Goal: Task Accomplishment & Management: Complete application form

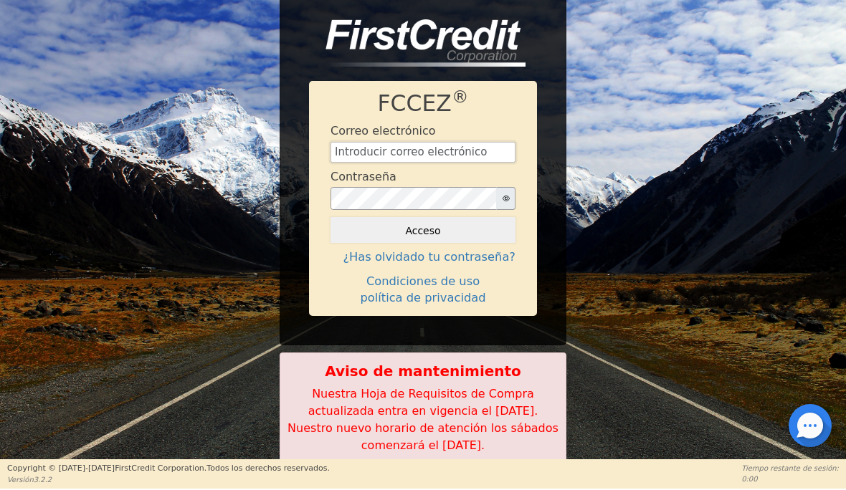
click at [436, 142] on input "text" at bounding box center [422, 153] width 185 height 22
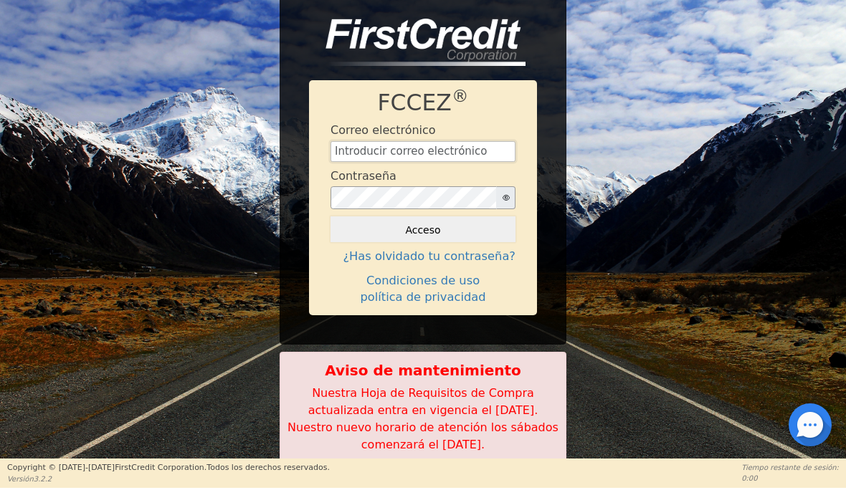
type input "[EMAIL_ADDRESS][DOMAIN_NAME]"
click at [457, 233] on button "Acceso" at bounding box center [422, 230] width 185 height 26
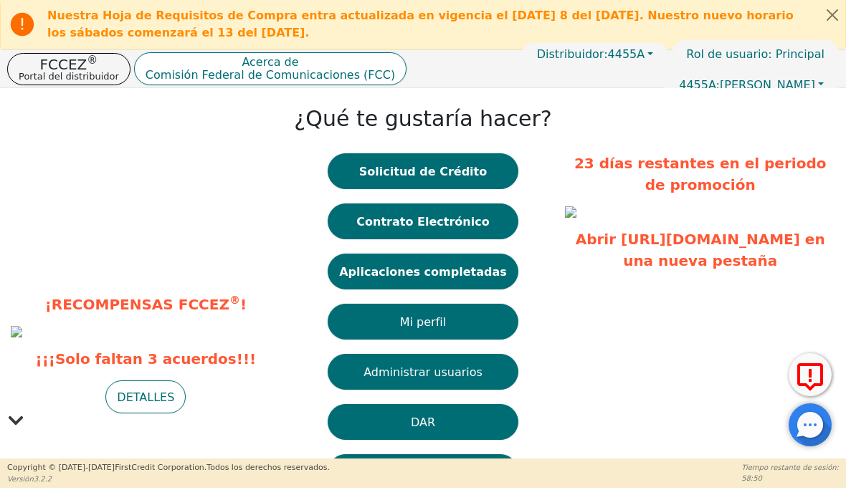
click at [466, 184] on button "Solicitud de Crédito" at bounding box center [423, 172] width 191 height 36
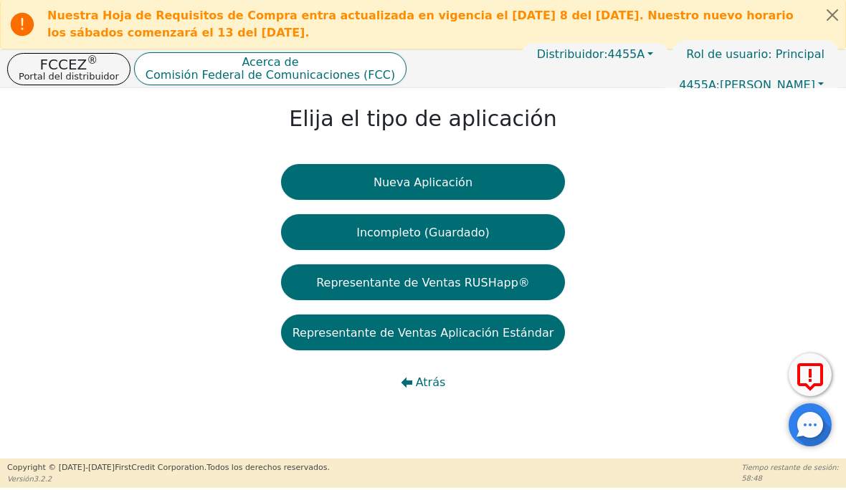
click at [502, 189] on button "Nueva Aplicación" at bounding box center [423, 183] width 285 height 36
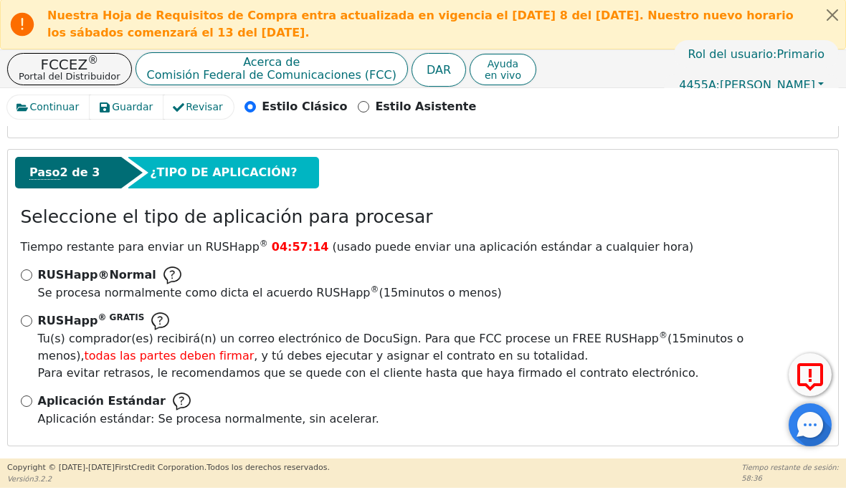
scroll to position [203, 0]
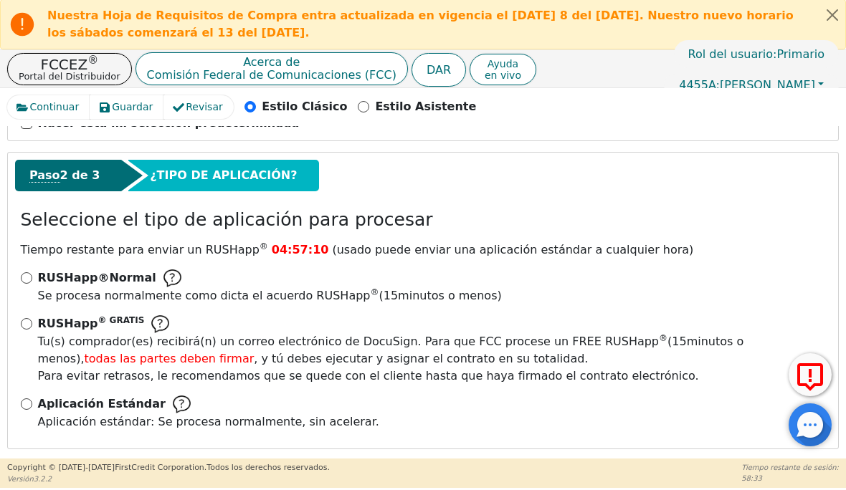
click at [24, 319] on input "RUSHapp ® GRATIS Tu(s) comprador(es) recibirá(n) un correo electrónico de DocuS…" at bounding box center [26, 324] width 11 height 11
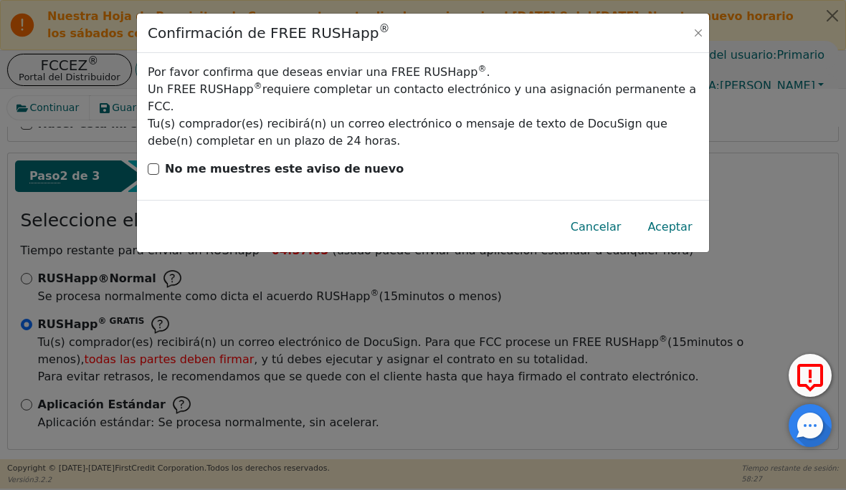
click at [590, 219] on font "Cancelar" at bounding box center [595, 226] width 51 height 14
radio input "false"
radio input "true"
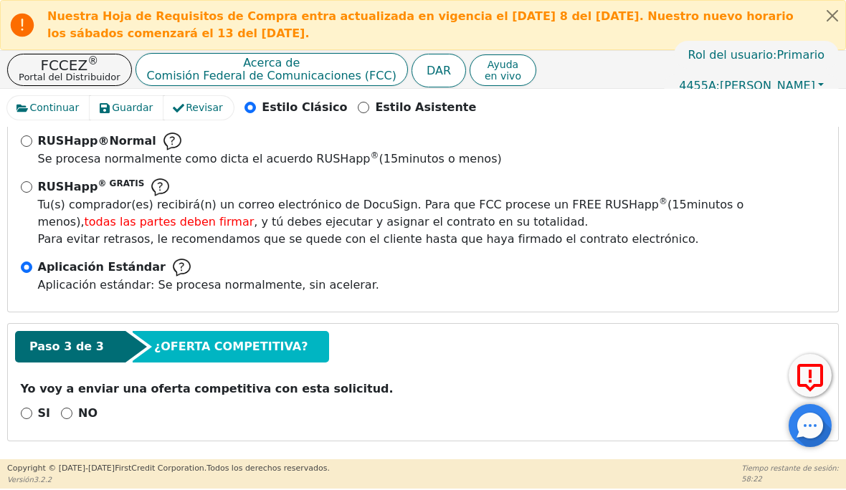
scroll to position [340, 0]
click at [69, 414] on input "NO" at bounding box center [66, 413] width 11 height 11
radio input "true"
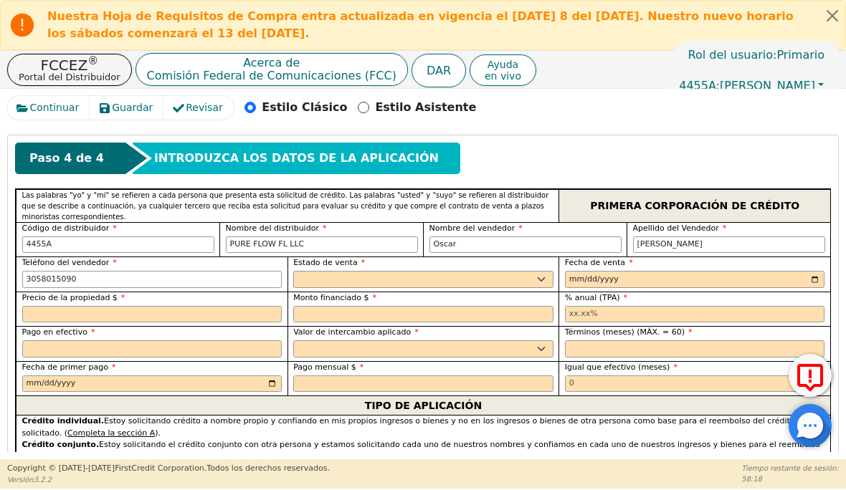
scroll to position [657, 0]
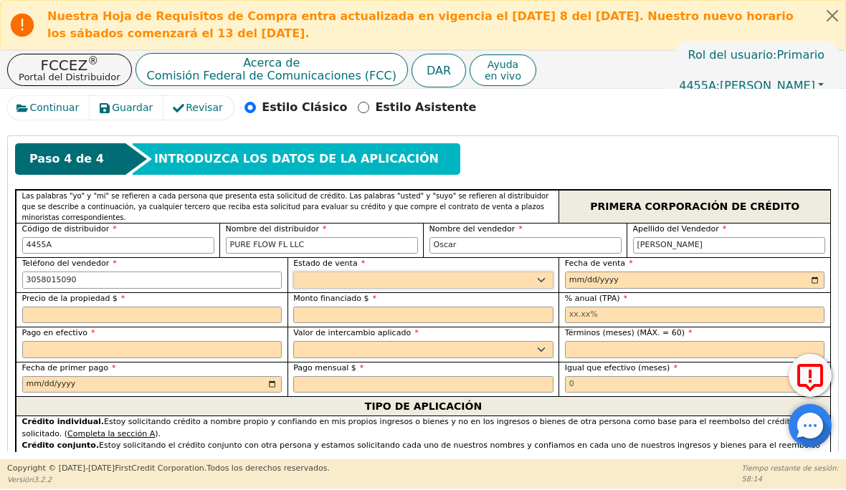
click at [543, 277] on select "Alaska Alabama Arkansas Arizona California CO Connecticut corriente continua De…" at bounding box center [423, 280] width 260 height 17
select select "FL"
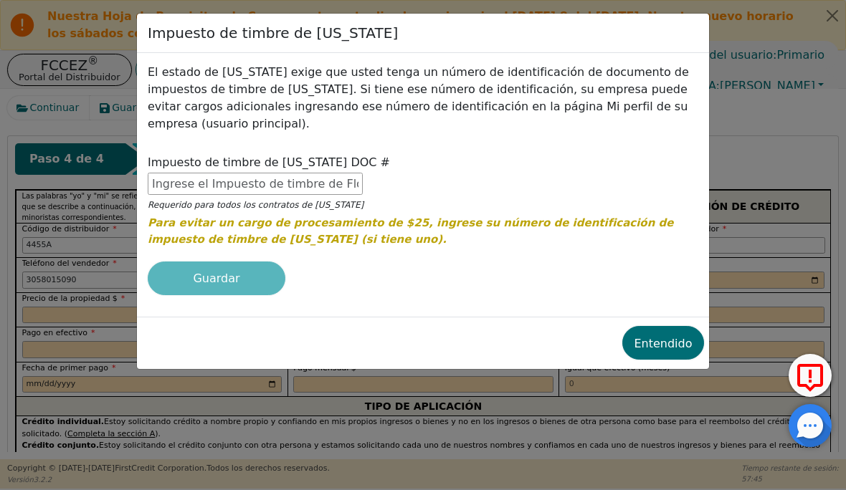
click at [669, 348] on font "Entendido" at bounding box center [663, 343] width 58 height 14
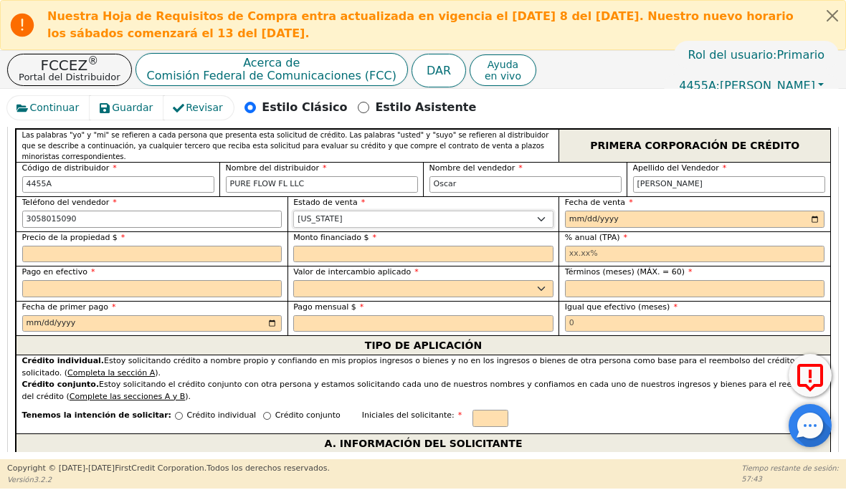
scroll to position [720, 0]
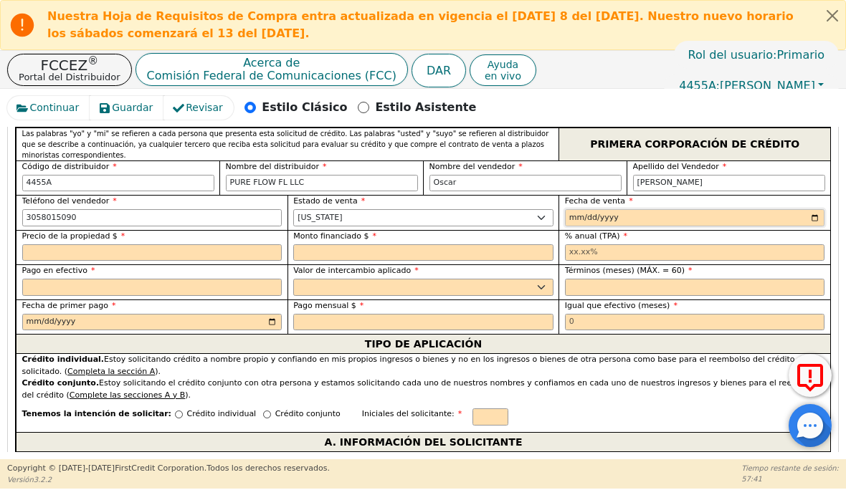
click at [664, 218] on input "date" at bounding box center [695, 217] width 260 height 17
type input "2025-09-08"
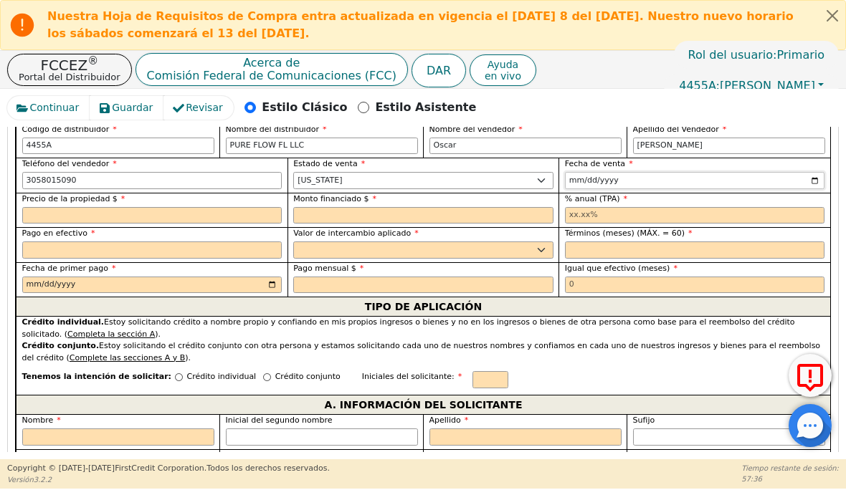
scroll to position [758, 0]
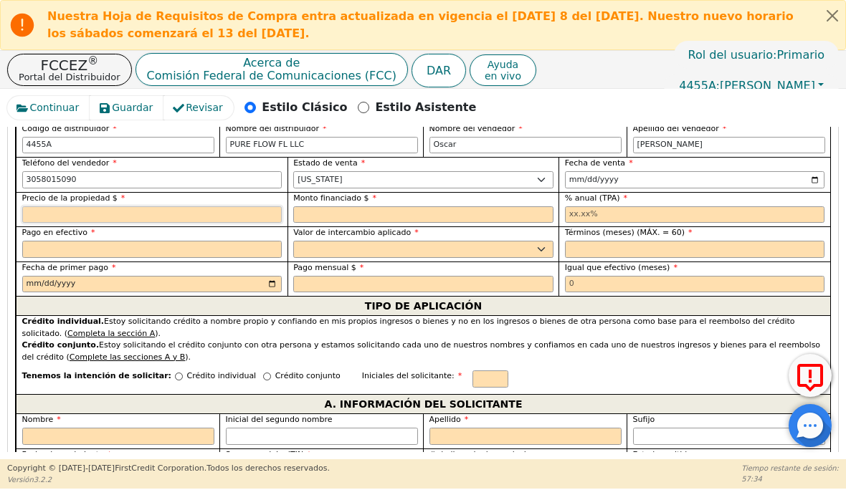
click at [137, 211] on input "text" at bounding box center [152, 214] width 260 height 17
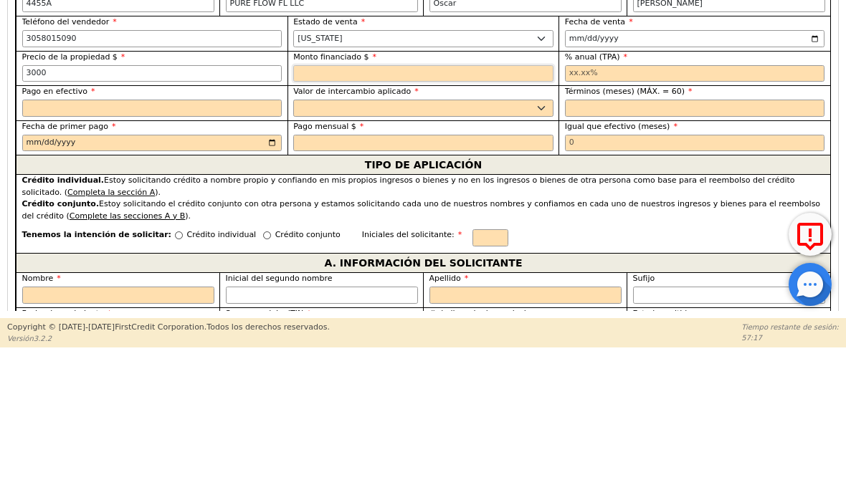
click at [378, 206] on input "text" at bounding box center [423, 214] width 260 height 17
type input "3000.00"
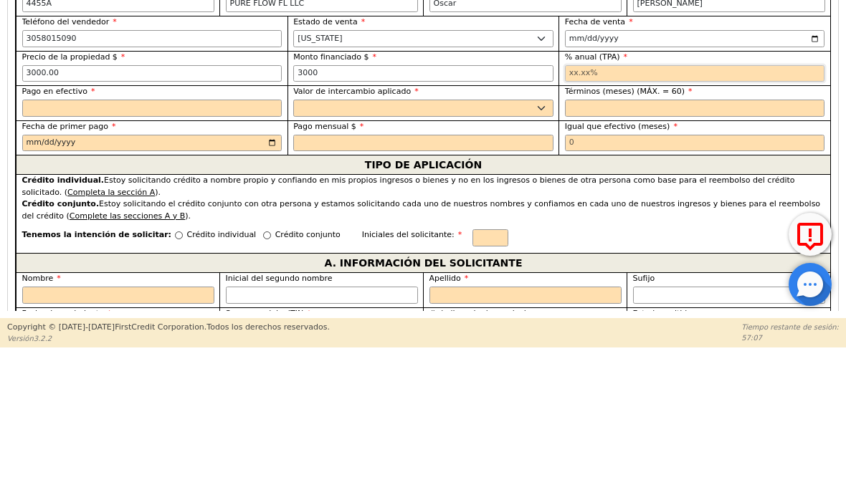
click at [655, 206] on input "text" at bounding box center [695, 214] width 260 height 17
type input "3000.00"
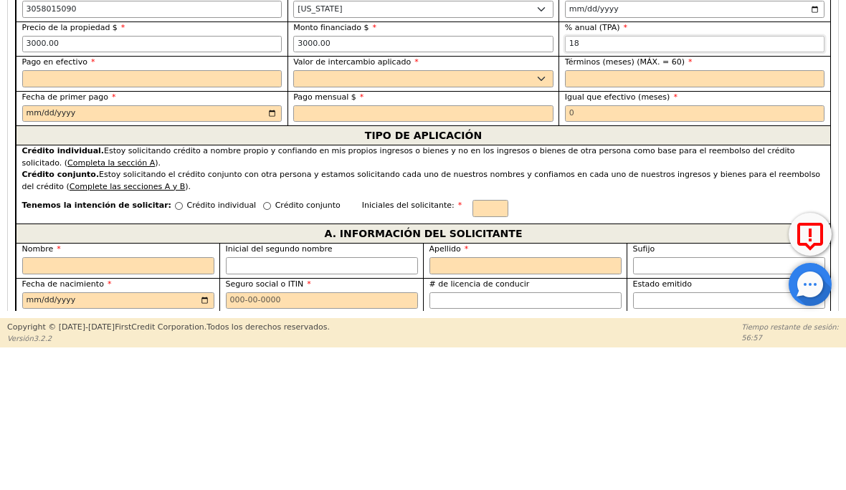
scroll to position [790, 0]
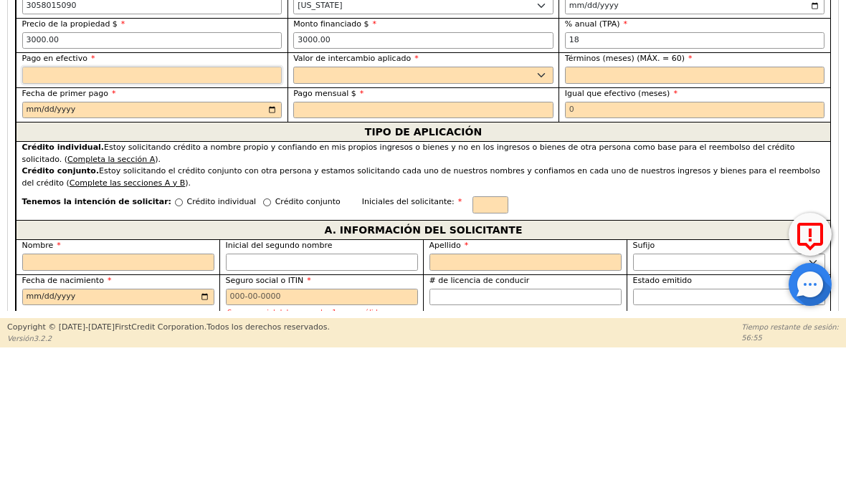
click at [199, 208] on input "text" at bounding box center [152, 216] width 260 height 17
type input "18.00"
click at [462, 208] on select "Si No" at bounding box center [423, 216] width 260 height 17
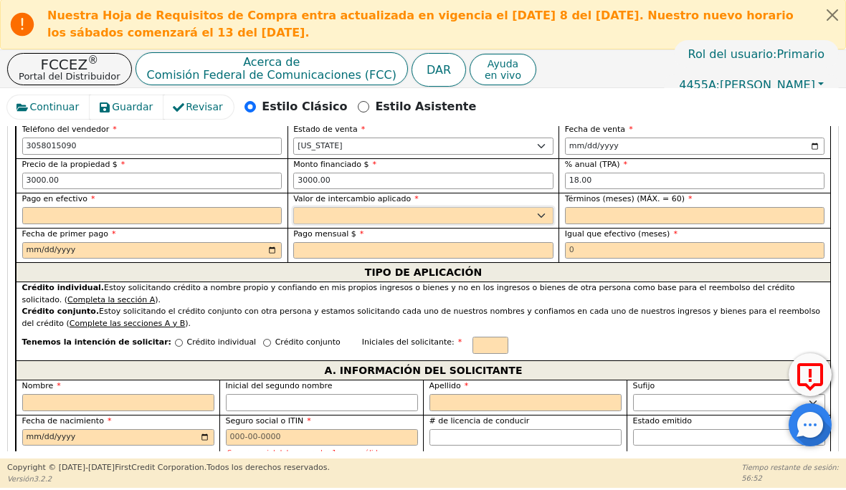
select select "n"
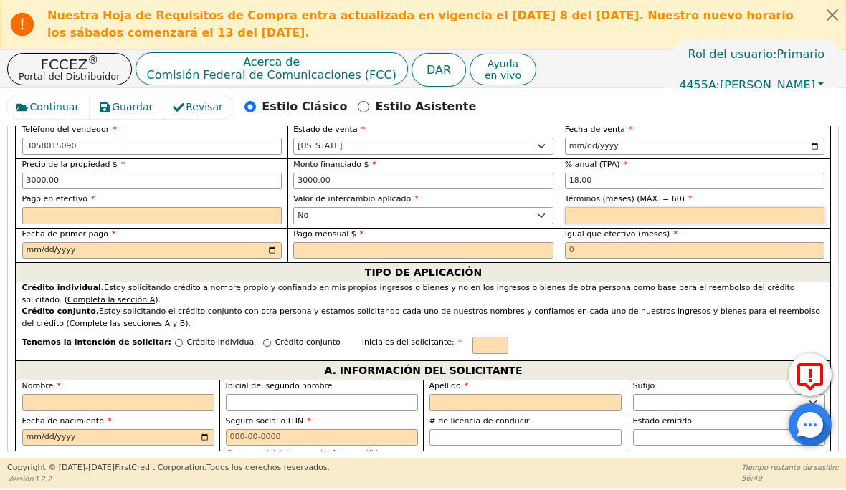
click at [710, 213] on input "text" at bounding box center [695, 216] width 260 height 17
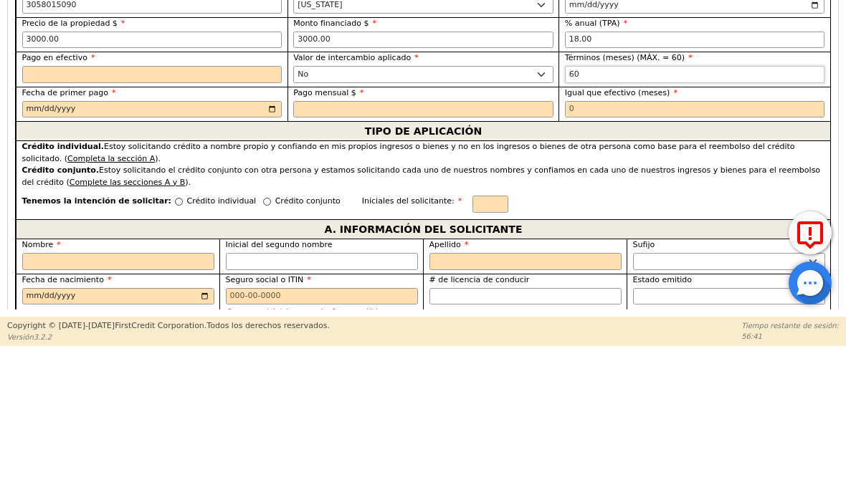
scroll to position [789, 0]
type input "60"
click at [274, 209] on input "text" at bounding box center [152, 217] width 260 height 17
click at [253, 244] on input "date" at bounding box center [152, 252] width 260 height 17
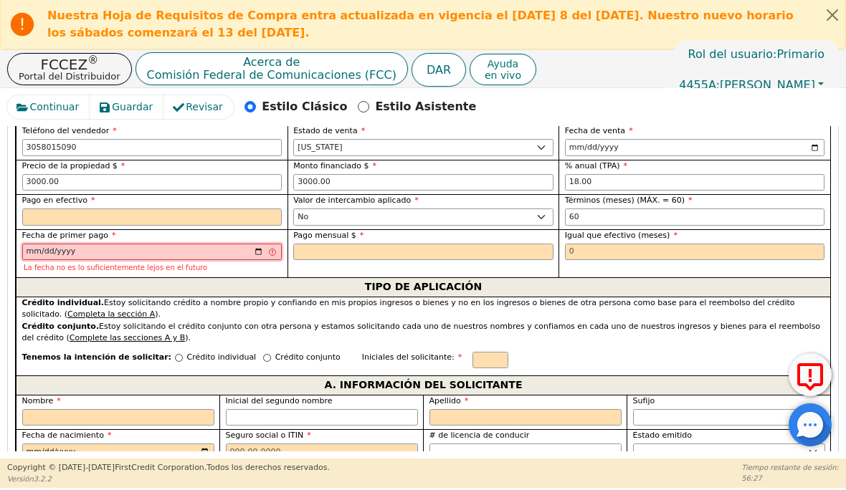
type input "2025-10-08"
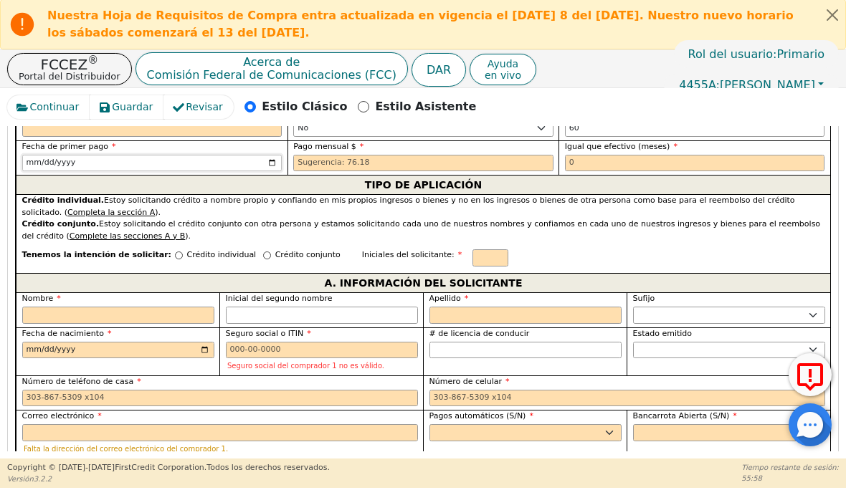
scroll to position [877, 0]
click at [175, 256] on input "Crédito individual" at bounding box center [179, 257] width 8 height 8
radio input "true"
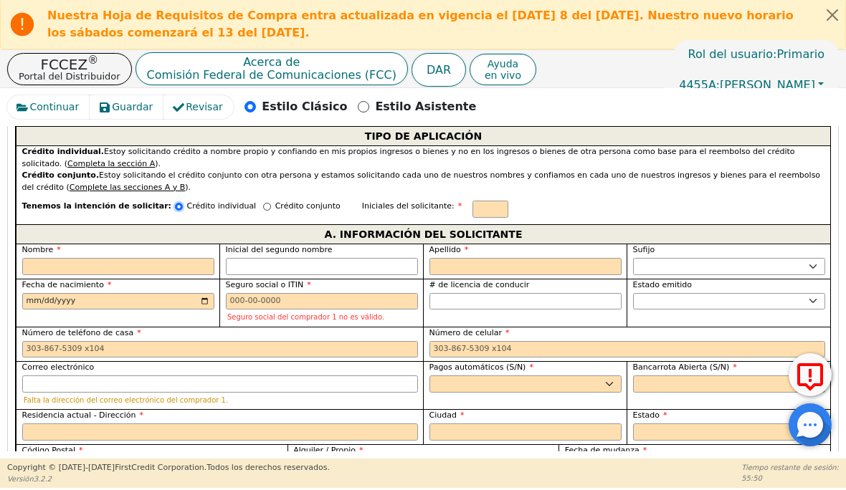
scroll to position [925, 0]
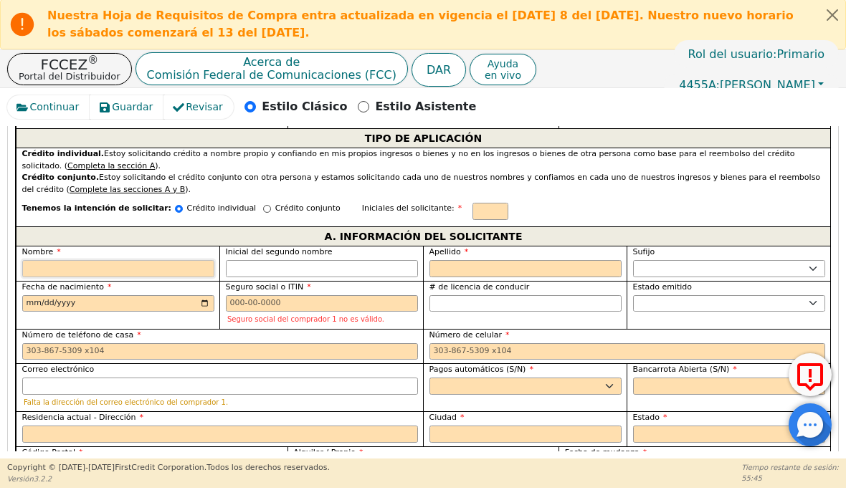
click at [136, 271] on input "Nombre" at bounding box center [118, 269] width 192 height 17
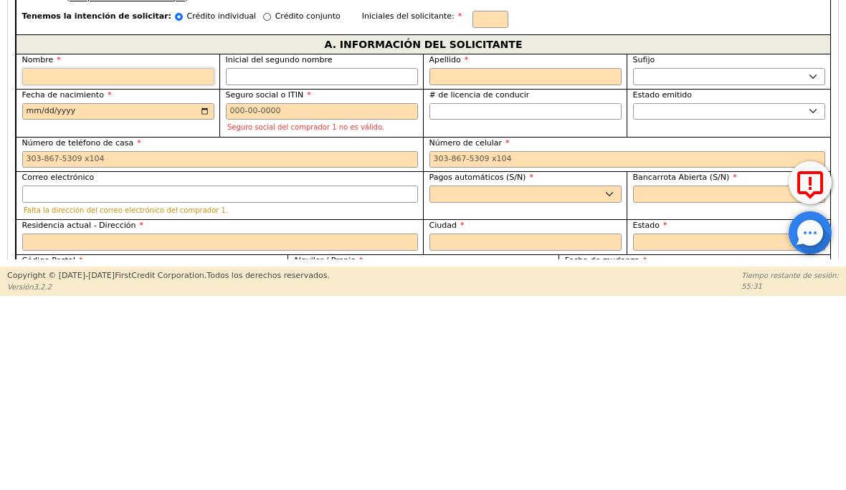
type input "B"
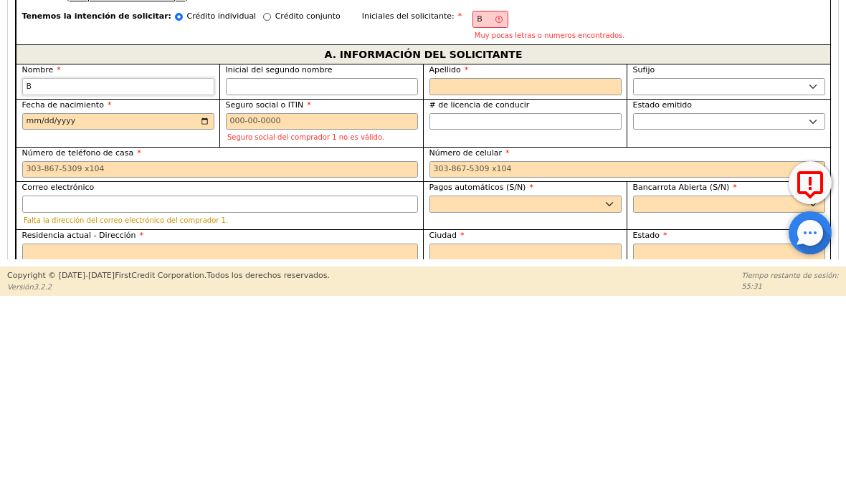
type input "Ba"
type input "Bar"
type input "Barb"
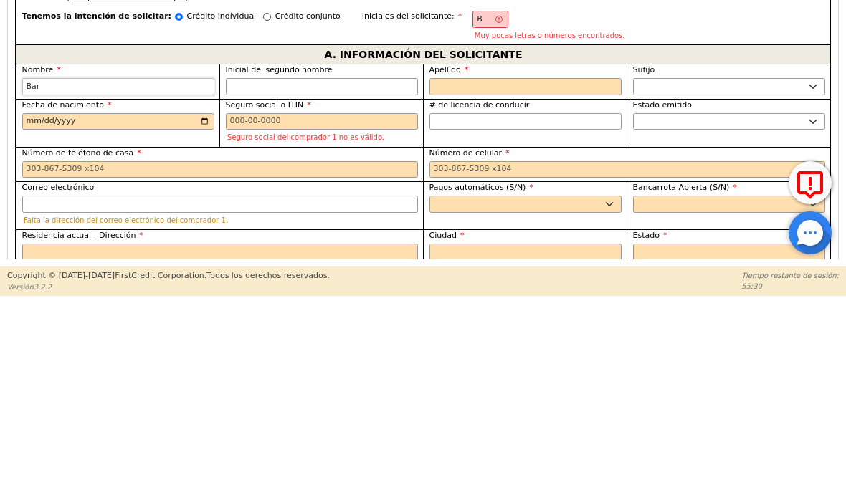
type input "Barb"
type input "Barba"
type input "Barbar"
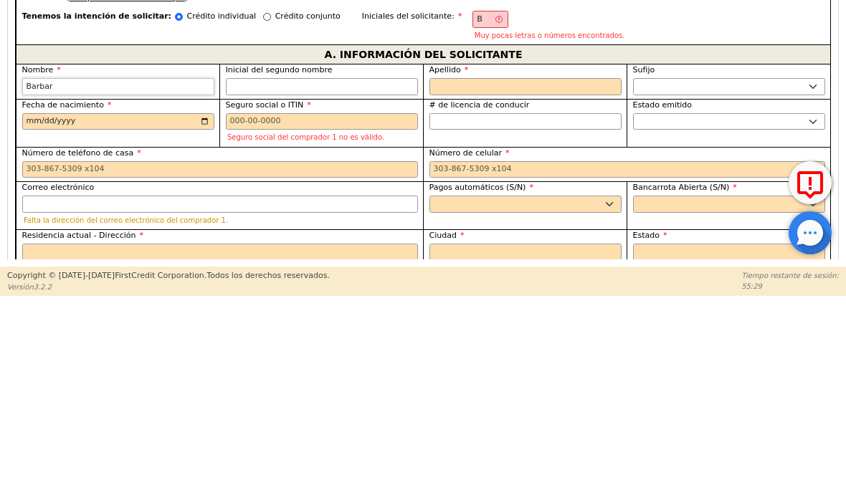
type input "[PERSON_NAME]"
click at [263, 271] on input "Inicial del segundo nombre" at bounding box center [322, 279] width 192 height 17
type input "[PERSON_NAME]"
type input "BM"
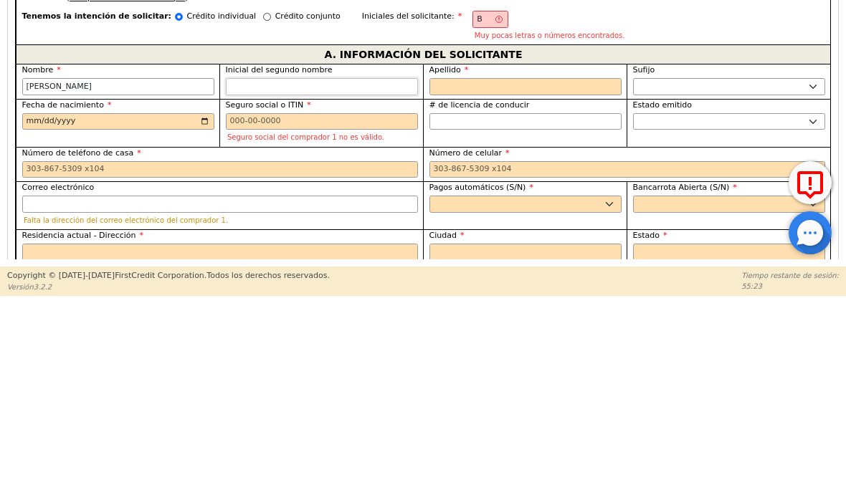
type input "M"
type input "Barbara M"
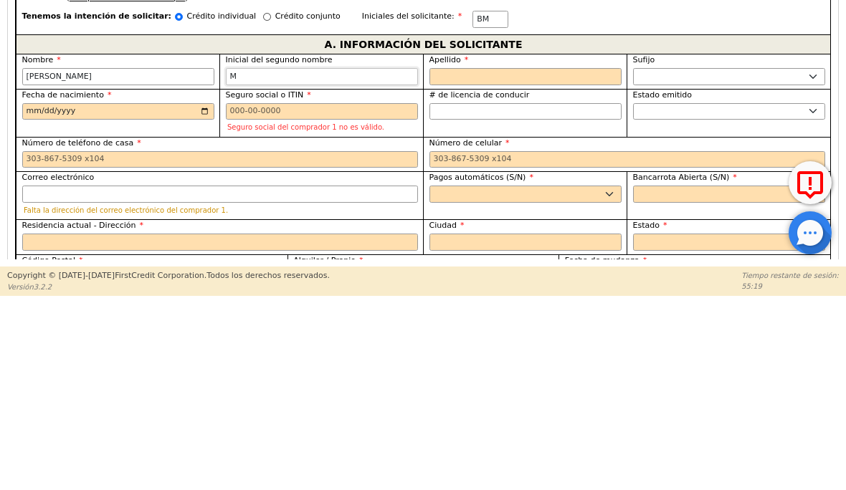
type input "Mr"
type input "Barbara Mr"
type input "Mri"
type input "Barbara Mri"
type input "Mriv"
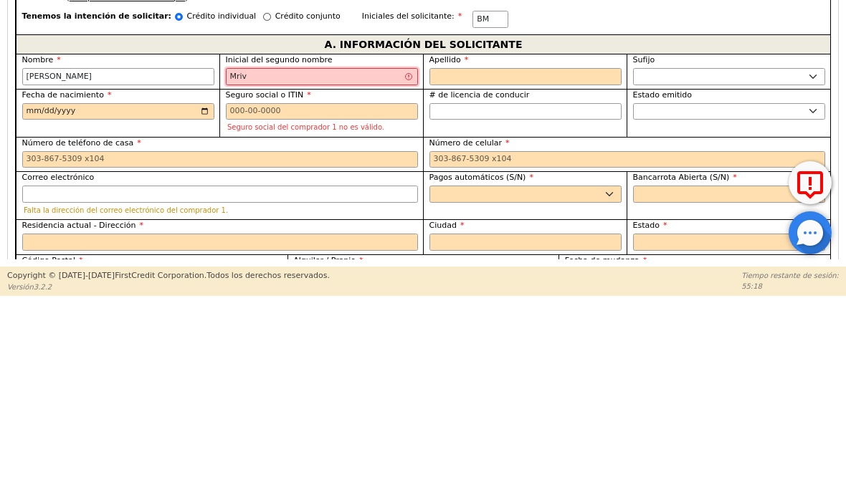
type input "Barbara Mriv"
type input "Mrive"
type input "Barbara Mrive"
type input "Mriver"
type input "Barbara Mriver"
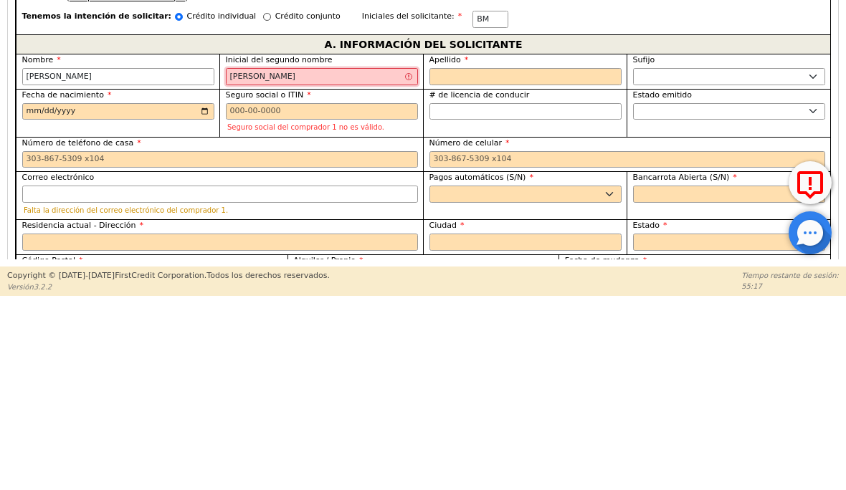
type input "Mrivero"
type input "Barbara Mrivero"
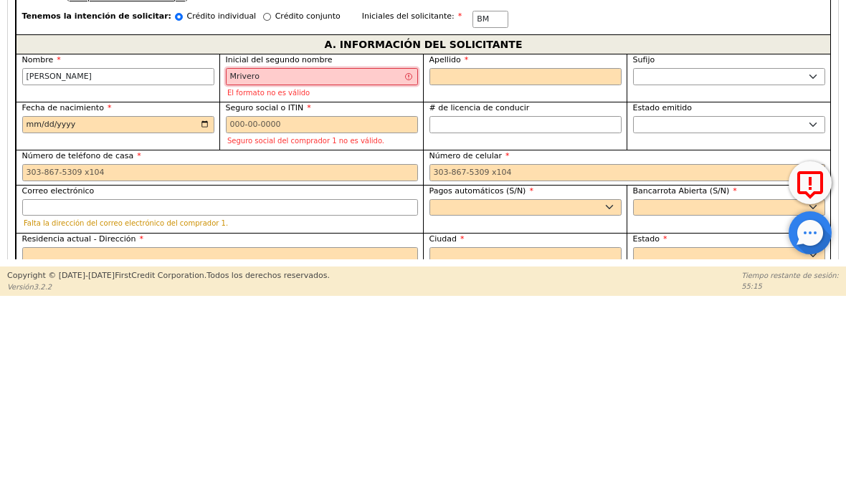
type input "Mriver"
type input "Barbara Mriver"
type input "Mrive"
type input "Barbara Mrive"
type input "Mriv"
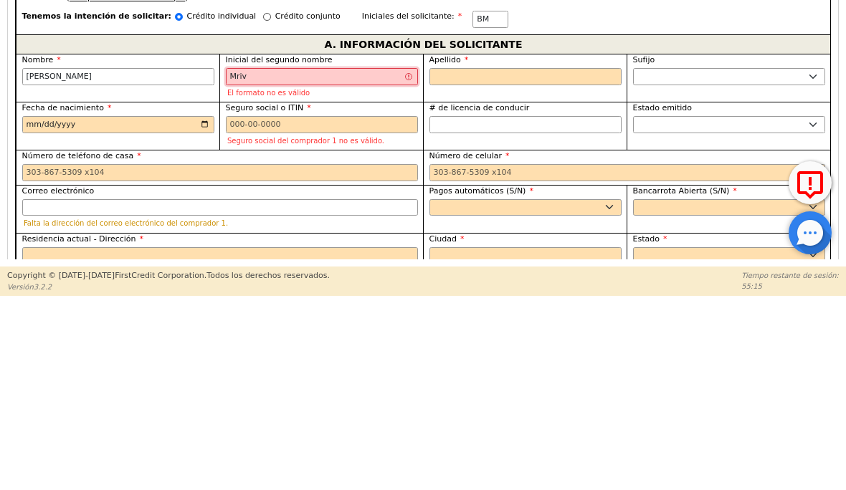
type input "Barbara Mriv"
type input "Mri"
type input "Barbara Mri"
type input "Mr"
type input "Barbara Mr"
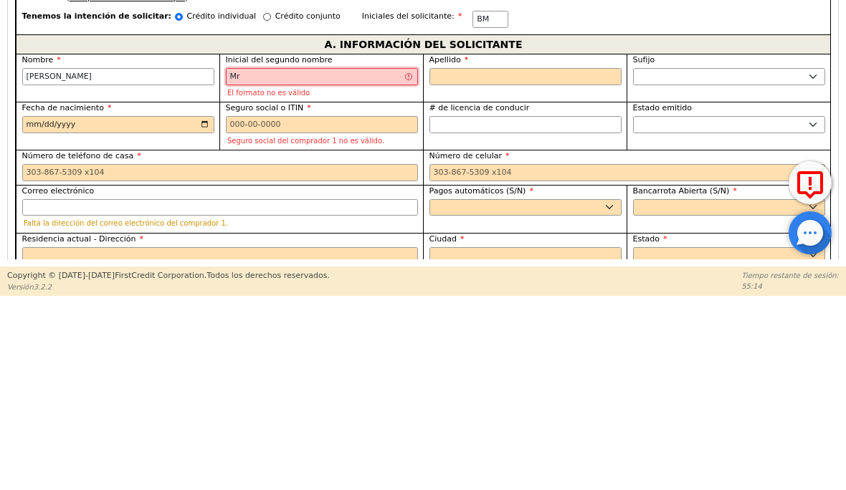
type input "M"
type input "Barbara M"
type input "B"
type input "[PERSON_NAME]"
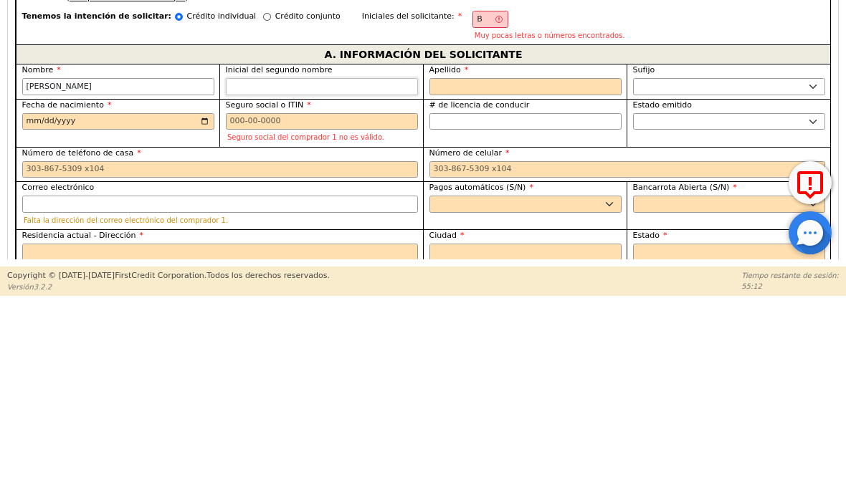
type input "BR"
type input "R"
type input "Barbara R"
type input "Ri"
type input "Barbara Ri"
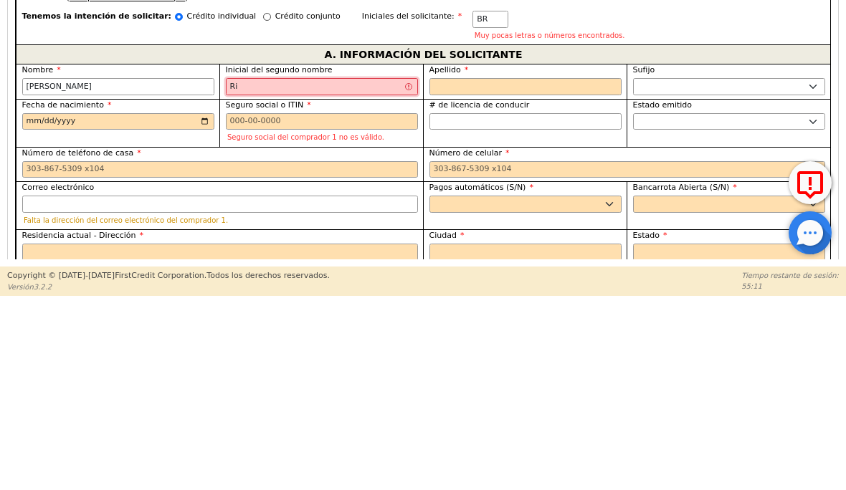
type input "Riv"
type input "Barbara Riv"
type input "Rive"
type input "Barbara Rive"
type input "River"
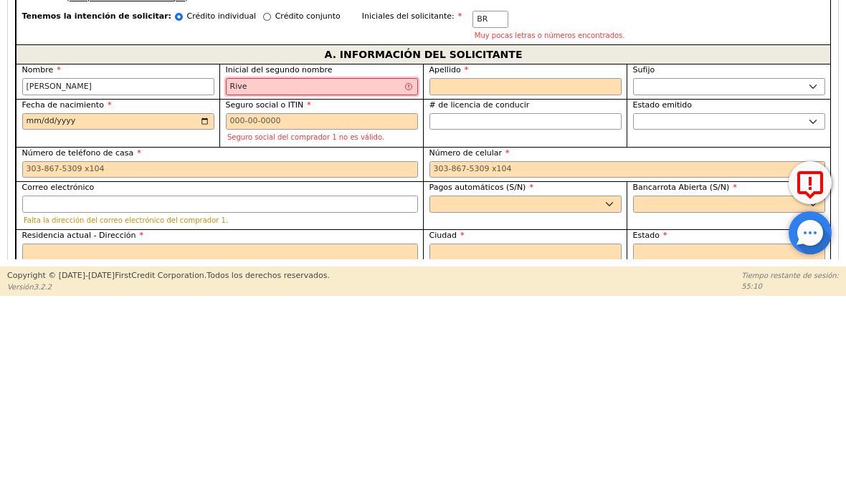
type input "Barbara River"
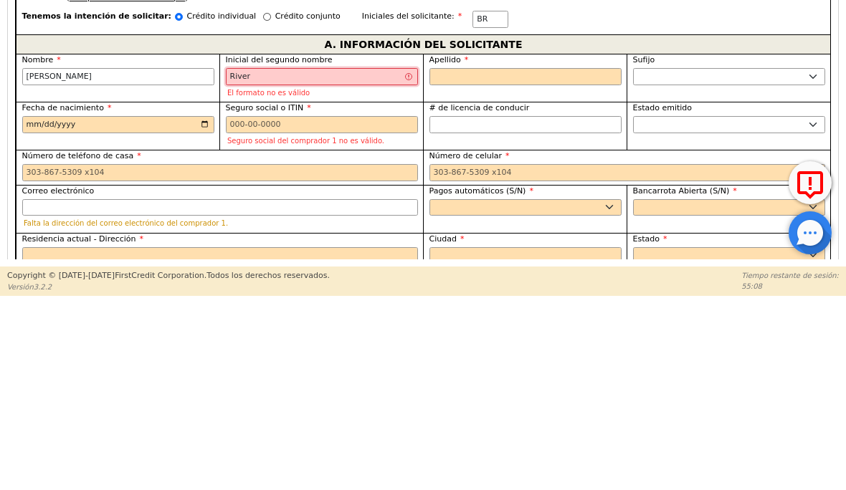
type input "[PERSON_NAME]"
type input "Barbara Rivero"
type input "River"
type input "Barbara River"
type input "Rive"
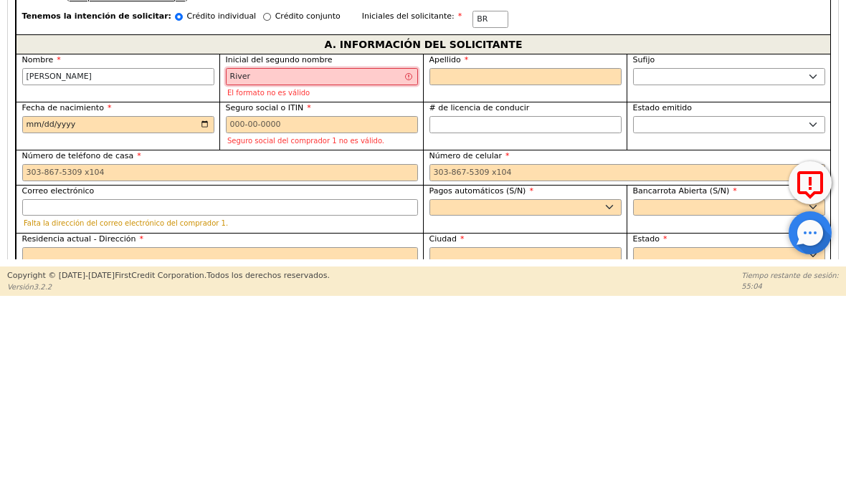
type input "Barbara Rive"
type input "Riv"
type input "Barbara Riv"
type input "Ri"
type input "Barbara Ri"
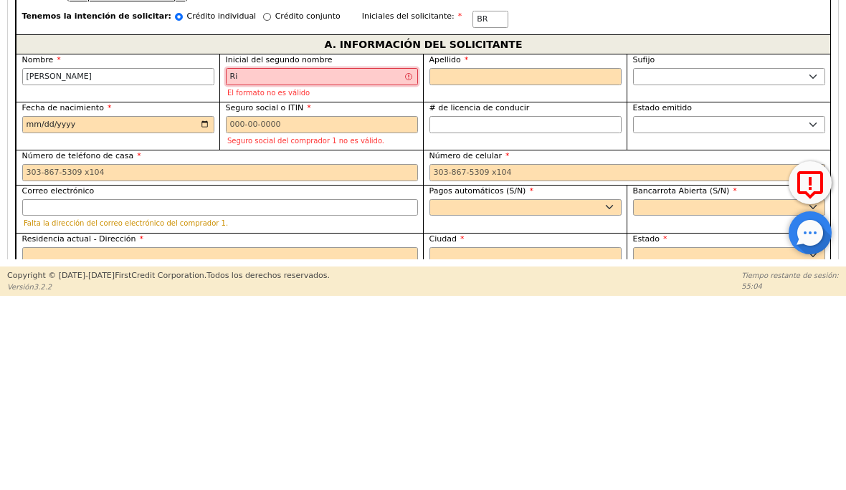
type input "R"
type input "Barbara R"
type input "B"
type input "[PERSON_NAME]"
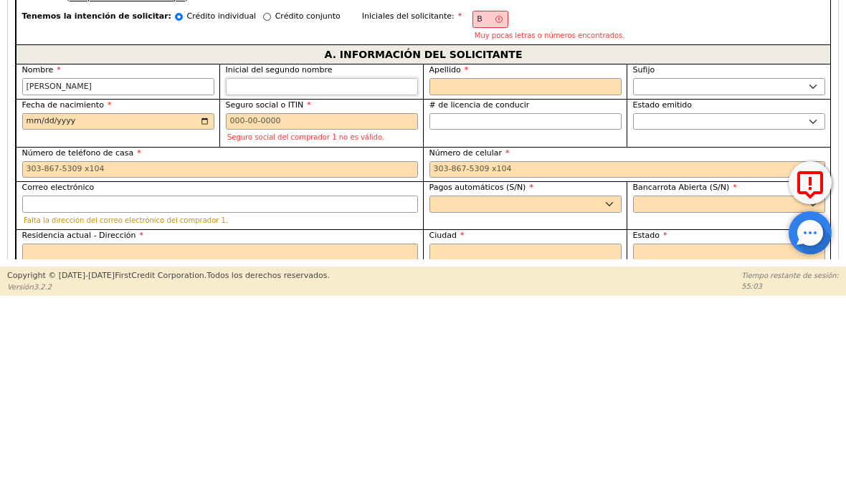
type input "BM"
type input "M"
type input "Barbara M"
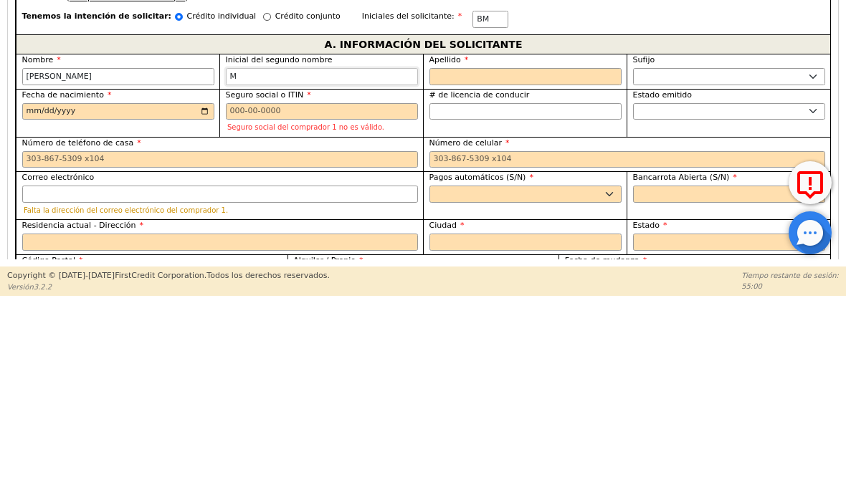
type input "M"
click at [500, 261] on input "Apellido" at bounding box center [525, 269] width 192 height 17
type input "BMR"
type input "R"
type input "Barbara M R"
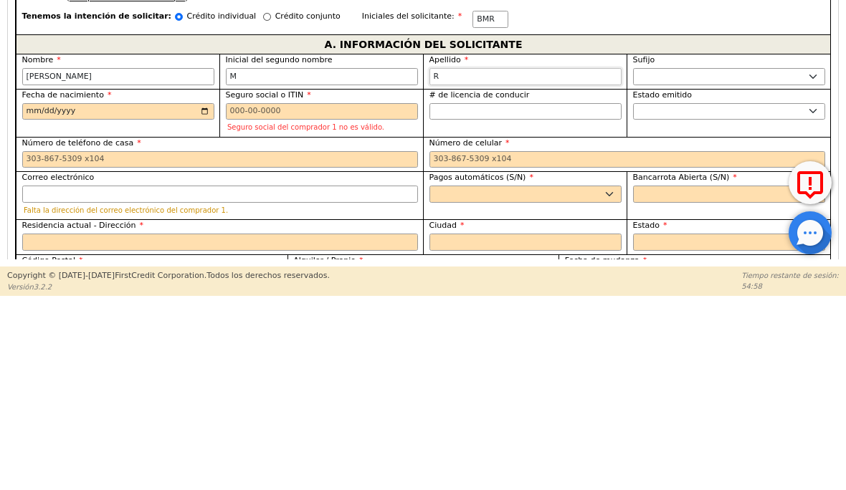
type input "Ri"
type input "Barbara M Ri"
type input "Riv"
type input "Barbara M Riv"
type input "Rive"
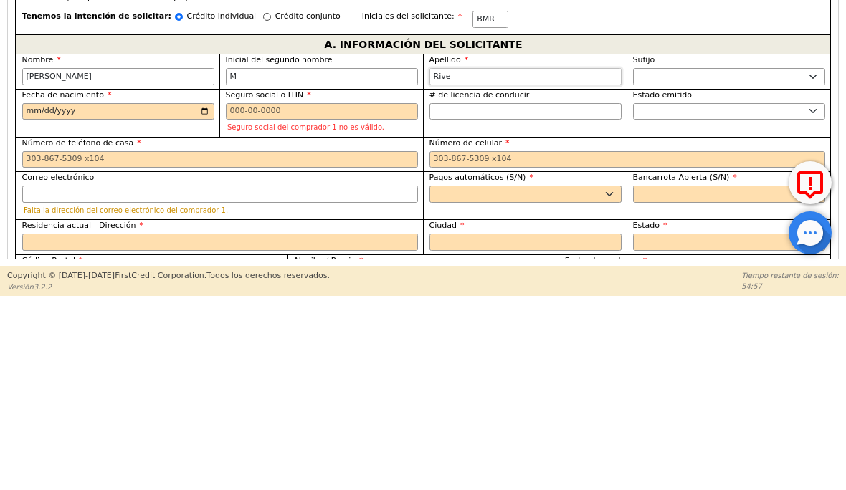
type input "Barbara M Rive"
type input "River"
type input "Barbara M River"
type input "[PERSON_NAME]"
type input "Barbara M Rivero"
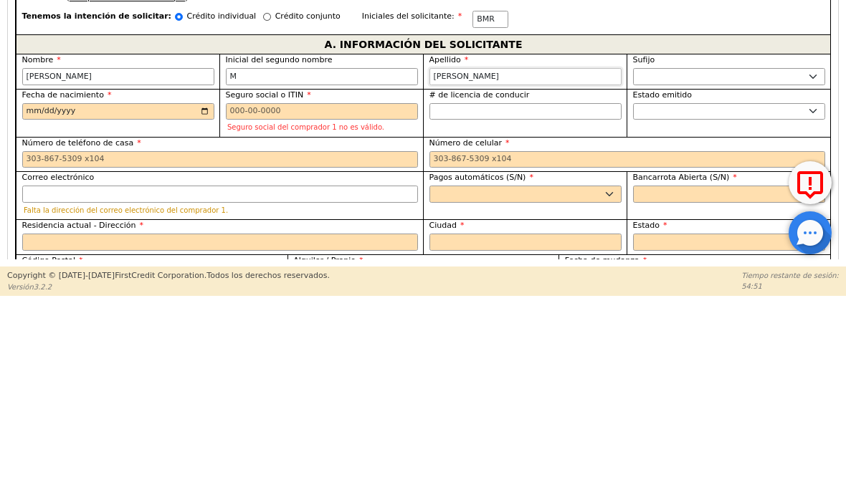
type input "[PERSON_NAME]"
click at [149, 296] on input "Fecha de nacimiento" at bounding box center [118, 304] width 192 height 17
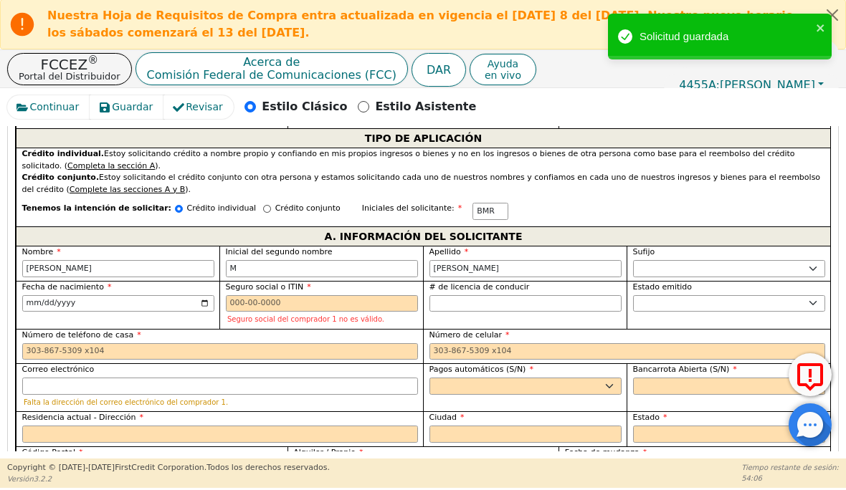
click at [145, 287] on label "Fecha de nacimiento" at bounding box center [118, 288] width 192 height 12
click at [145, 296] on input "1954-01-08" at bounding box center [118, 304] width 192 height 17
type input "1954-01-18"
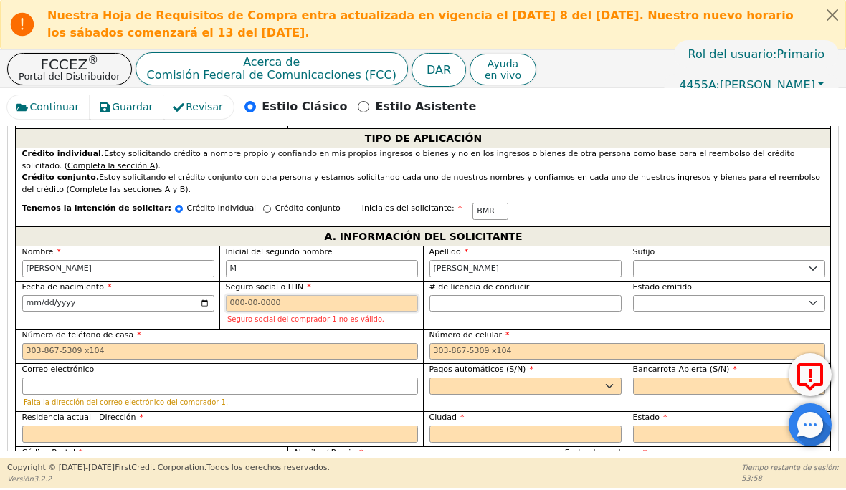
click at [317, 302] on input "Seguro social o ITIN" at bounding box center [322, 304] width 192 height 17
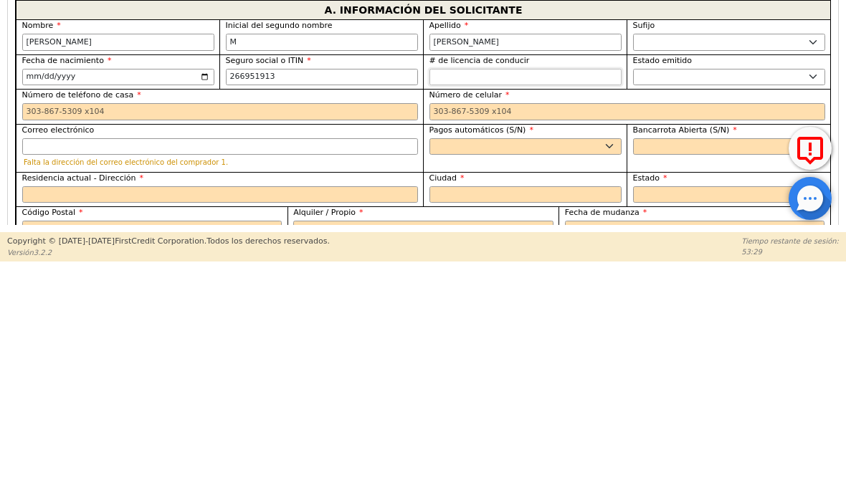
click at [530, 296] on input "# de licencia de conducir" at bounding box center [525, 304] width 192 height 17
type input "***-**-1913"
type input "1"
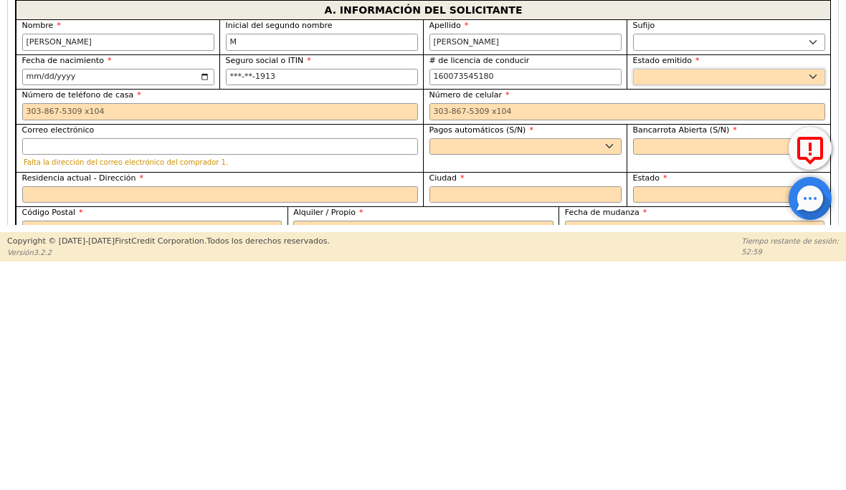
click at [689, 296] on select "Alaska Alabama Arkansas Arizona California CO Connecticut corriente continua De…" at bounding box center [729, 304] width 192 height 17
type input "**********"
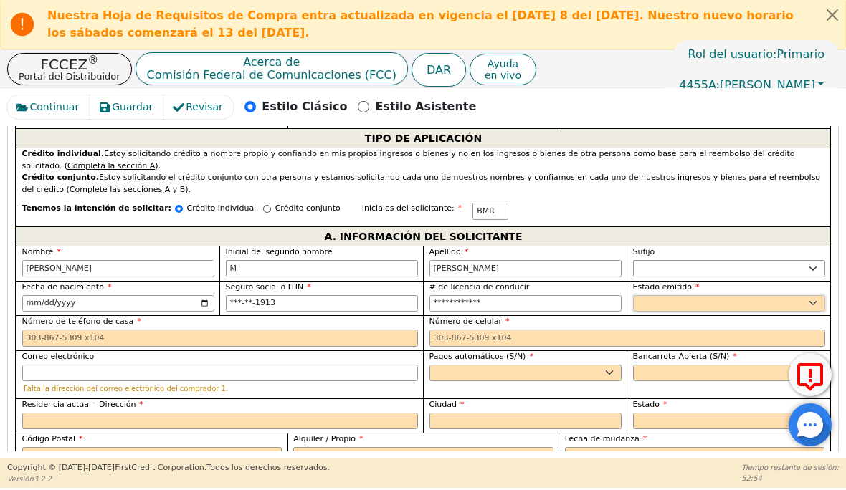
select select "FL"
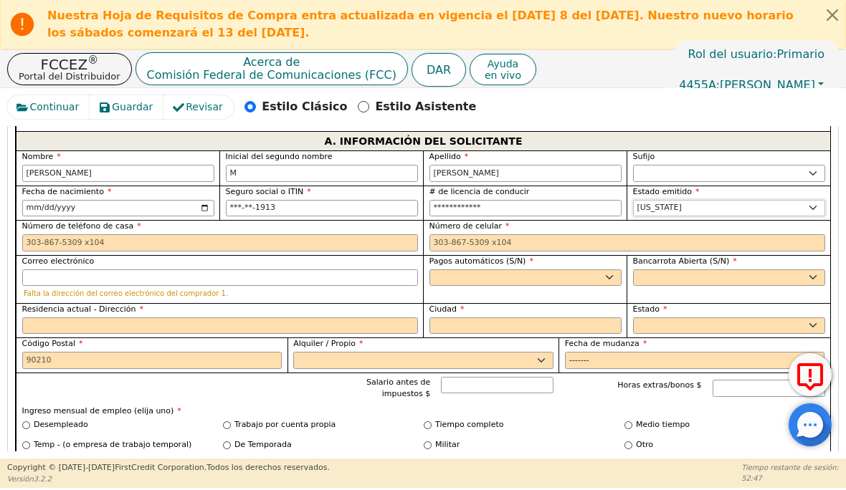
scroll to position [1026, 0]
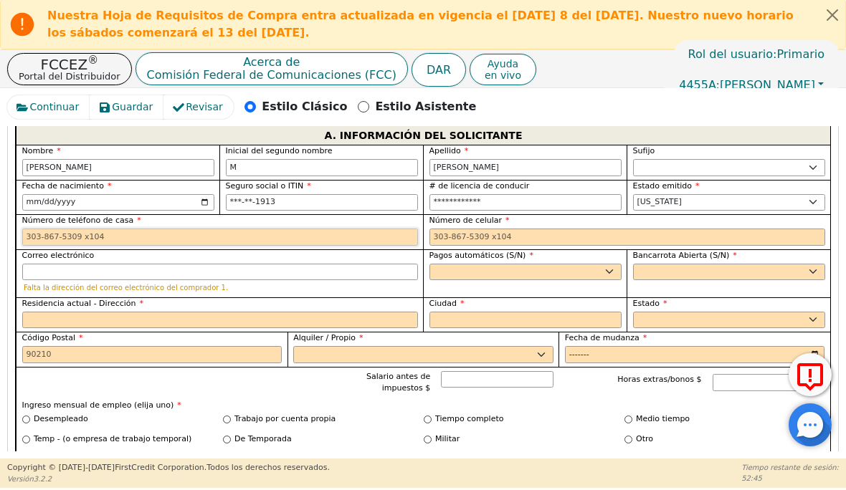
click at [132, 239] on input "Número de teléfono de casa" at bounding box center [220, 237] width 396 height 17
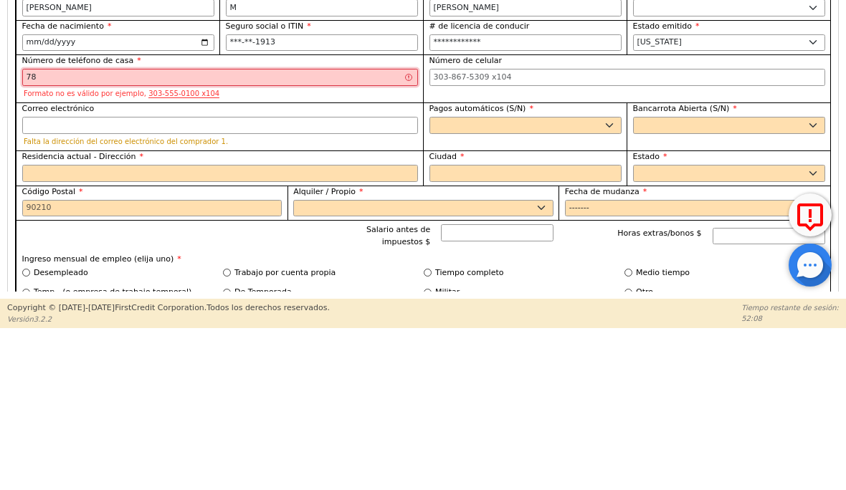
type input "7"
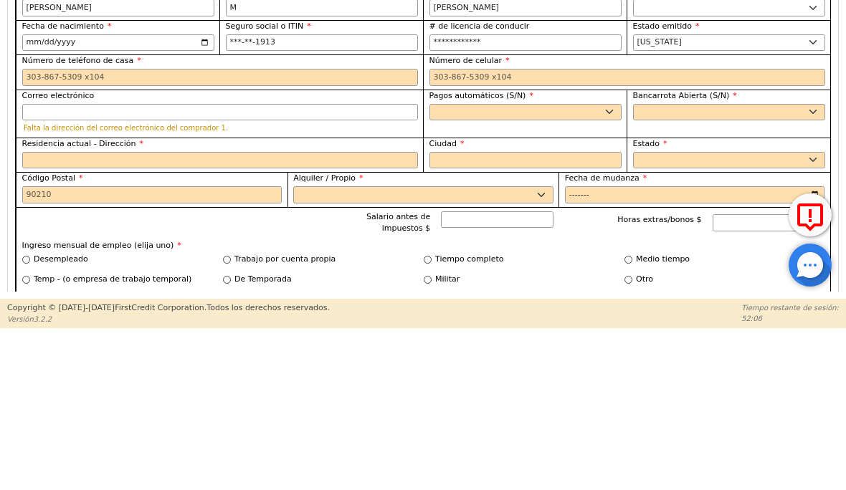
click at [491, 229] on input "Número de celular" at bounding box center [627, 237] width 396 height 17
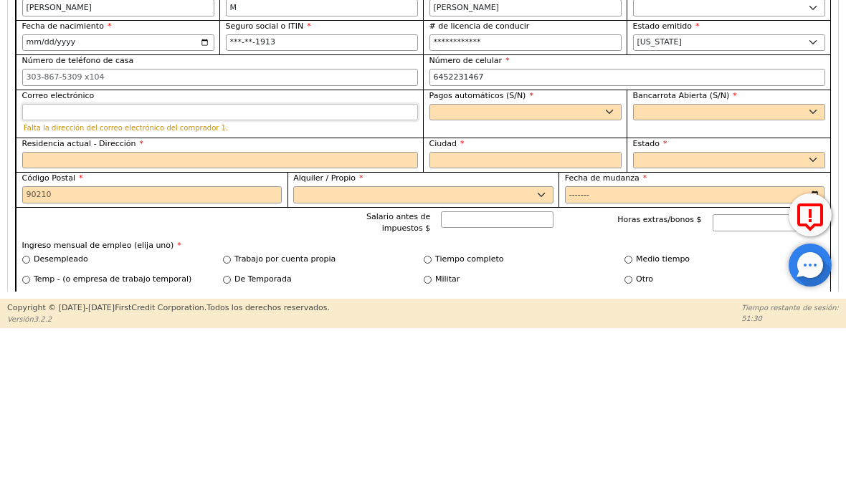
click at [113, 264] on input "Correo electrónico" at bounding box center [220, 272] width 396 height 17
type input "645-223-1467"
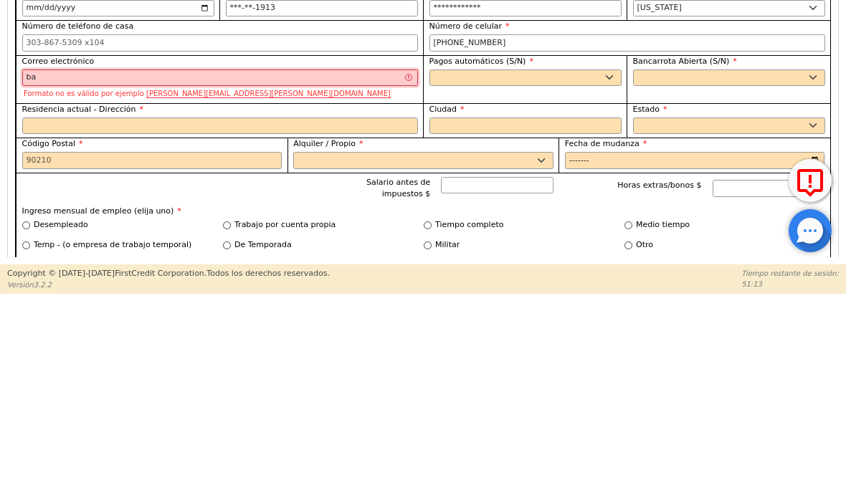
type input "b"
type input "riverobarbararivero@"
click at [604, 264] on select "Si No" at bounding box center [525, 272] width 192 height 17
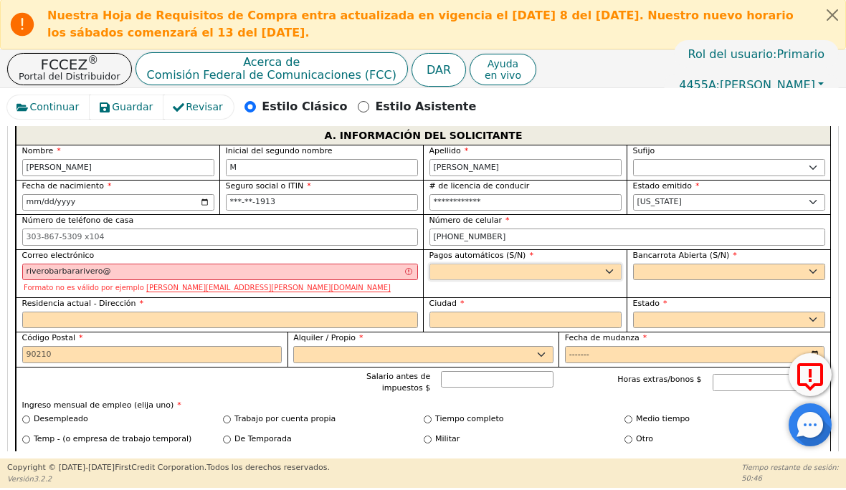
select select "y"
type input "Barbara M Rivero"
click at [801, 266] on select "Si No" at bounding box center [729, 272] width 192 height 17
select select "n"
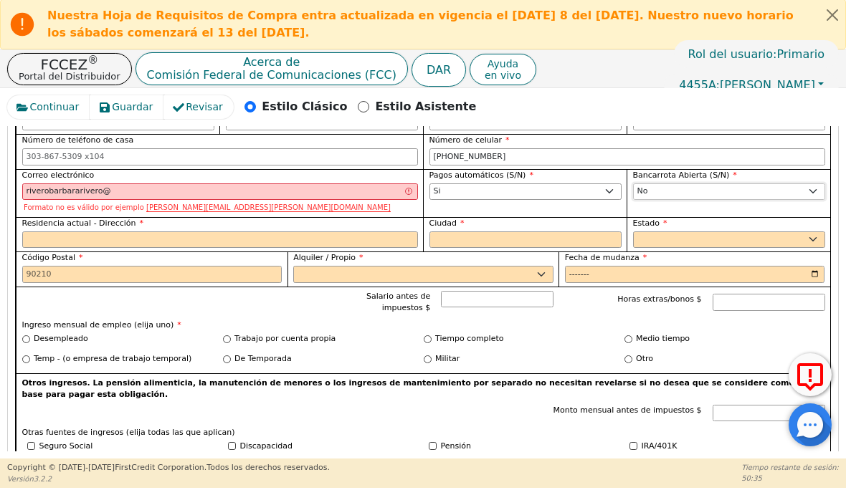
scroll to position [1104, 0]
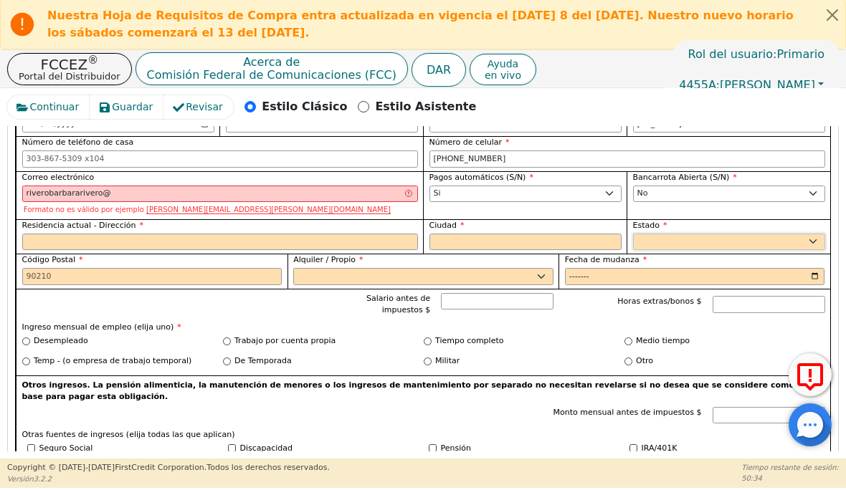
click at [710, 242] on select "Alaska Alabama Arkansas Arizona California CO Connecticut corriente continua De…" at bounding box center [729, 242] width 192 height 17
select select "FL"
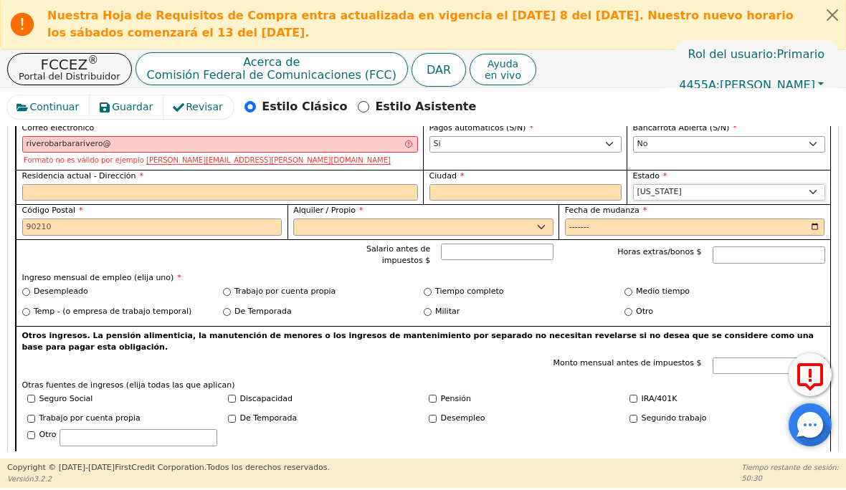
scroll to position [1152, 0]
click at [536, 221] on select "Alquilar Propietario" at bounding box center [423, 228] width 260 height 17
select select "Rent"
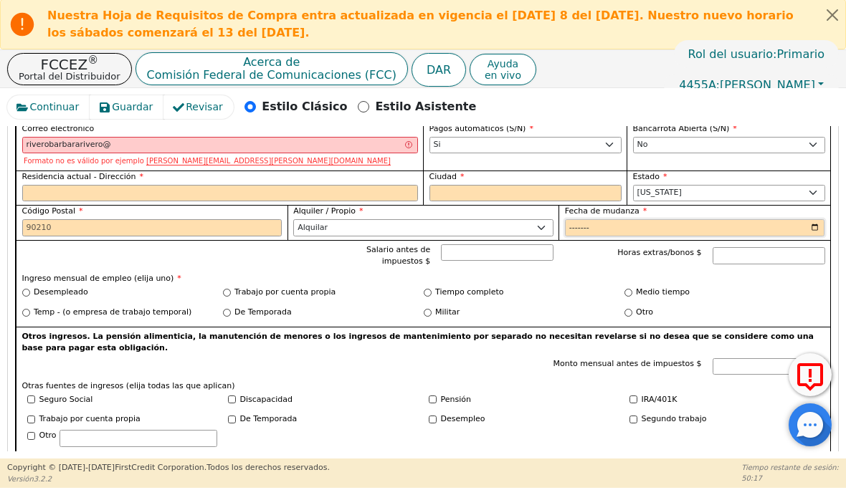
click at [664, 220] on input "Fecha de mudanza" at bounding box center [695, 228] width 260 height 17
type input "2025-09"
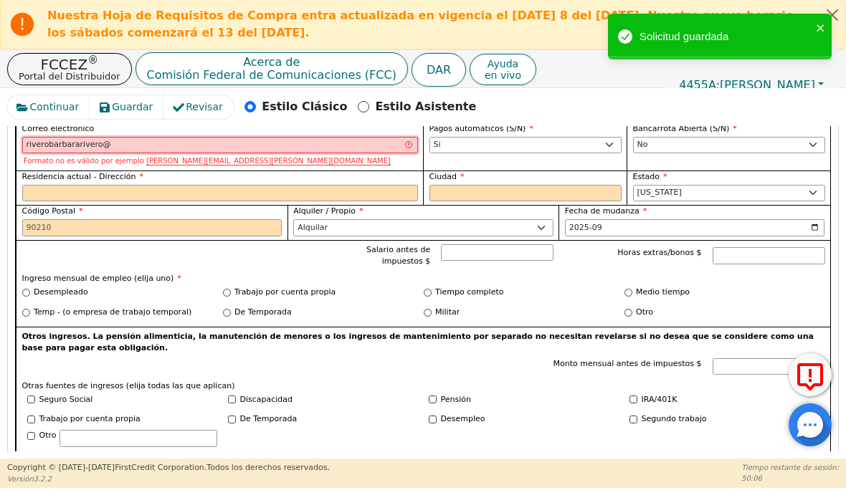
click at [122, 139] on input "riverobarbararivero@" at bounding box center [220, 146] width 396 height 17
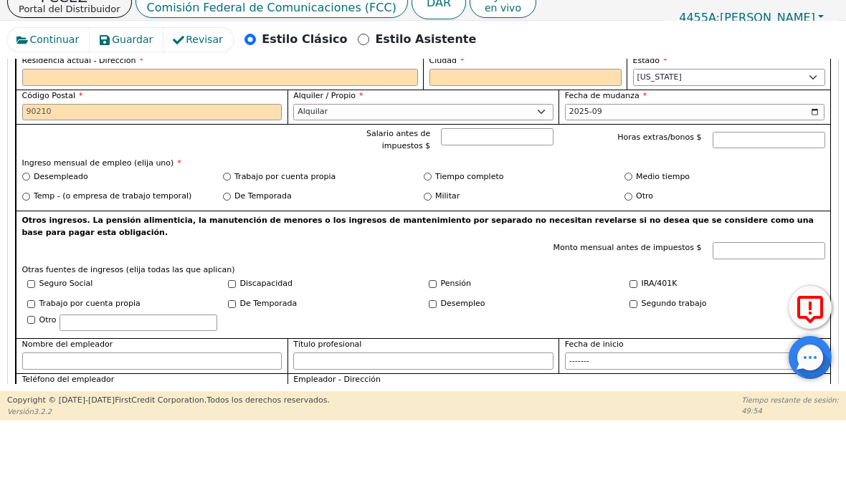
scroll to position [1190, 0]
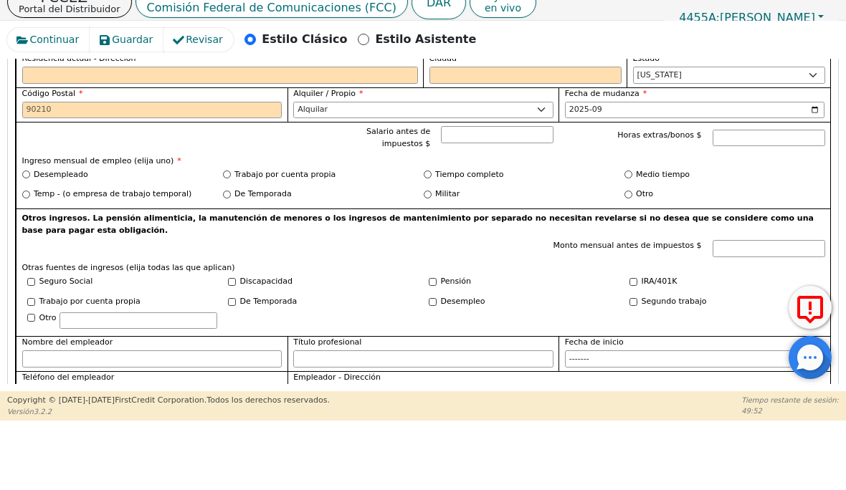
type input "riverobarbararivero@gmail.com"
click at [755, 170] on input "2025-09" at bounding box center [695, 178] width 260 height 17
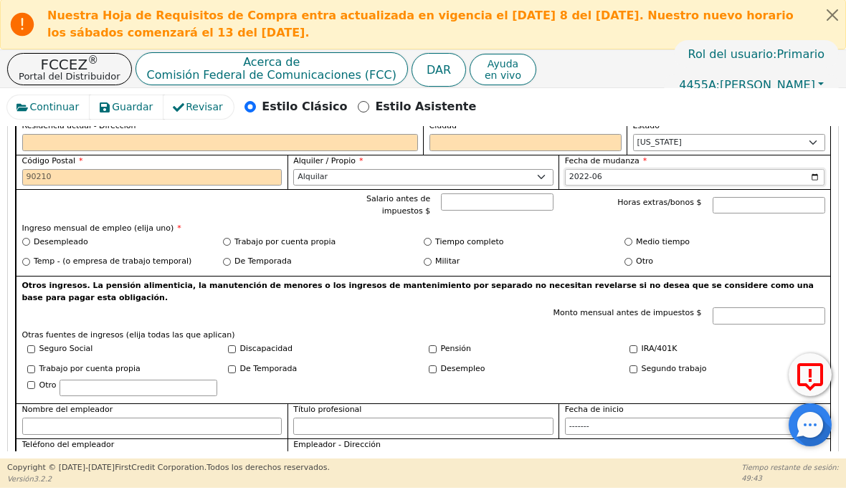
click at [725, 172] on input "2022-06" at bounding box center [695, 178] width 260 height 17
type input "2022-07"
click at [108, 172] on input "Código Postal" at bounding box center [152, 178] width 260 height 17
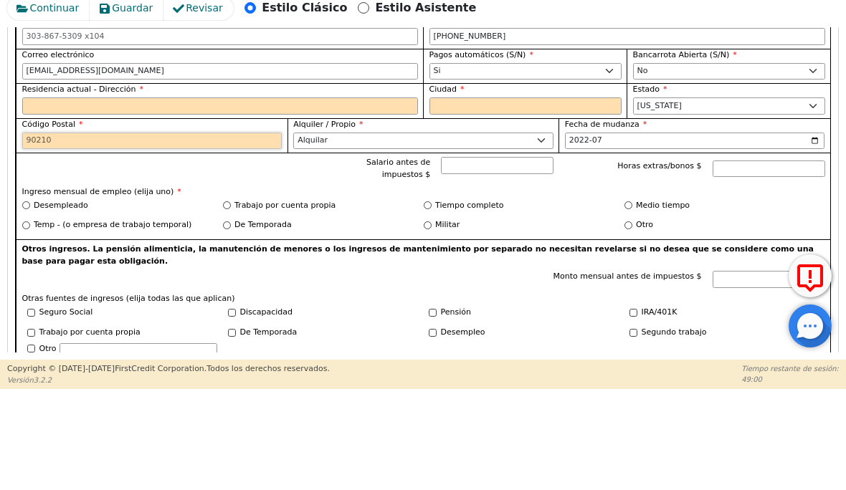
scroll to position [1127, 0]
click at [152, 198] on input "Residencia actual - Dirección" at bounding box center [220, 206] width 396 height 17
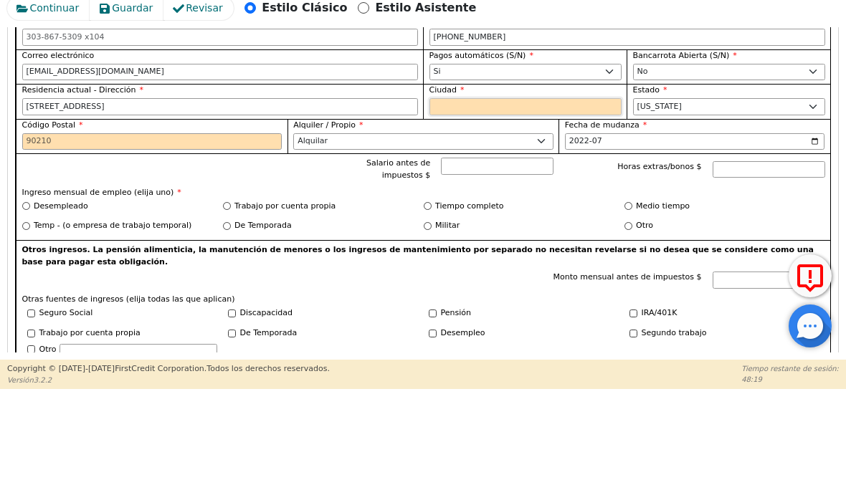
click at [492, 198] on input "Ciudad" at bounding box center [525, 206] width 192 height 17
type input "2201 NW 23 rd"
type input "Miami"
click at [196, 233] on input "Código Postal" at bounding box center [152, 241] width 260 height 17
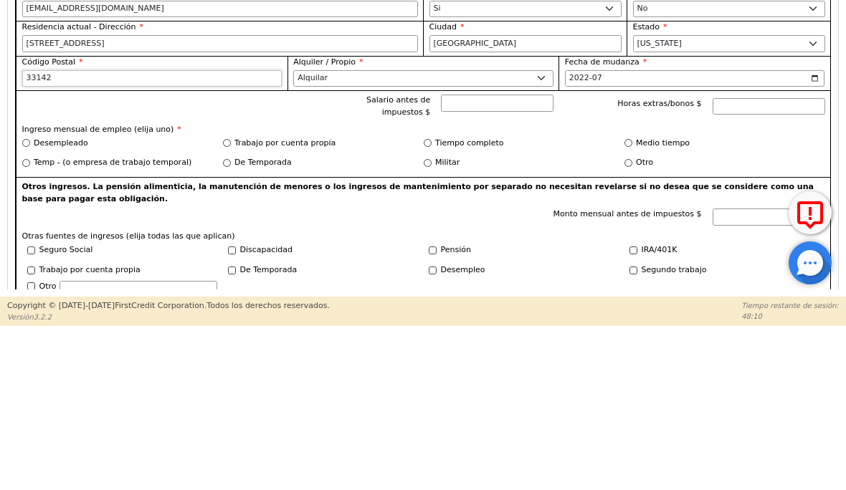
type input "33142"
click at [127, 198] on input "2201 NW 23 rd" at bounding box center [220, 206] width 396 height 17
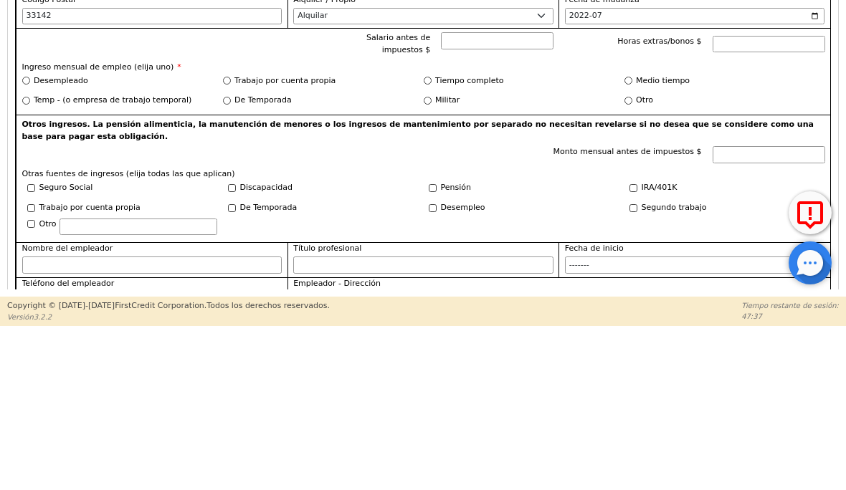
scroll to position [1188, 0]
type input "2201 NW 23 rd st"
click at [229, 240] on input "Trabajo por cuenta propia" at bounding box center [227, 244] width 8 height 8
radio input "true"
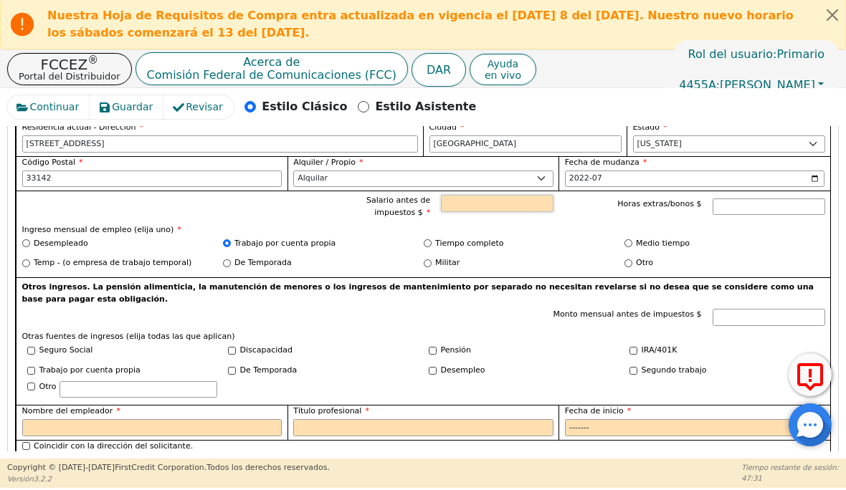
click at [469, 199] on input "Salario antes de impuestos $" at bounding box center [497, 204] width 113 height 17
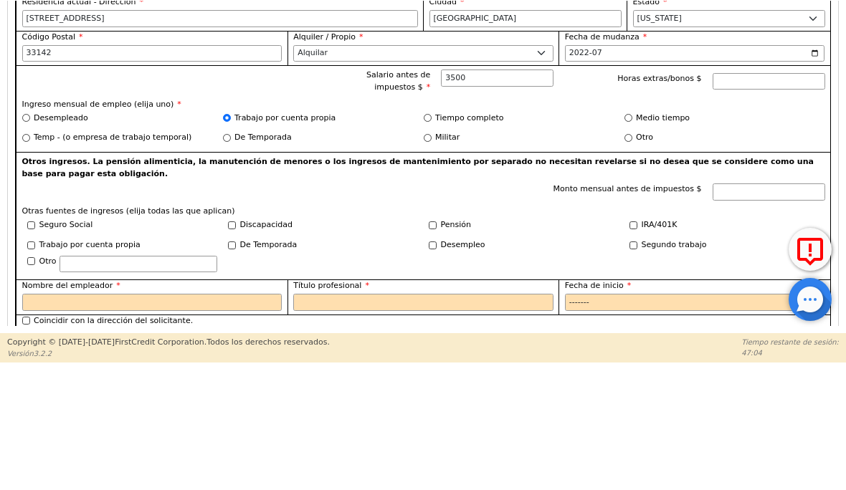
click at [741, 199] on input "Horas extras/bonos $" at bounding box center [768, 207] width 113 height 17
type input "3500.00"
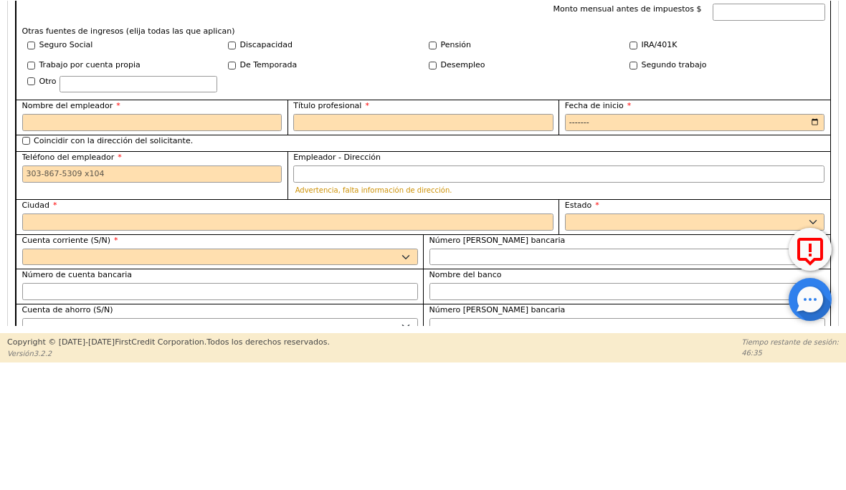
scroll to position [1369, 0]
click at [34, 167] on input "Seguro Social" at bounding box center [31, 171] width 8 height 8
checkbox input "true"
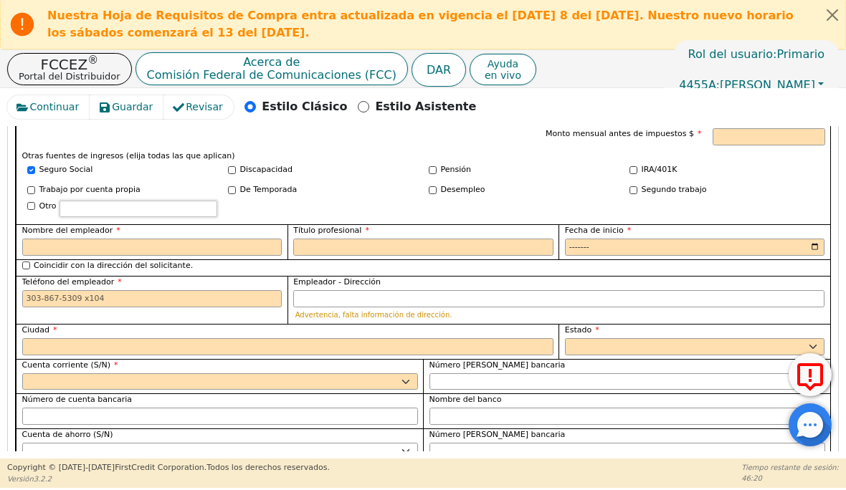
click at [110, 201] on input "text" at bounding box center [138, 209] width 158 height 17
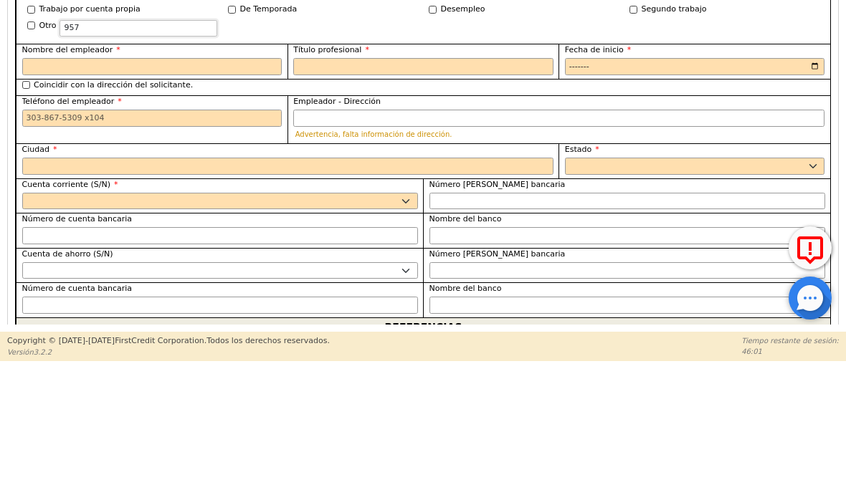
scroll to position [1415, 0]
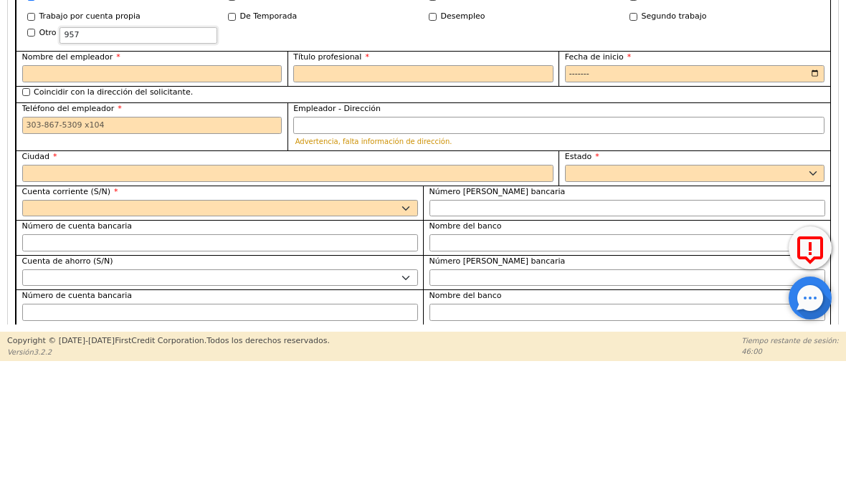
type input "957"
click at [113, 193] on input "Nombre del empleador" at bounding box center [152, 201] width 260 height 17
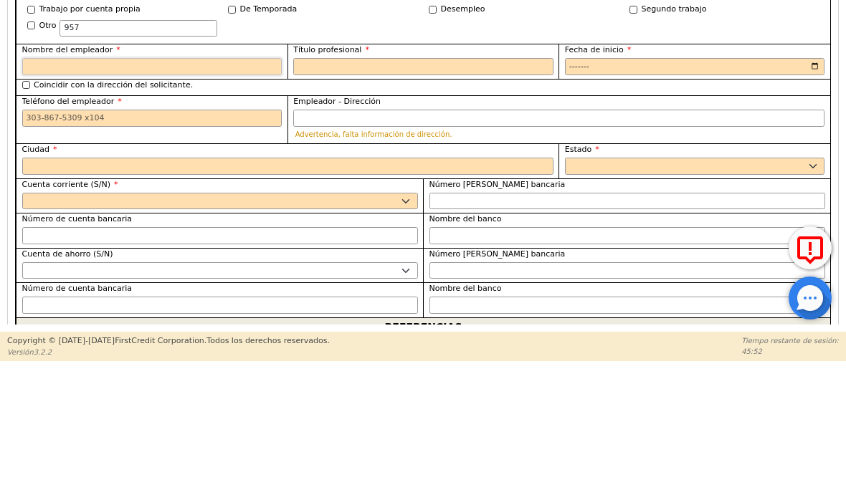
scroll to position [1422, 0]
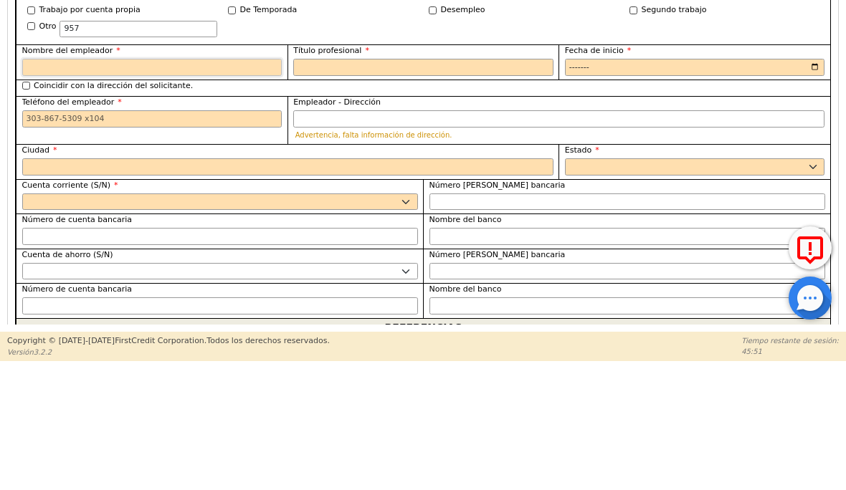
click at [153, 186] on input "Nombre del empleador" at bounding box center [152, 194] width 260 height 17
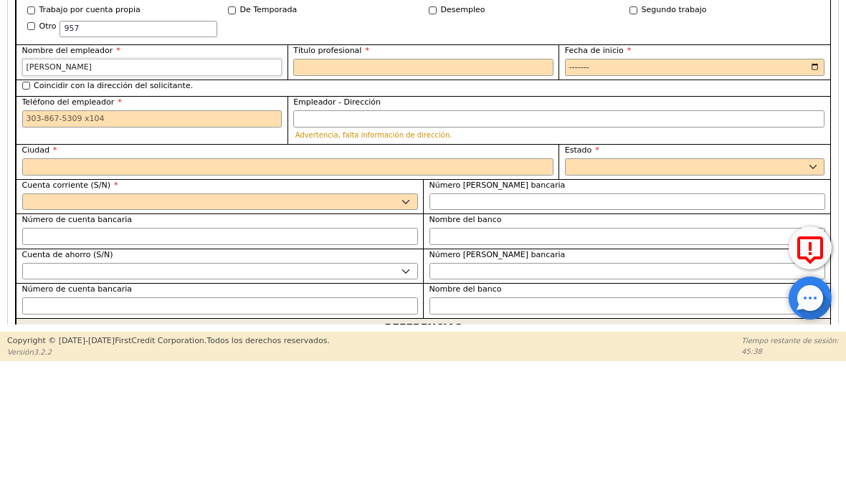
type input "Barbara Rivero"
click at [393, 186] on input "Título profesional" at bounding box center [423, 194] width 260 height 17
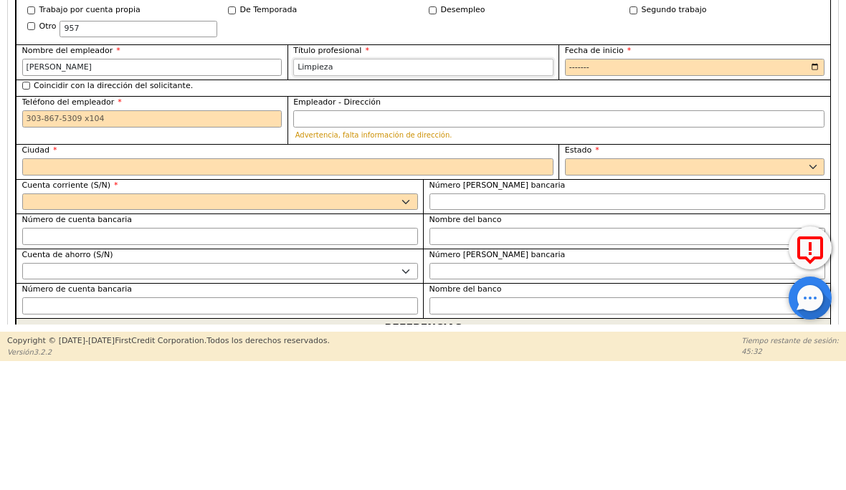
type input "Limpieza"
click at [632, 186] on input "Fecha de inicio" at bounding box center [695, 194] width 260 height 17
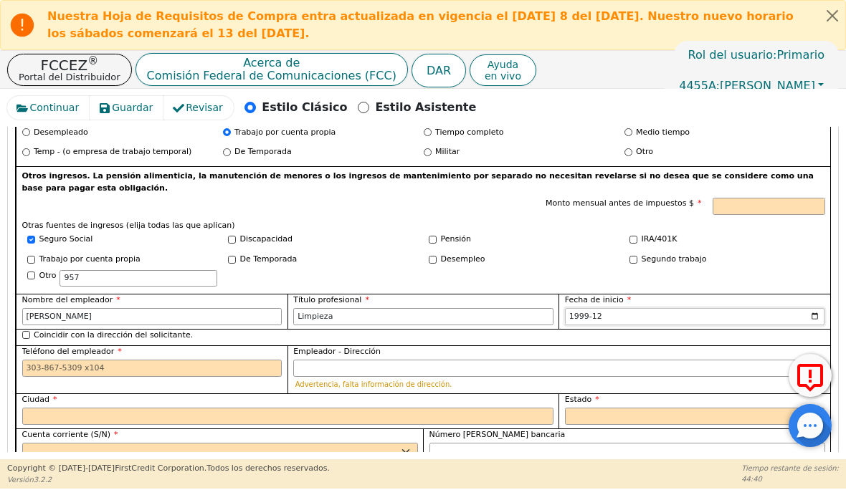
scroll to position [1316, 0]
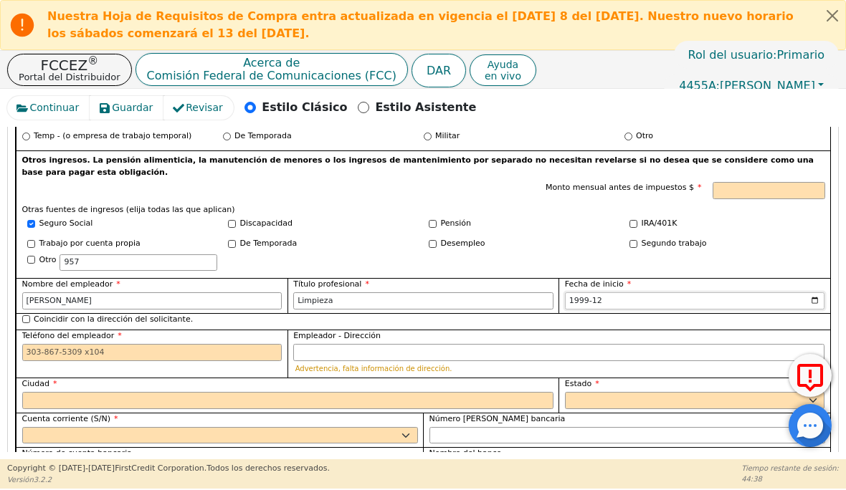
click at [715, 293] on input "1999-12" at bounding box center [695, 300] width 260 height 17
type input "1999-07"
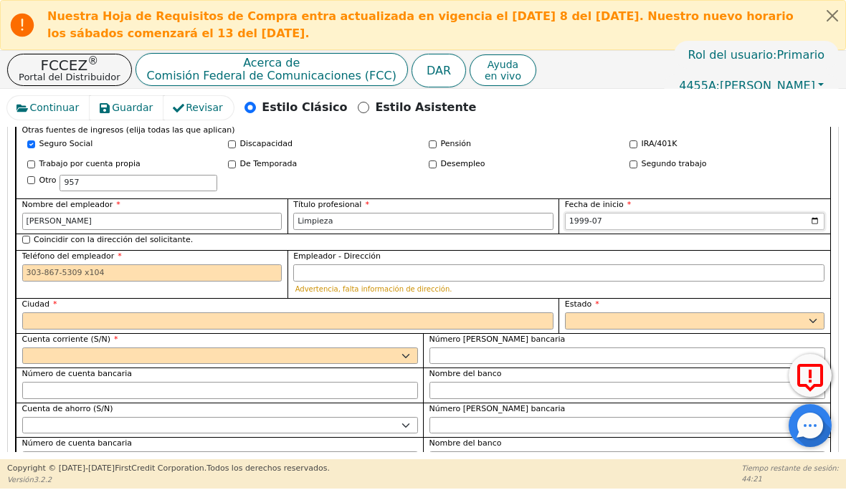
scroll to position [1395, 0]
click at [29, 237] on input "Coincidir con la dirección del solicitante." at bounding box center [26, 241] width 8 height 8
checkbox input "true"
type input "2201 NW 23 rd st"
type input "Miami"
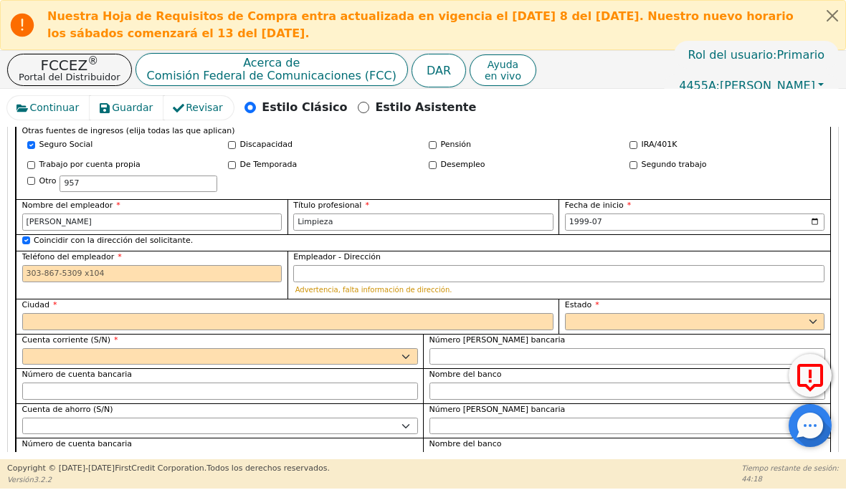
select select "FL"
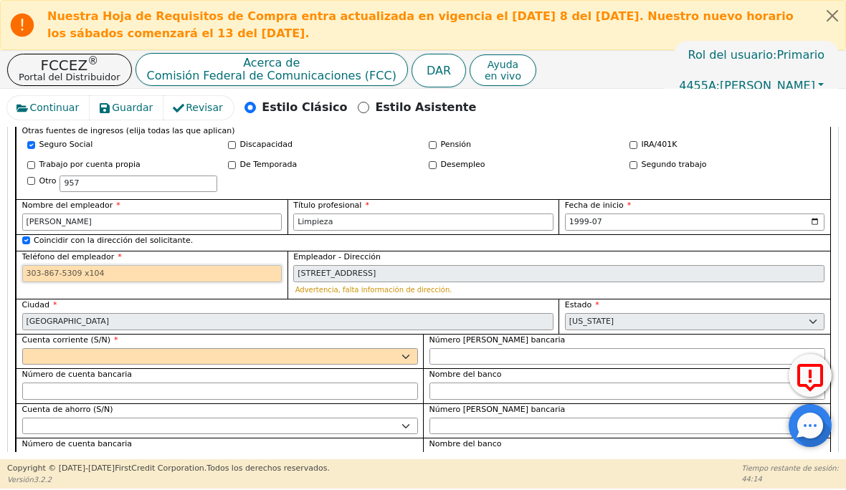
click at [120, 266] on input "Teléfono del empleador" at bounding box center [152, 273] width 260 height 17
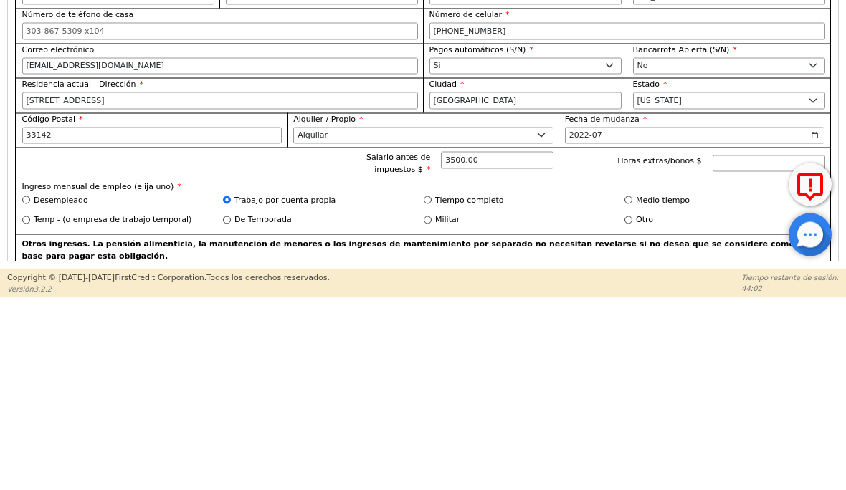
scroll to position [1034, 0]
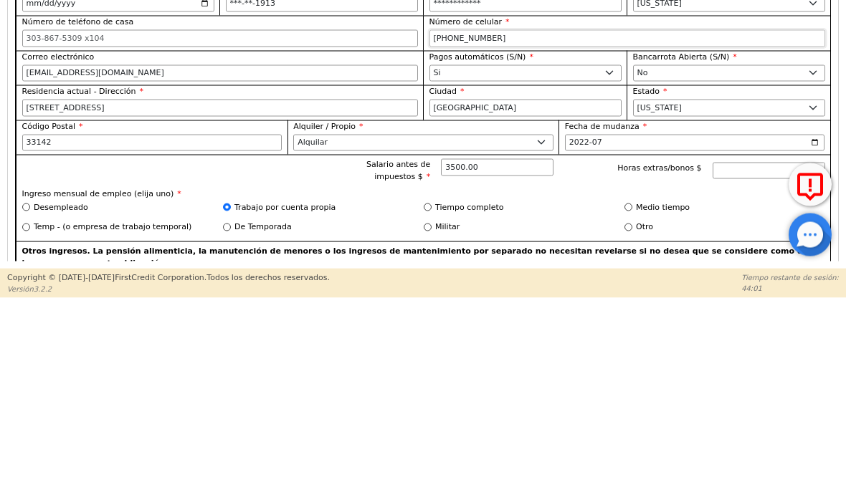
click at [495, 221] on input "645-223-1467" at bounding box center [627, 229] width 396 height 17
click at [494, 221] on input "645-223-1467" at bounding box center [627, 229] width 396 height 17
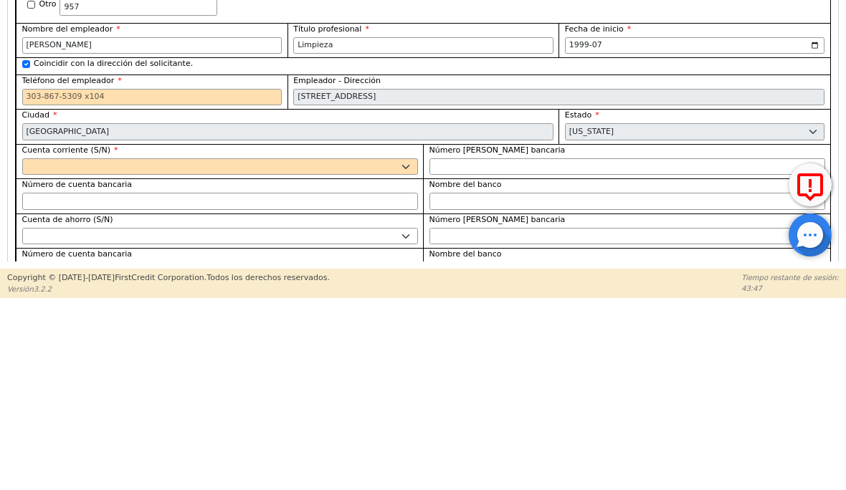
scroll to position [1402, 0]
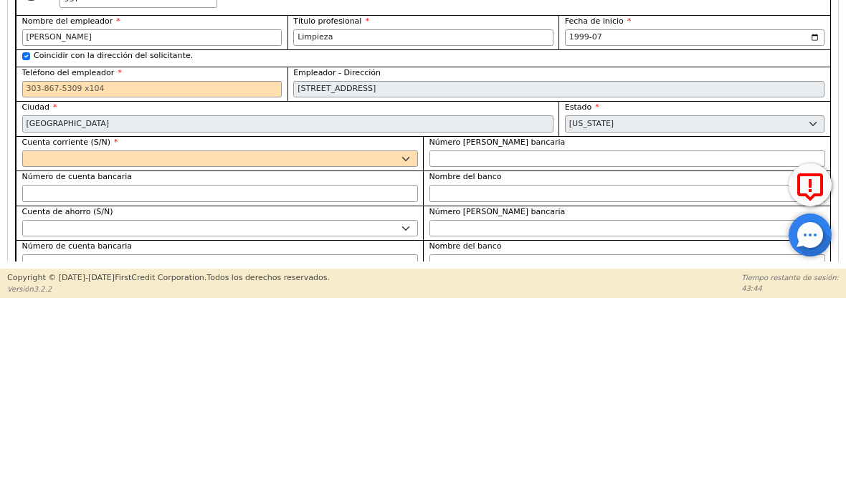
type input "645-223-"
click at [196, 272] on input "Teléfono del empleador" at bounding box center [152, 280] width 260 height 17
click at [94, 272] on input "Teléfono del empleador" at bounding box center [152, 280] width 260 height 17
paste input "645-223-"
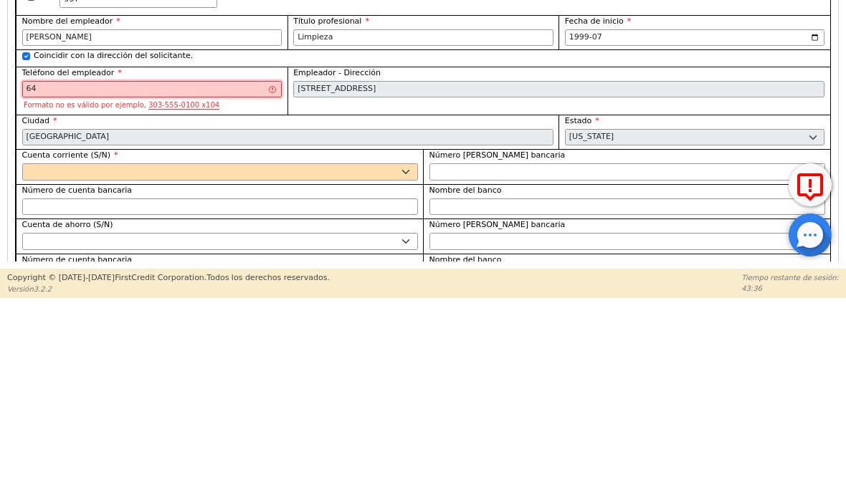
type input "6"
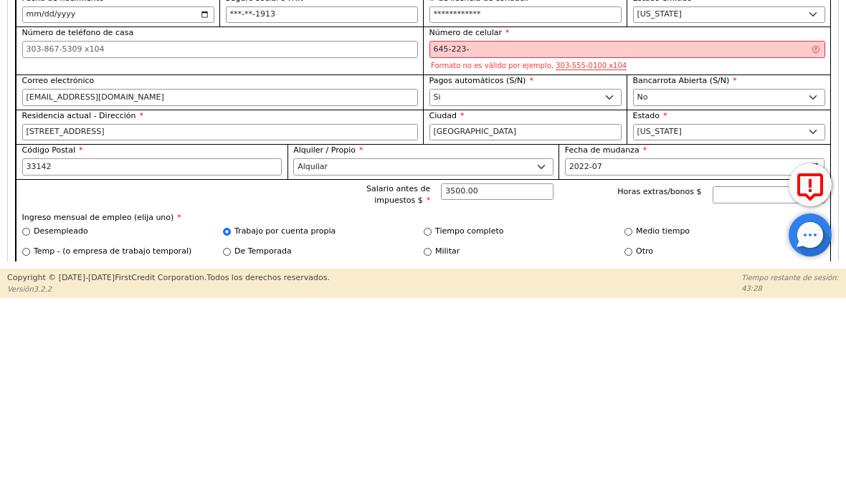
scroll to position [1023, 0]
type input "6"
click at [497, 232] on input "645-223-" at bounding box center [627, 240] width 396 height 17
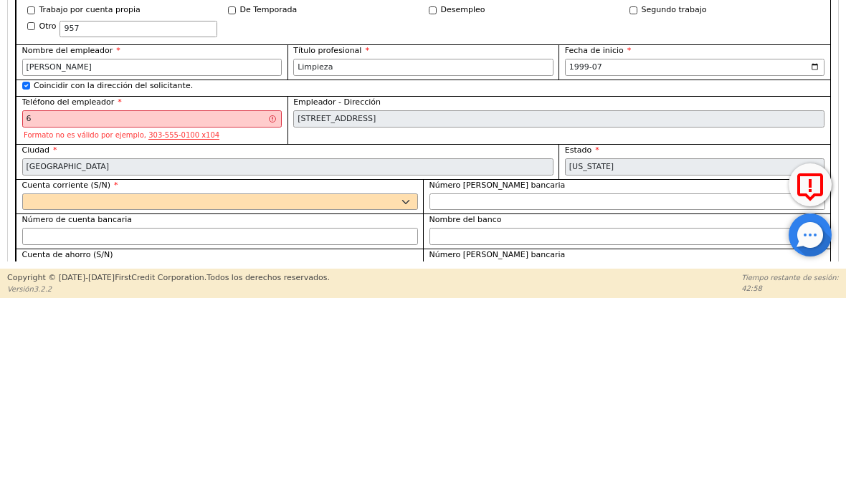
scroll to position [1365, 0]
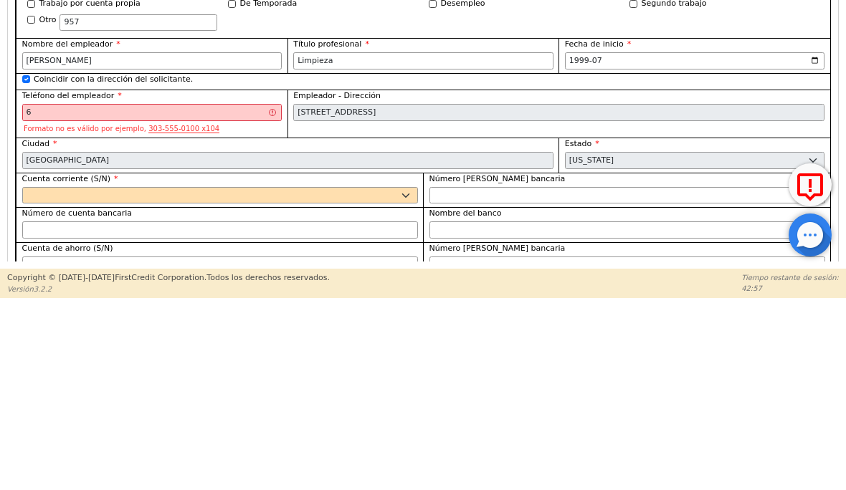
click at [54, 295] on input "6" at bounding box center [152, 303] width 260 height 17
type input "645-223-1467"
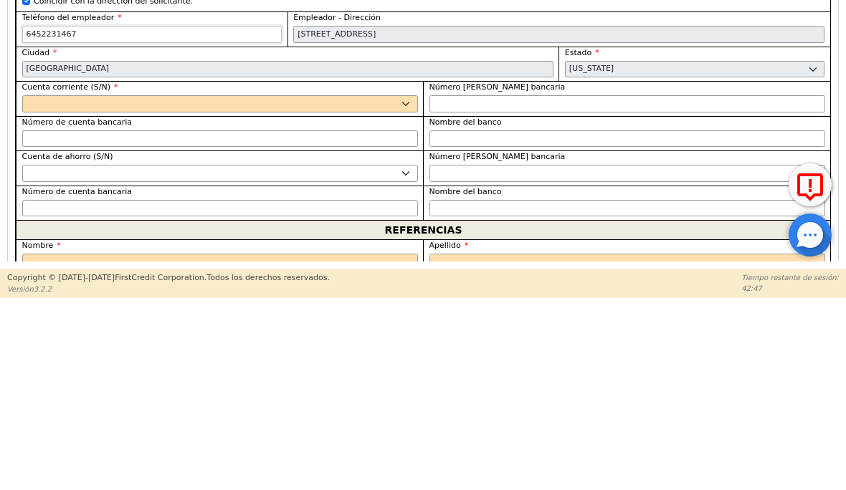
scroll to position [1444, 0]
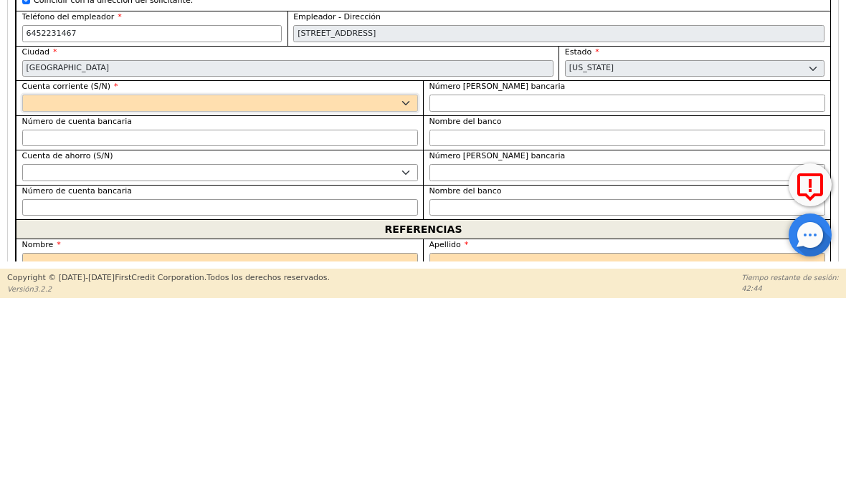
click at [412, 285] on select "Si No" at bounding box center [220, 293] width 396 height 17
type input "645-223-1467"
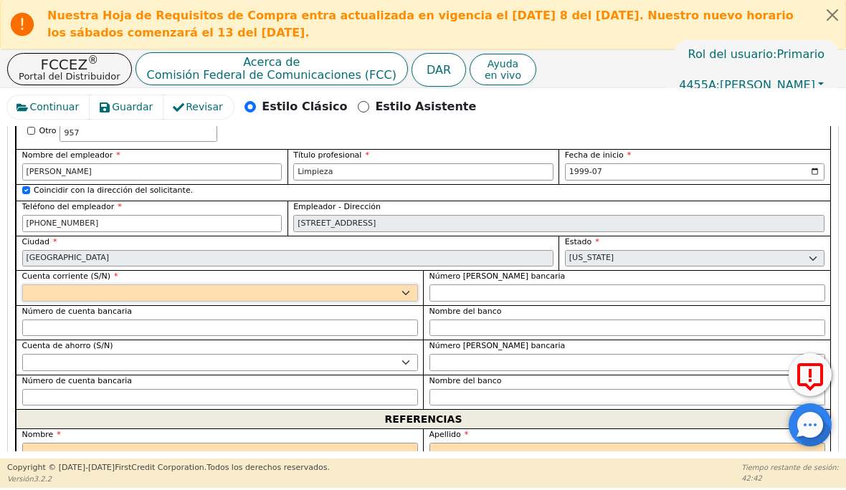
click at [393, 285] on select "Si No" at bounding box center [220, 293] width 396 height 17
select select "y"
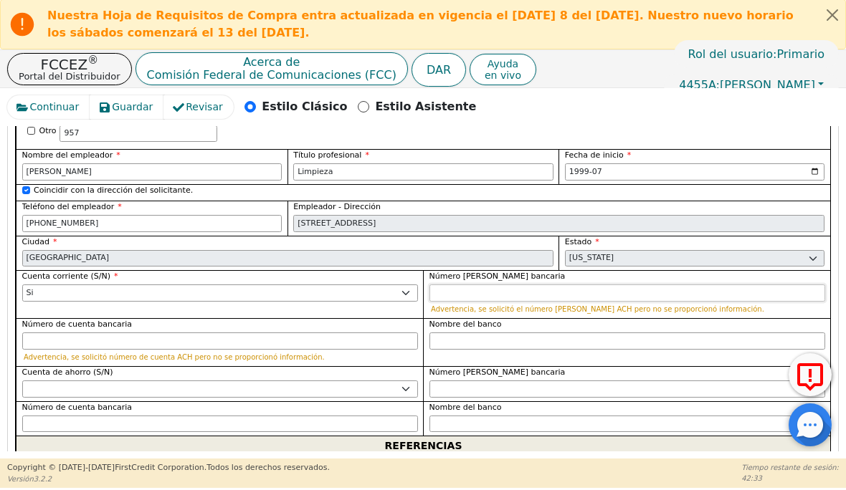
click at [480, 285] on input "Número de ruta bancaria" at bounding box center [627, 293] width 396 height 17
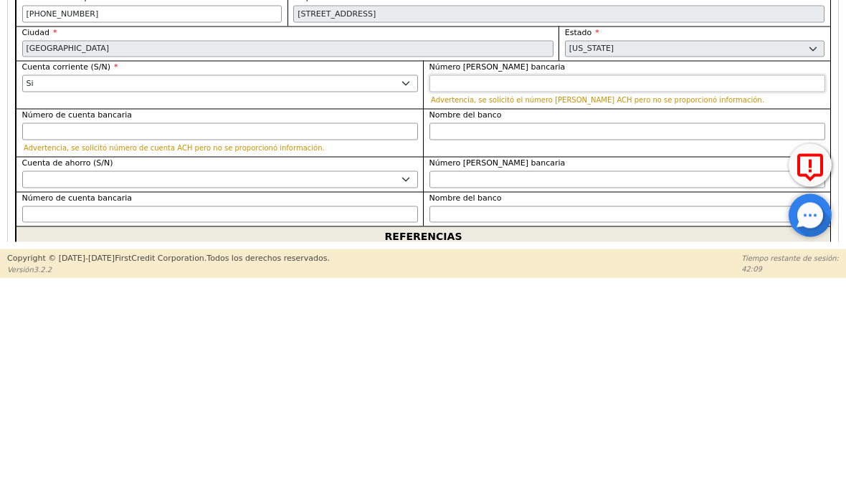
type input "0"
type input "*"
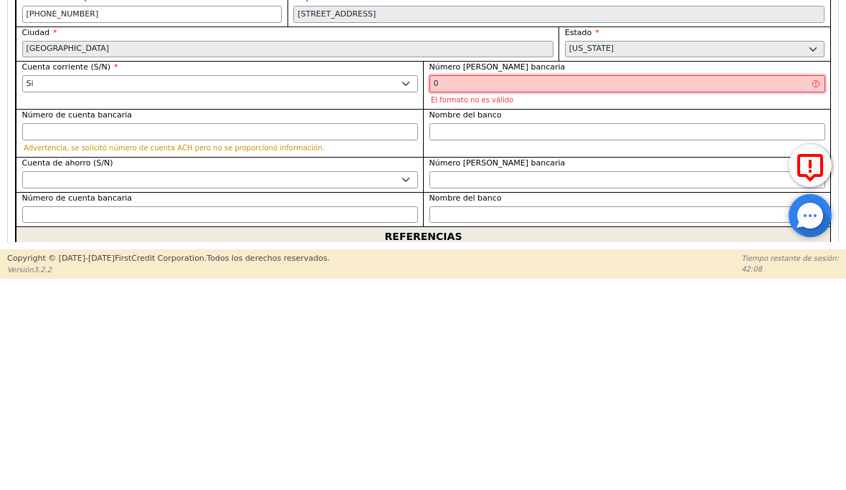
type input "06"
type input "**"
type input "063"
type input "***"
type input "0631"
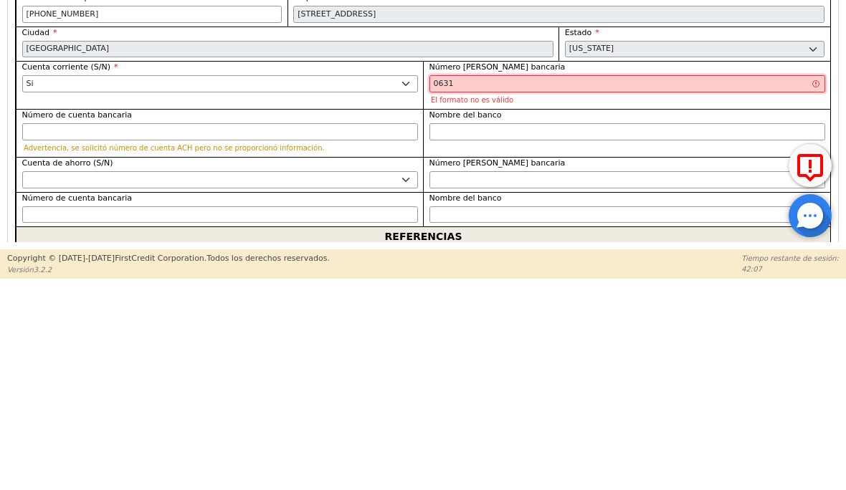
type input "****"
type input "06310"
type input "*****"
type input "063107"
type input "******"
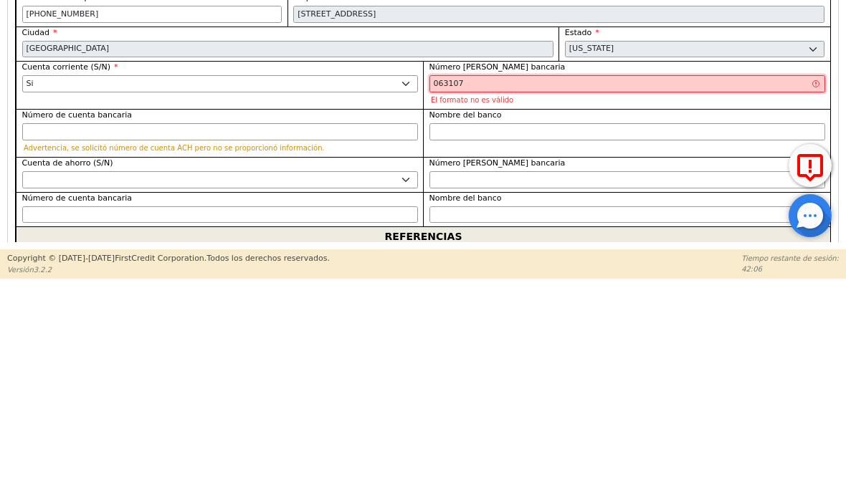
type input "0631075"
type input "*******"
type input "06310751"
type input "********"
type input "063107513"
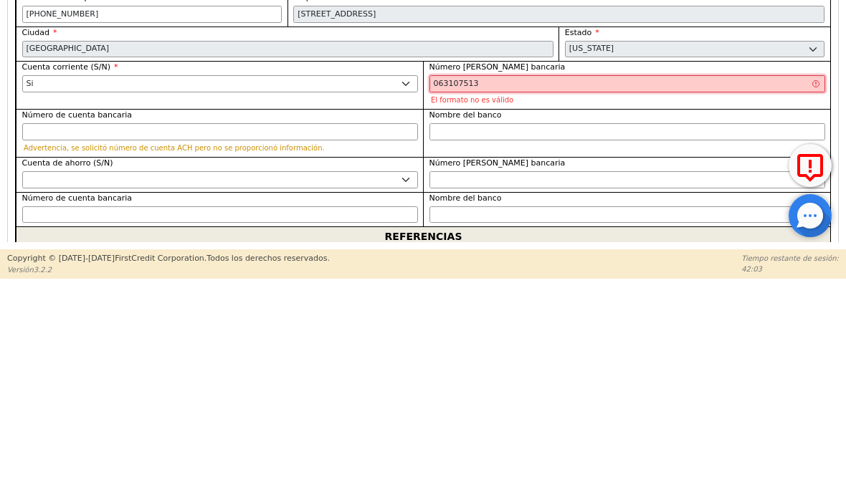
type input "*********"
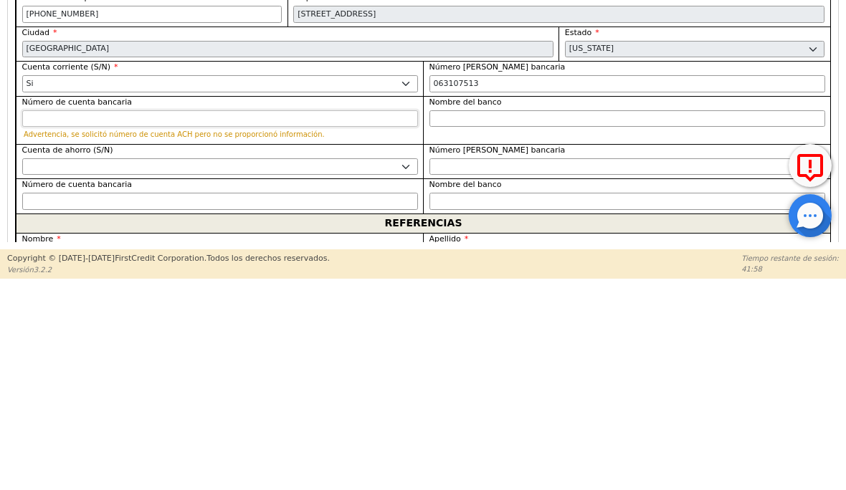
click at [124, 320] on input "Número de cuenta bancaria" at bounding box center [220, 328] width 396 height 17
type input "*********"
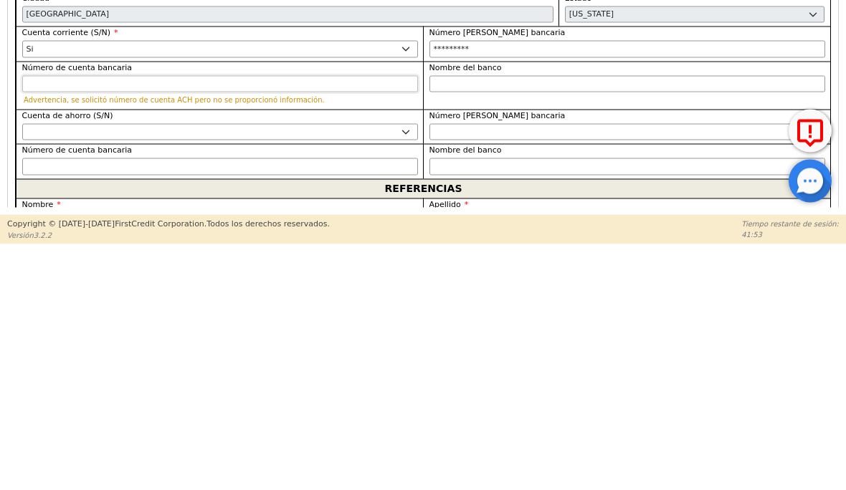
type input "8"
type input "*"
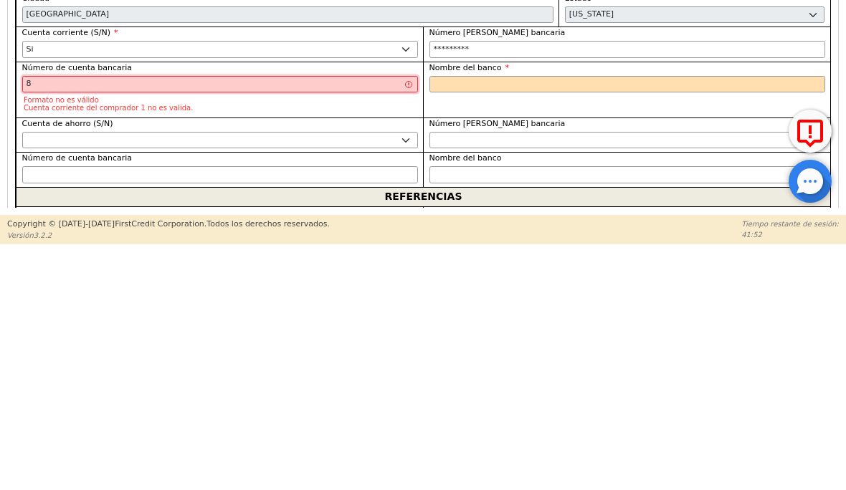
type input "82"
type input "**"
type input "822"
type input "***"
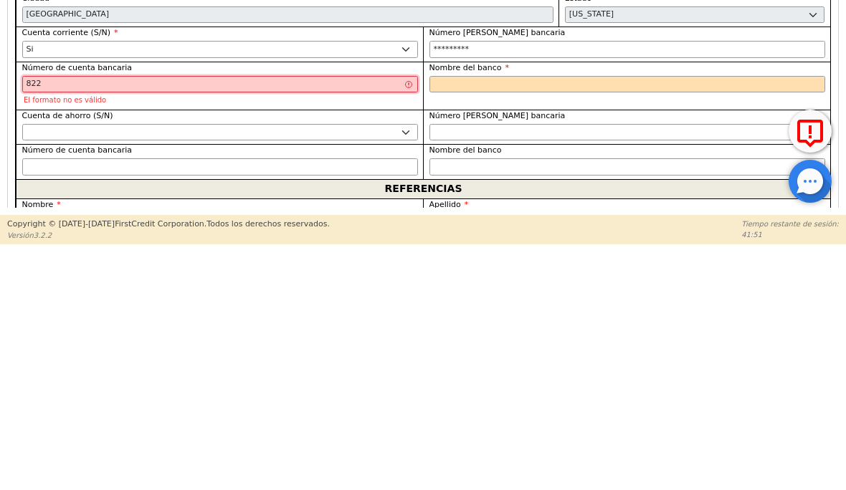
type input "8229"
type input "****"
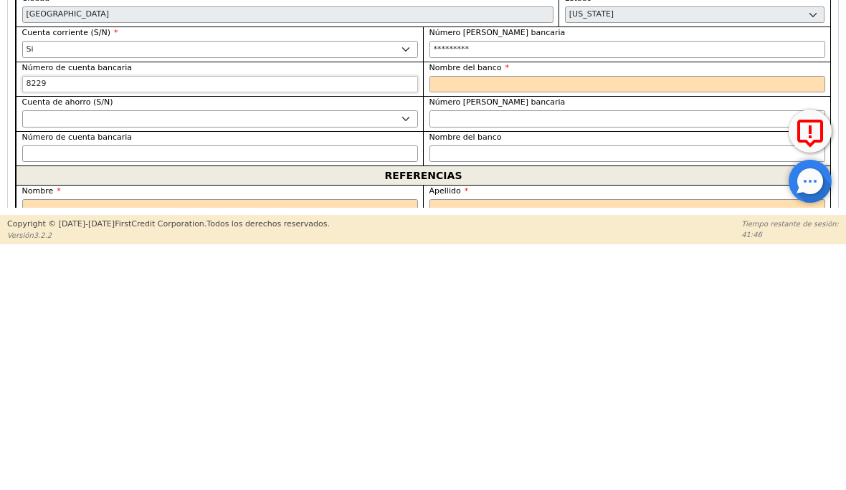
type input "82299"
type input "*****"
type input "822991"
type input "******"
type input "8229911"
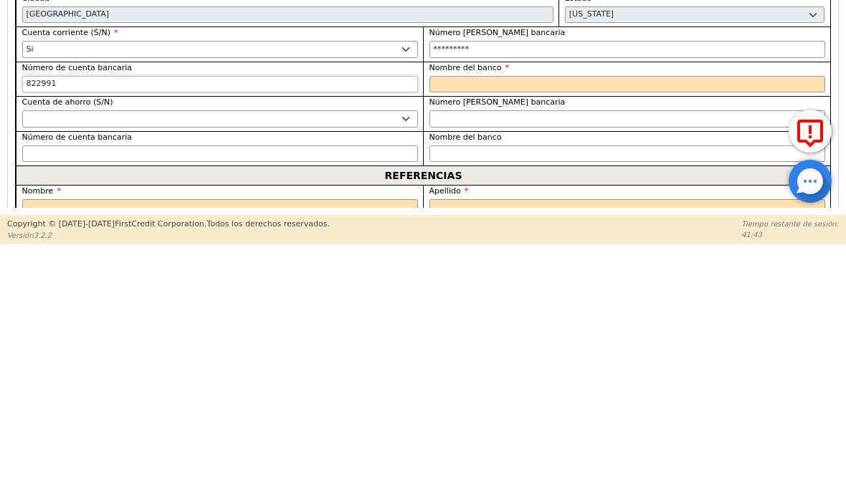
type input "*******"
type input "82299115"
type input "********"
type input "822991157"
type input "*********"
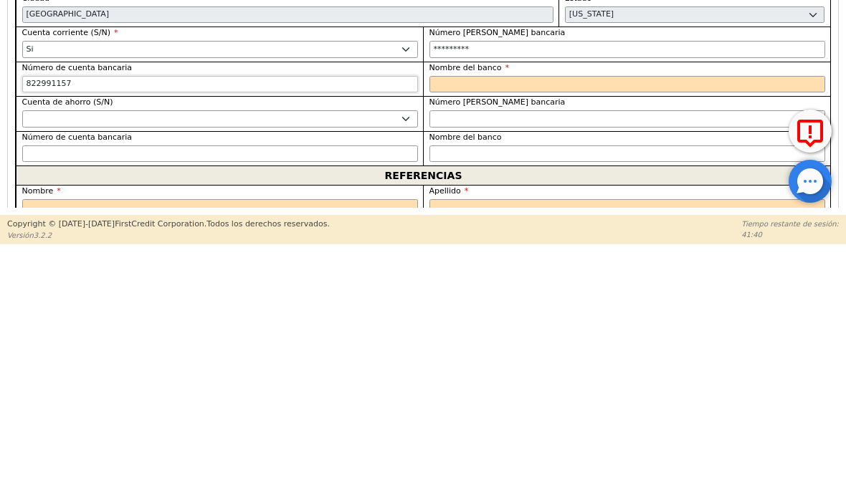
type input "8229911576"
type input "**********"
click at [560, 320] on input "Nombre del banco" at bounding box center [627, 328] width 396 height 17
type input "**********"
type input "W"
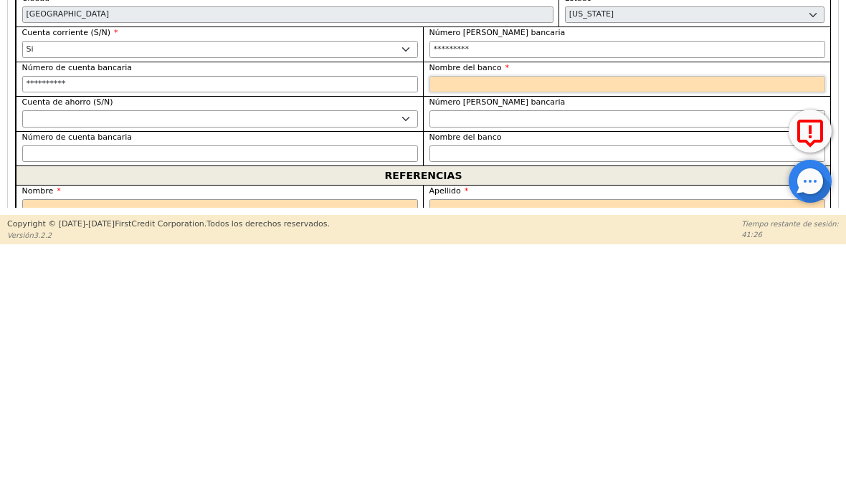
type input "W"
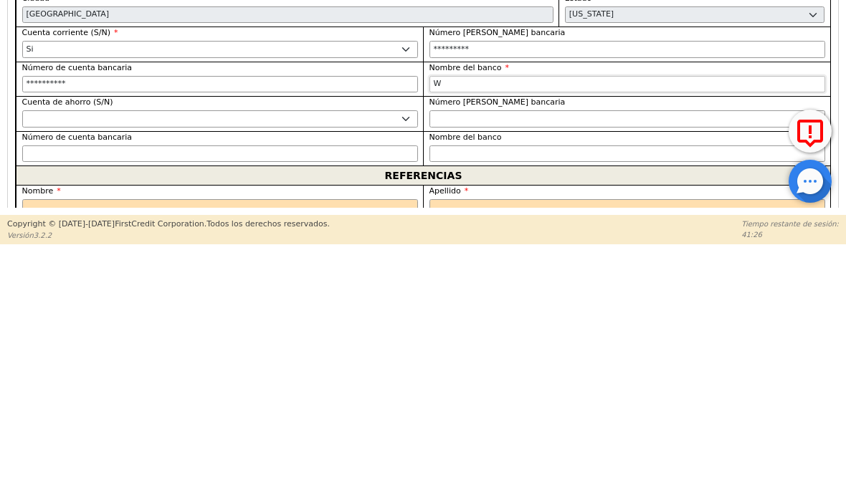
type input "We"
type input "Wel"
type input "Well"
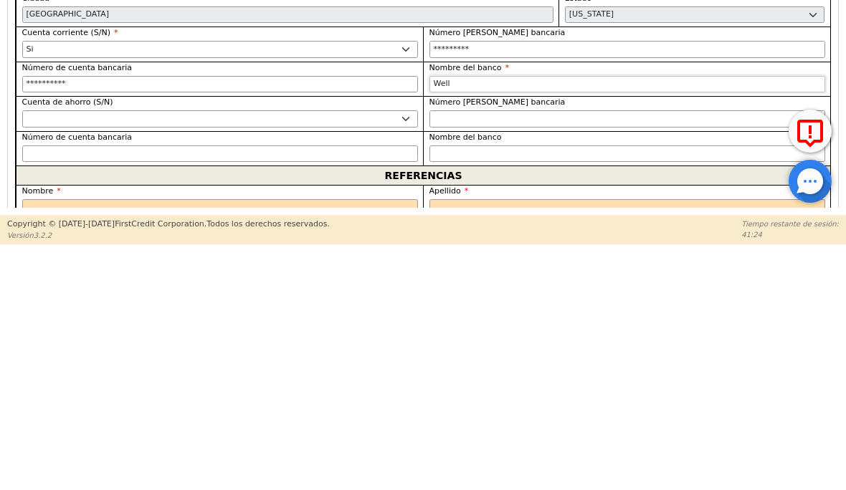
type input "Well"
type input "Wells"
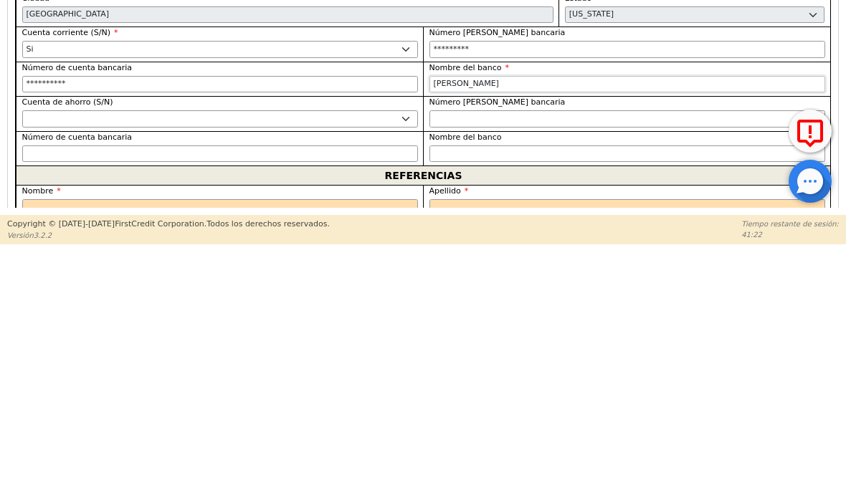
type input "Wells f"
type input "Wells fa"
type input "Wells far"
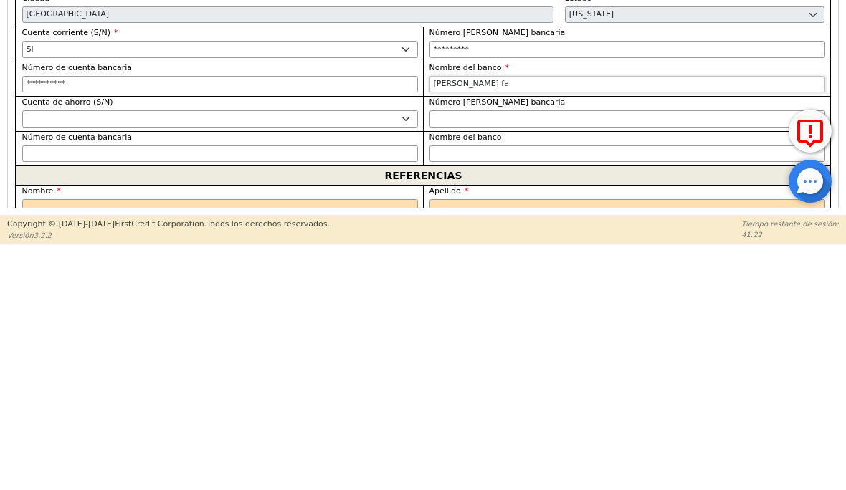
type input "Wells far"
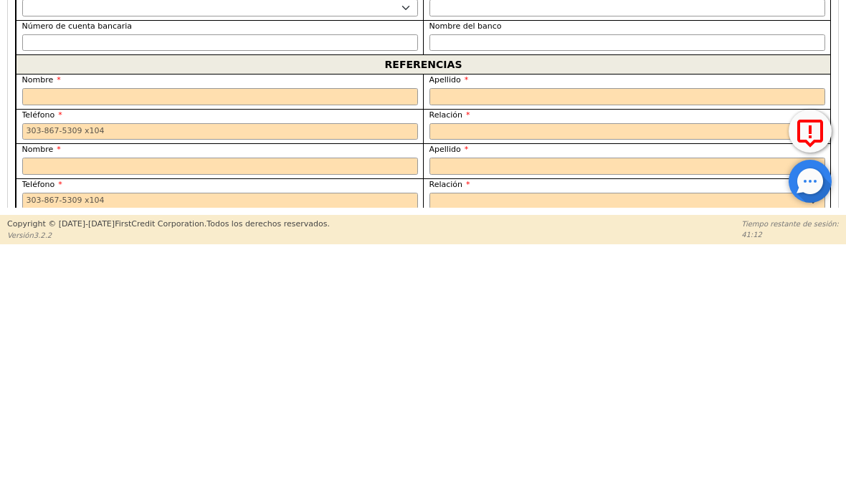
scroll to position [1561, 0]
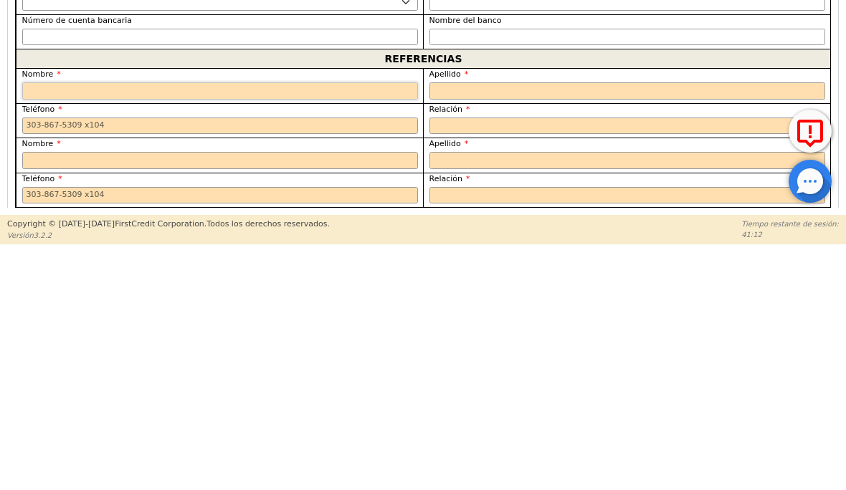
click at [100, 327] on input "text" at bounding box center [220, 335] width 396 height 17
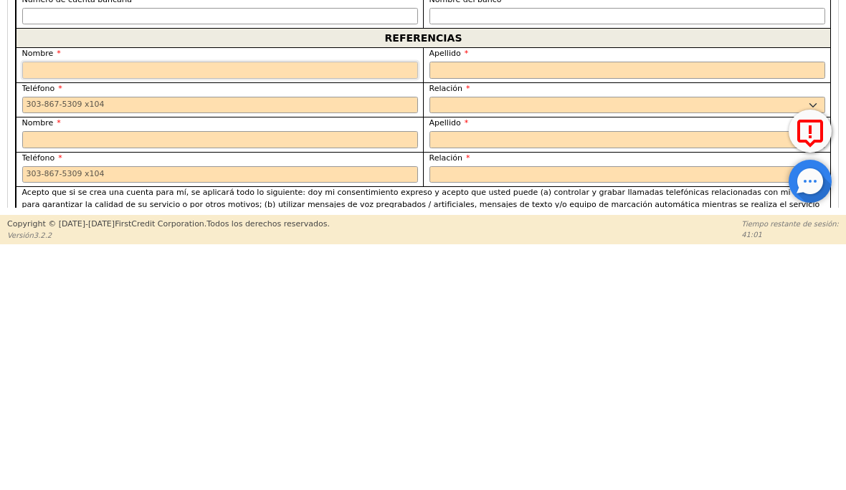
scroll to position [1580, 0]
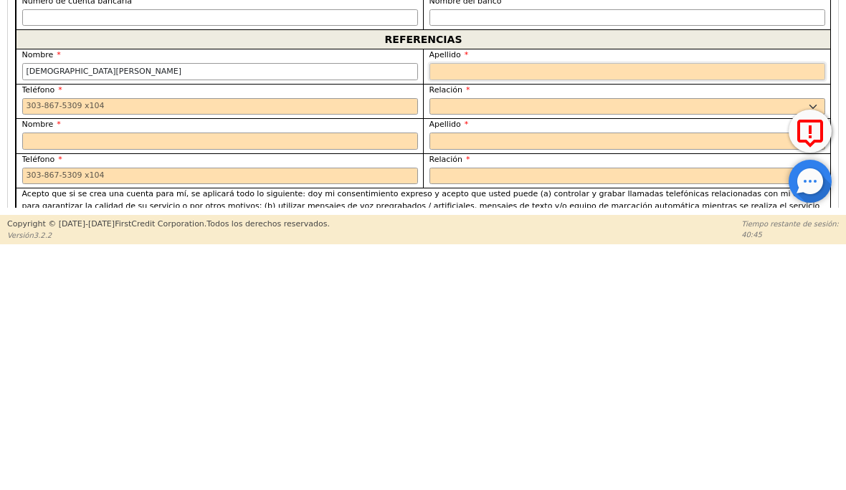
click at [465, 307] on input "text" at bounding box center [627, 315] width 396 height 17
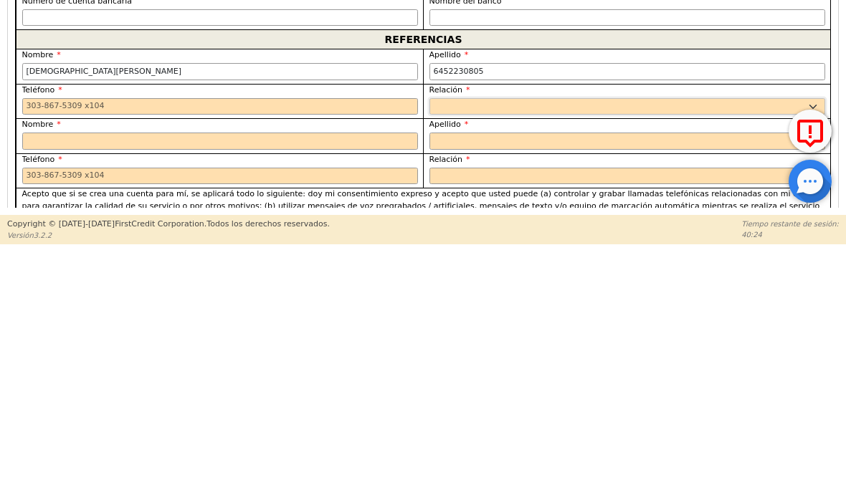
click at [464, 343] on select "CAPELLÁN MADRE HERMANA HERMANO HIJA HIJO COLABORADOR VECINO AMIGO PRIMO ABUELA …" at bounding box center [627, 351] width 396 height 17
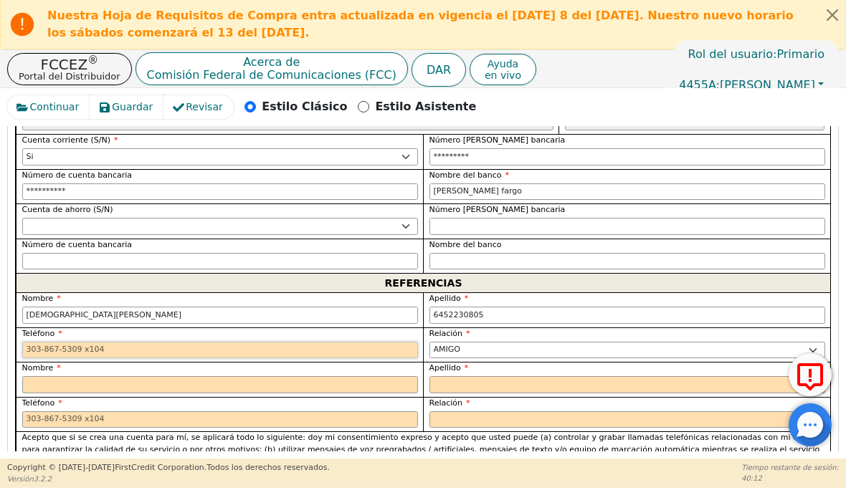
click at [105, 345] on input "tel" at bounding box center [220, 351] width 396 height 17
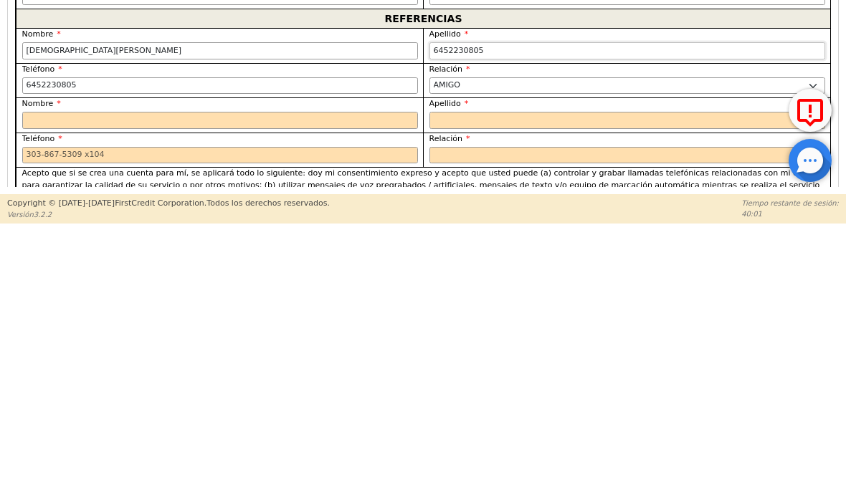
click at [507, 307] on input "6452230805" at bounding box center [627, 315] width 396 height 17
click at [122, 307] on input "Cristian castillo" at bounding box center [220, 315] width 396 height 17
click at [177, 377] on input "text" at bounding box center [220, 385] width 396 height 17
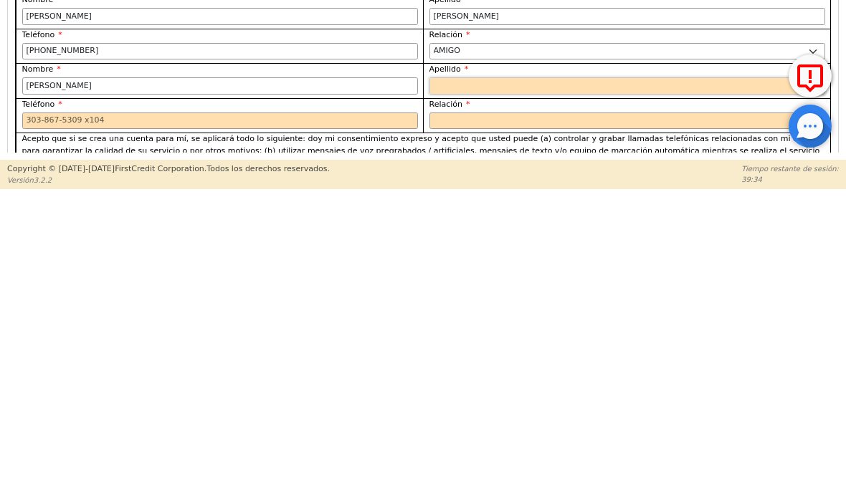
click at [470, 377] on input "text" at bounding box center [627, 385] width 396 height 17
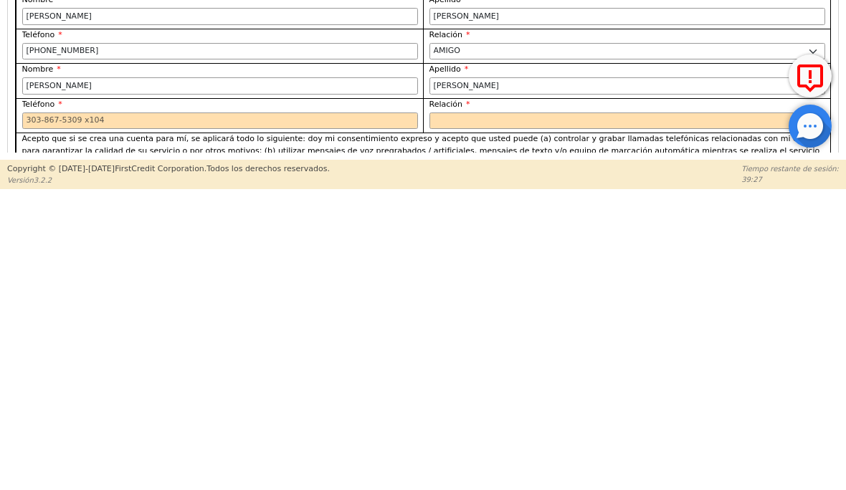
click at [327, 412] on input "tel" at bounding box center [220, 420] width 396 height 17
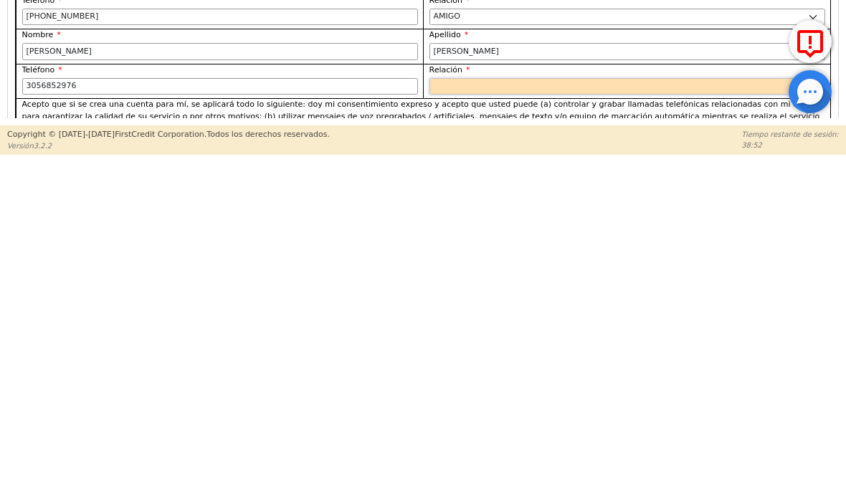
click at [494, 412] on select "CAPELLÁN MADRE HERMANA HERMANO HIJA HIJO COLABORADOR VECINO AMIGO PRIMO ABUELA …" at bounding box center [627, 420] width 396 height 17
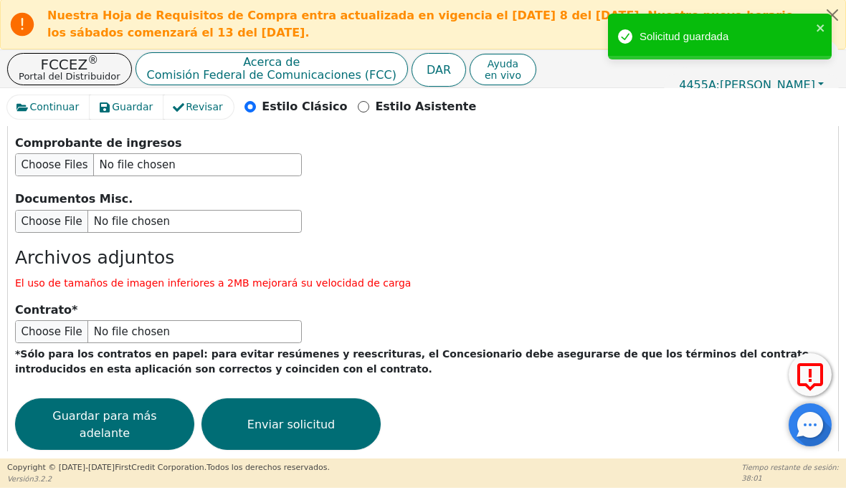
scroll to position [2614, 0]
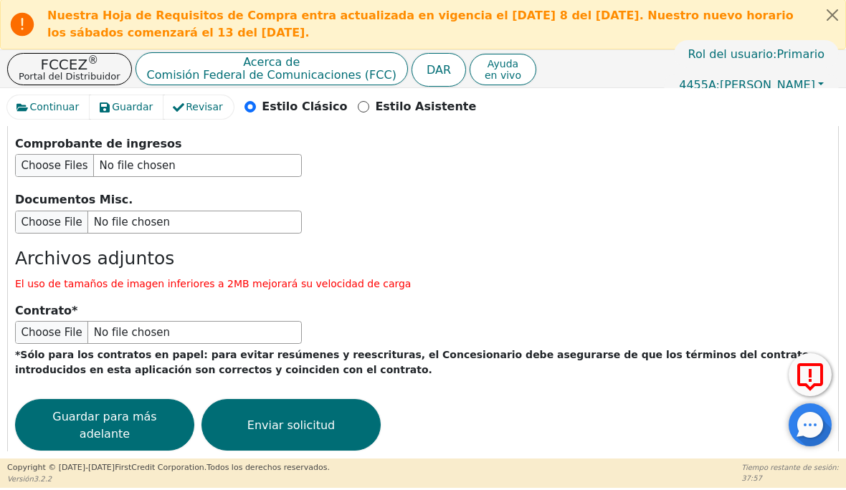
click at [325, 419] on font "Enviar solicitud" at bounding box center [290, 426] width 87 height 14
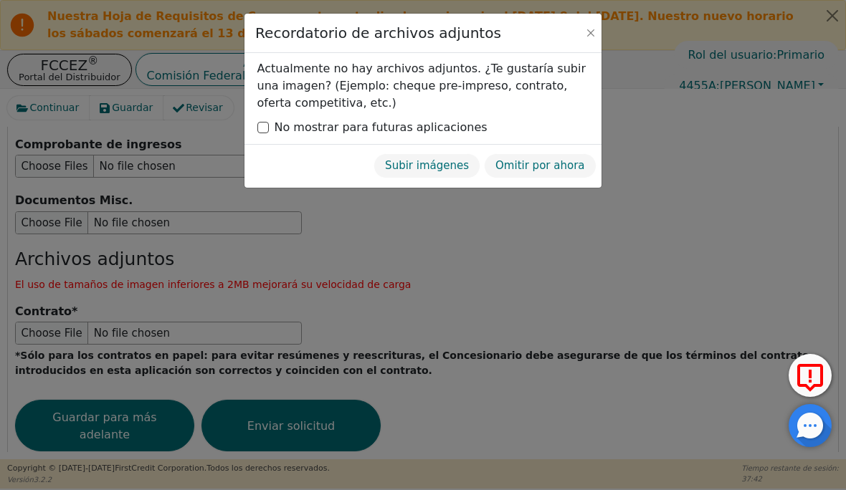
click at [553, 168] on font "Omitir por ahora" at bounding box center [539, 166] width 89 height 13
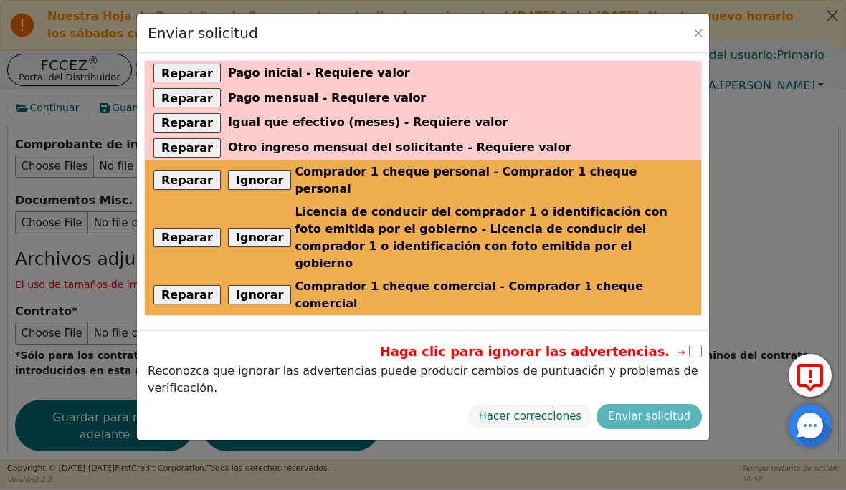
click at [691, 345] on input "checkbox" at bounding box center [695, 351] width 13 height 13
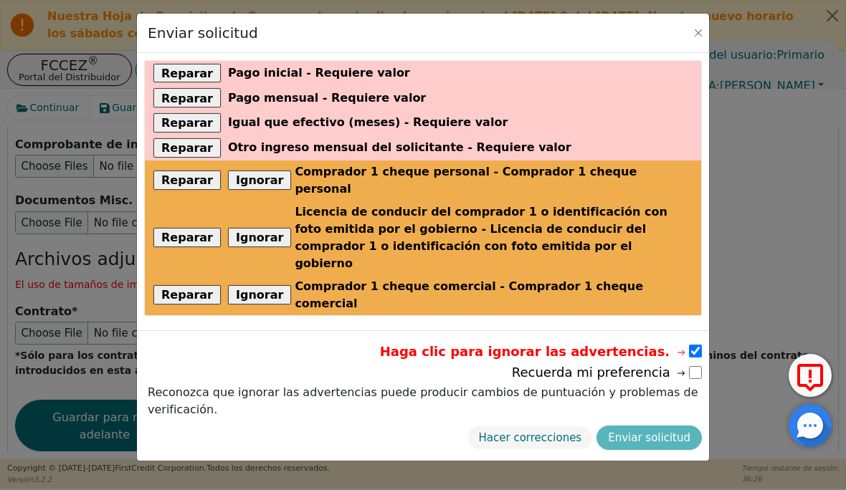
click at [669, 422] on div "Hacer correcciones Enviar solicitud" at bounding box center [423, 438] width 558 height 32
click at [667, 422] on div "Hacer correcciones Enviar solicitud" at bounding box center [423, 438] width 558 height 32
click at [697, 366] on input "checkbox" at bounding box center [695, 372] width 13 height 13
click at [548, 431] on font "Hacer correcciones" at bounding box center [530, 437] width 103 height 13
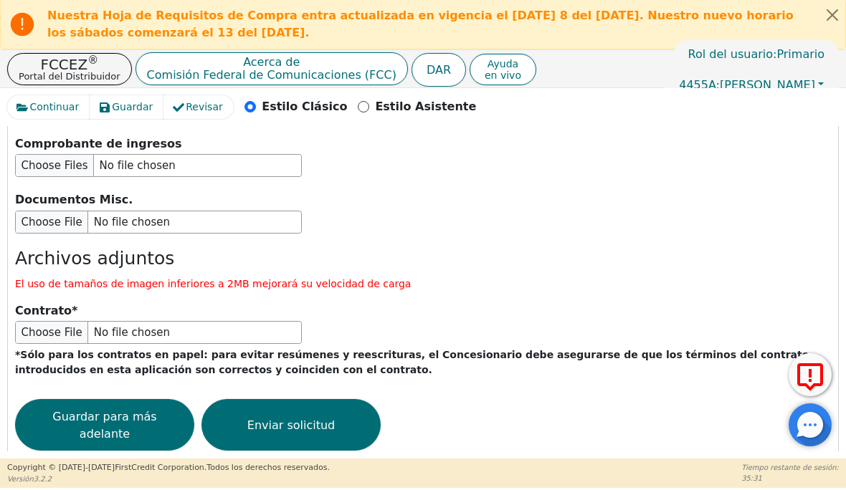
click at [315, 403] on button "Enviar solicitud" at bounding box center [290, 426] width 179 height 52
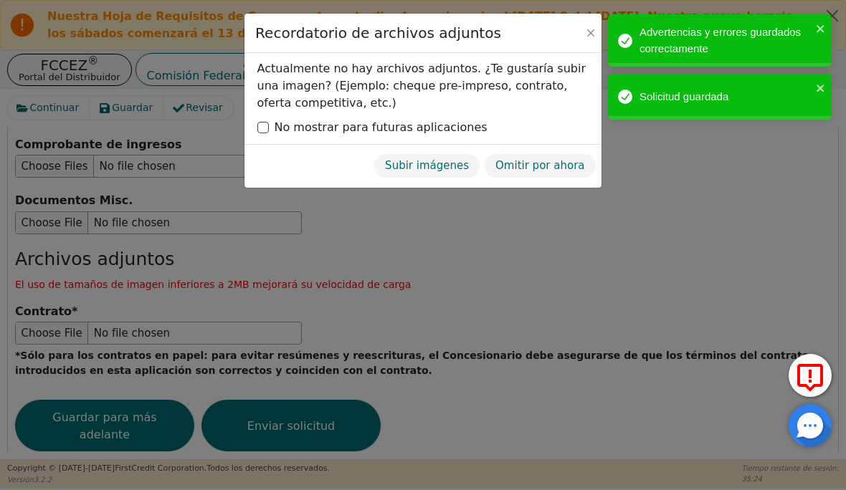
click at [568, 162] on font "Omitir por ahora" at bounding box center [539, 166] width 89 height 13
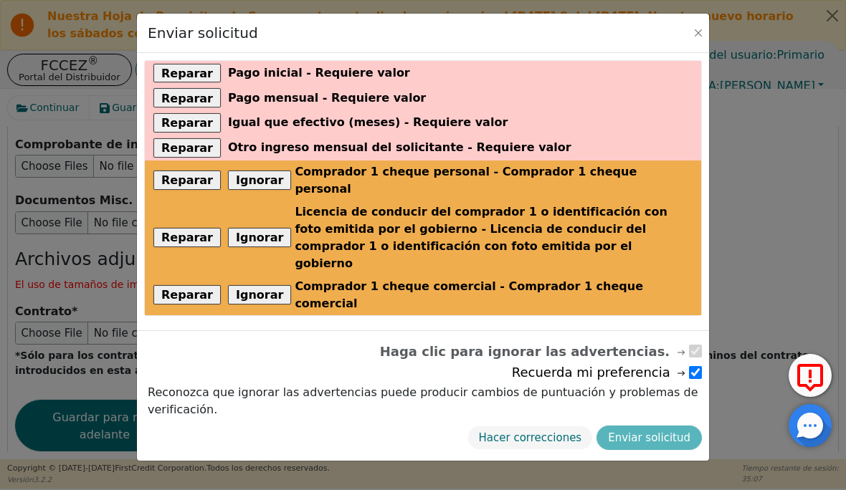
click at [692, 363] on div "Recuerda mi preferencia" at bounding box center [423, 372] width 558 height 19
click at [691, 363] on div "Recuerda mi preferencia" at bounding box center [423, 372] width 558 height 19
click at [669, 422] on div "Hacer correcciones Enviar solicitud" at bounding box center [423, 438] width 558 height 32
click at [664, 422] on div "Hacer correcciones Enviar solicitud" at bounding box center [423, 438] width 558 height 32
click at [692, 366] on input "checkbox" at bounding box center [695, 372] width 13 height 13
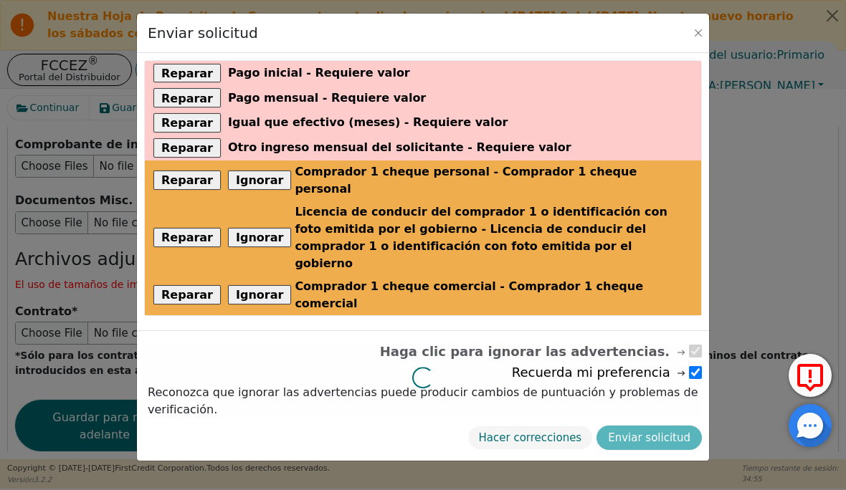
click at [684, 342] on div at bounding box center [423, 342] width 558 height 0
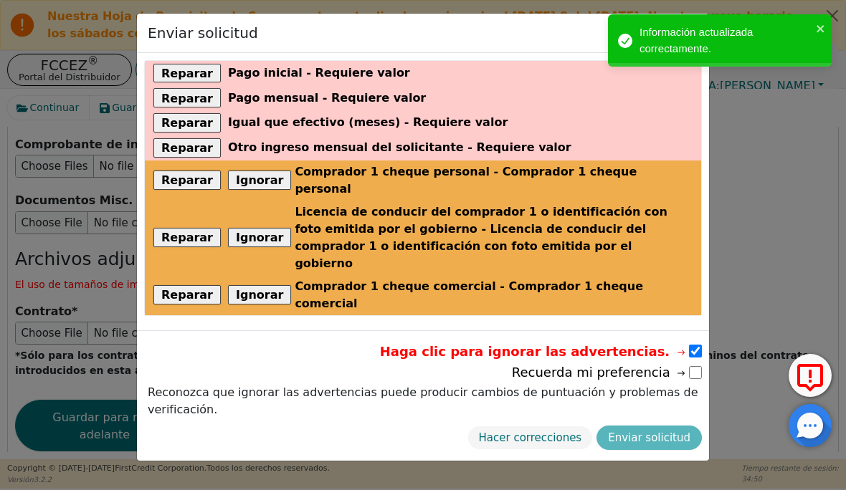
click at [667, 422] on div "Hacer correcciones Enviar solicitud" at bounding box center [423, 438] width 558 height 32
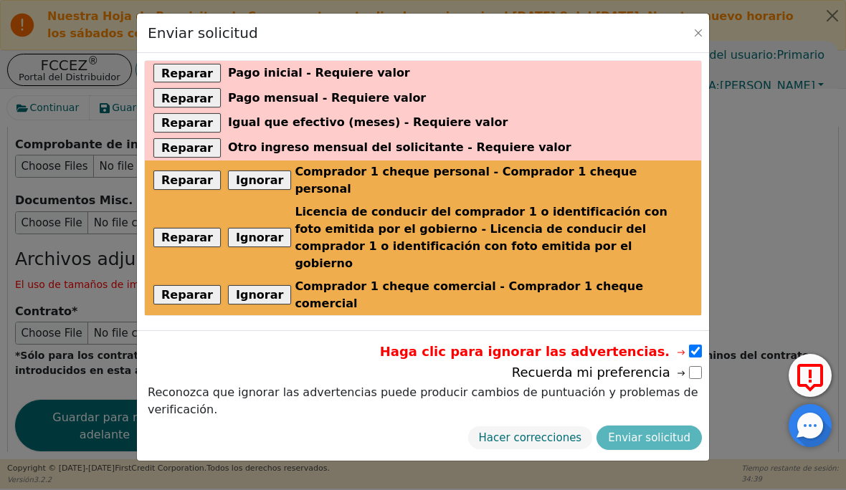
click at [666, 422] on div "Hacer correcciones Enviar solicitud" at bounding box center [423, 438] width 558 height 32
click at [694, 366] on input "checkbox" at bounding box center [695, 372] width 13 height 13
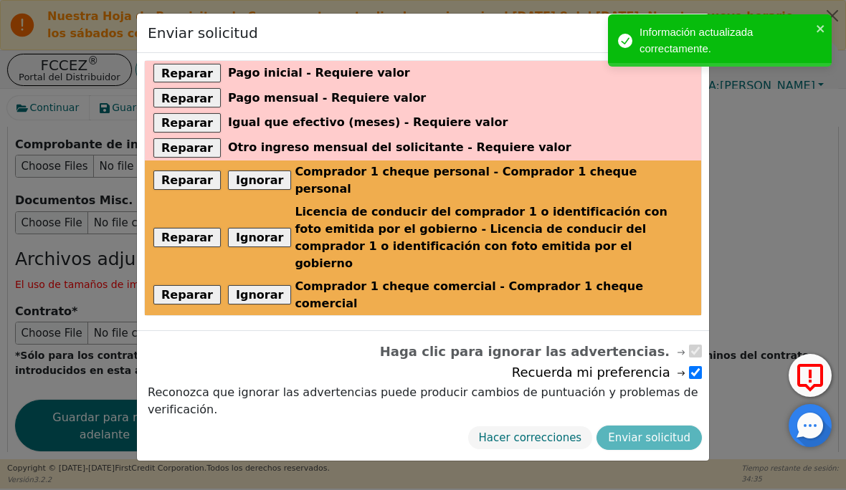
click at [666, 422] on div "Hacer correcciones Enviar solicitud" at bounding box center [423, 438] width 558 height 32
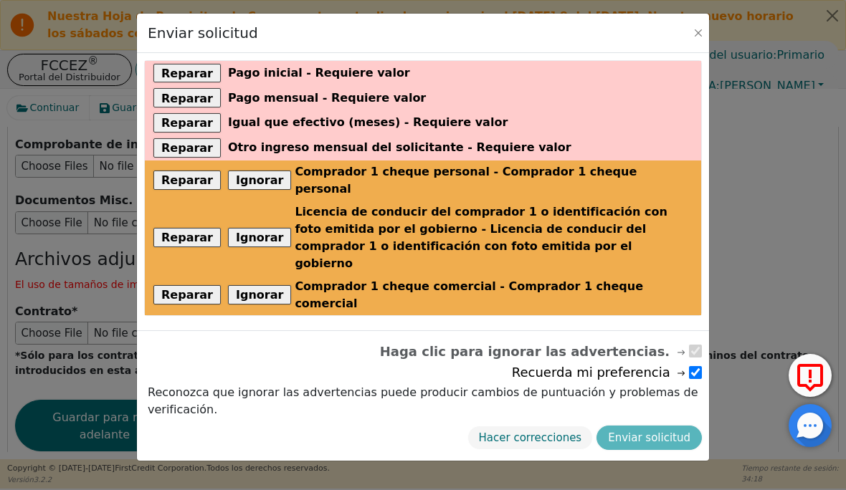
click at [655, 422] on div "Hacer correcciones Enviar solicitud" at bounding box center [423, 438] width 558 height 32
click at [697, 30] on button "Cerca" at bounding box center [698, 33] width 14 height 14
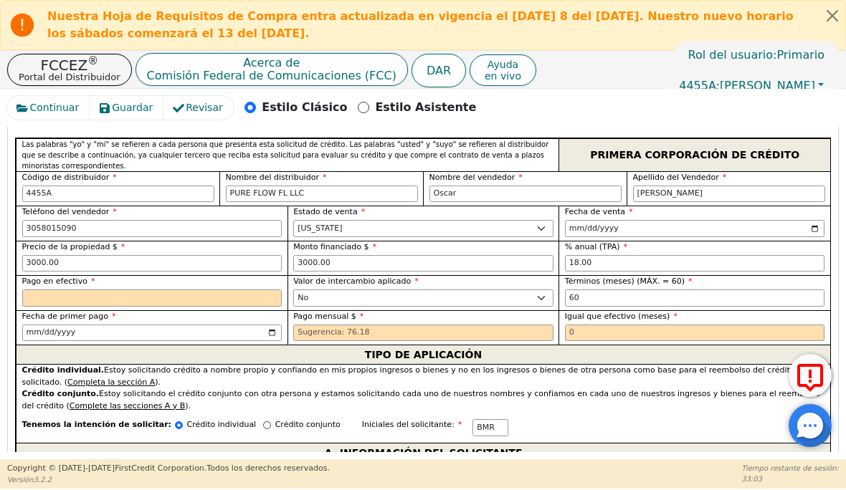
scroll to position [708, 0]
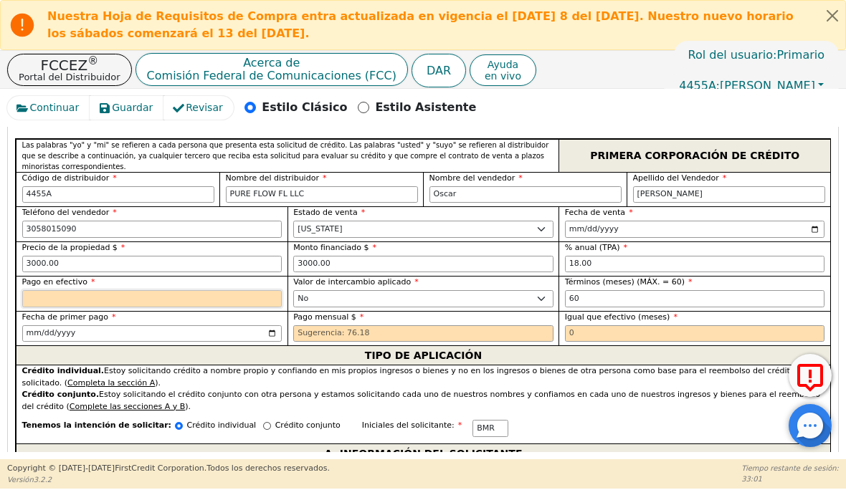
click at [171, 304] on input "text" at bounding box center [152, 298] width 260 height 17
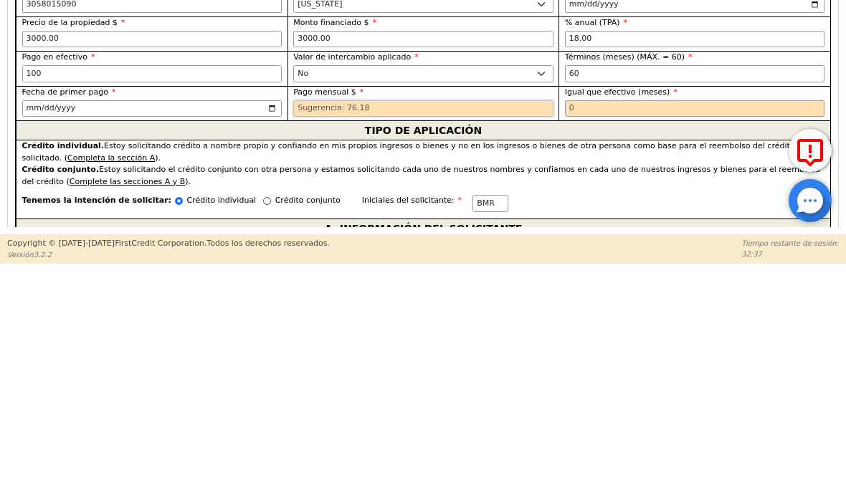
click at [403, 325] on input "text" at bounding box center [423, 333] width 260 height 17
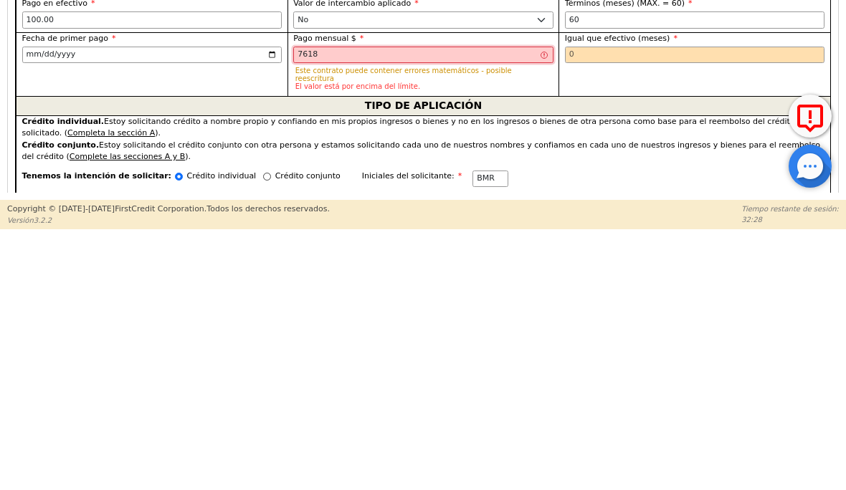
scroll to position [725, 0]
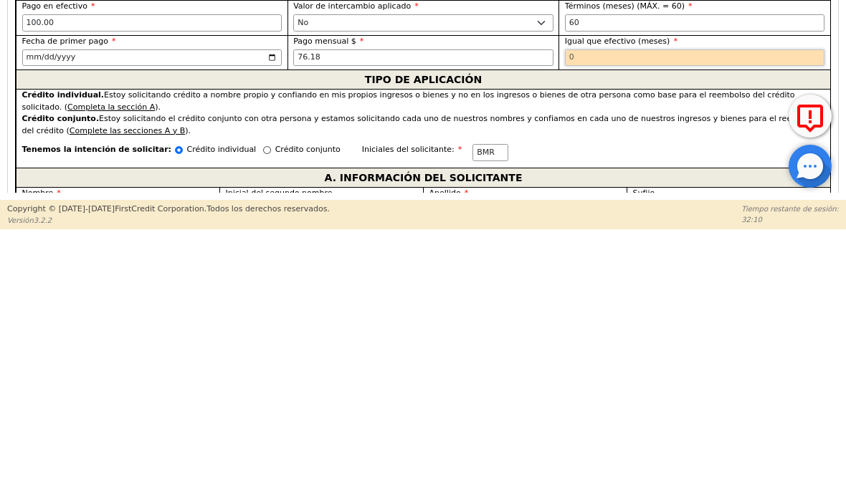
click at [664, 309] on input "text" at bounding box center [695, 317] width 260 height 17
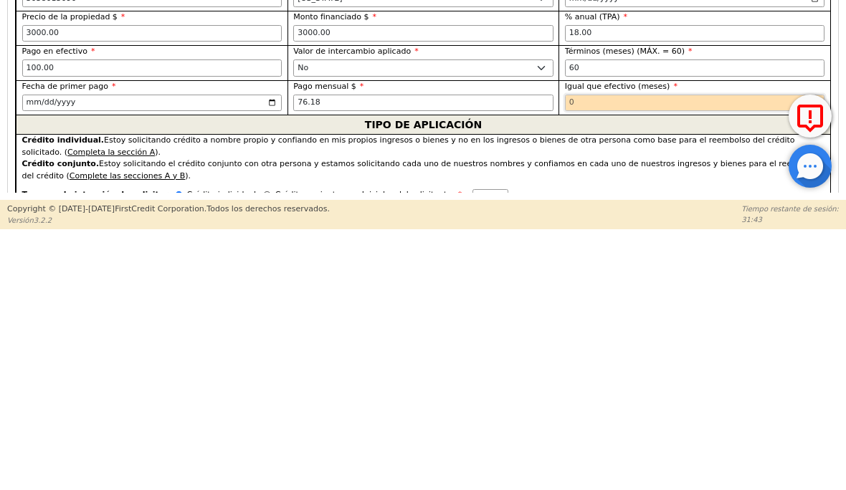
scroll to position [684, 0]
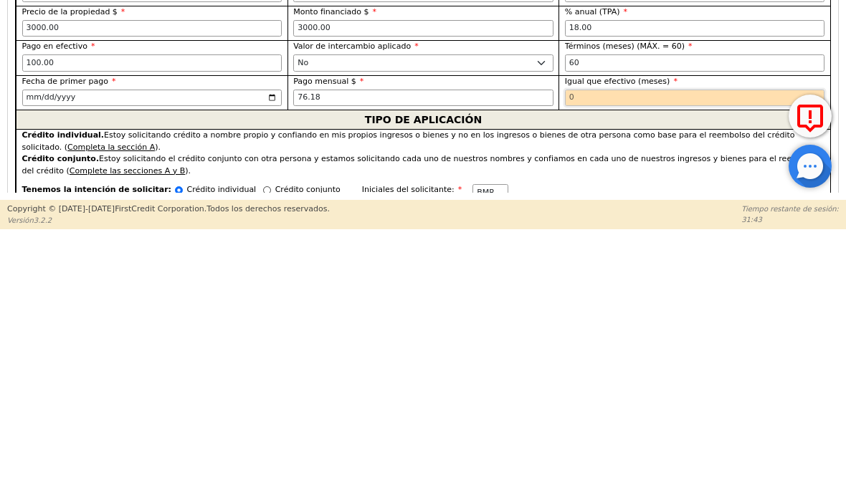
click at [622, 349] on input "text" at bounding box center [695, 357] width 260 height 17
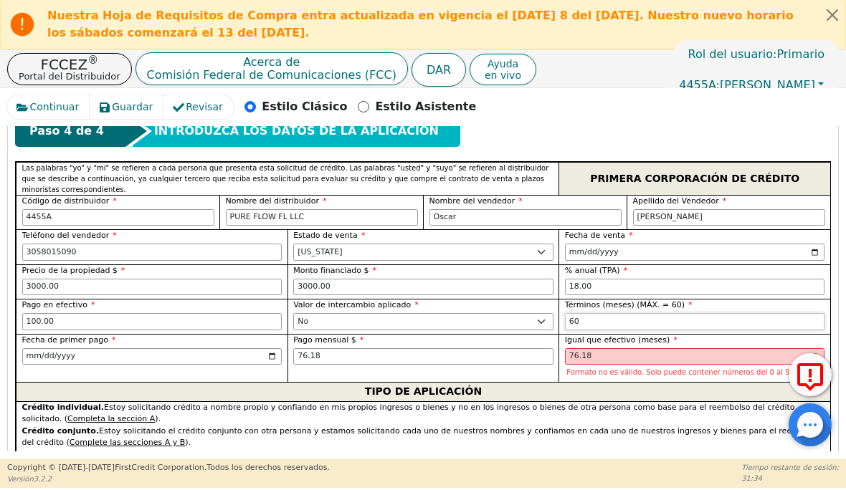
click at [641, 323] on input "60" at bounding box center [695, 322] width 260 height 17
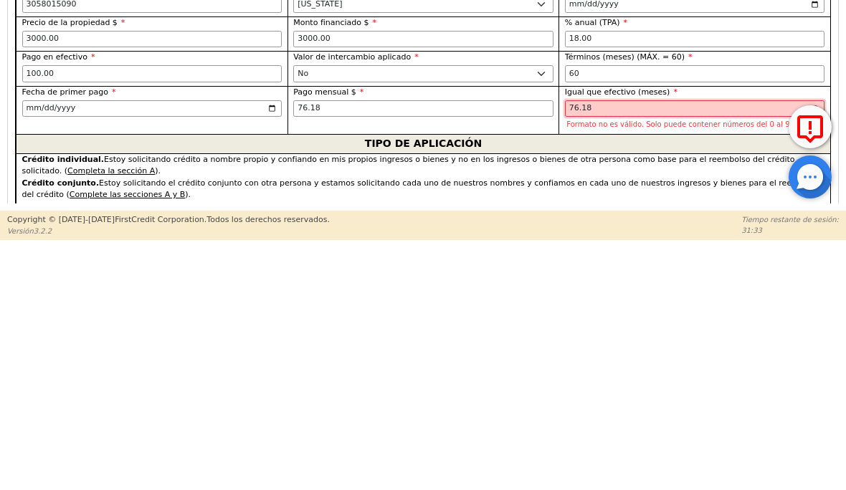
click at [624, 349] on input "76.18" at bounding box center [695, 357] width 260 height 17
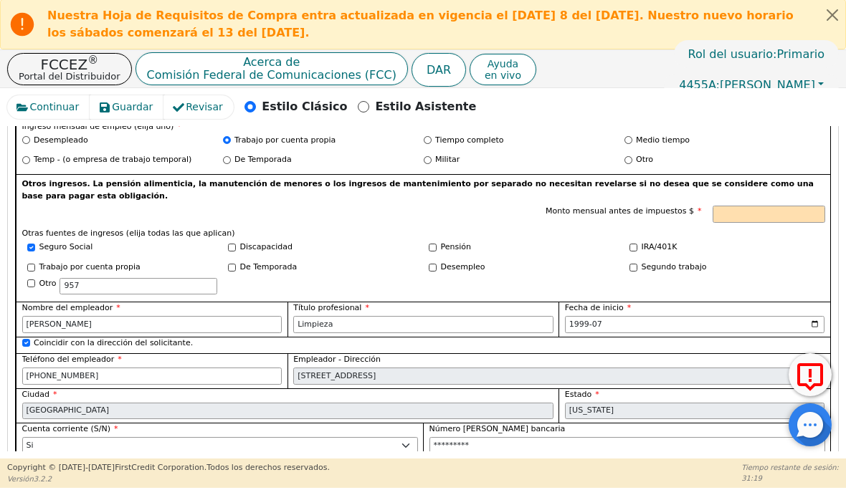
scroll to position [1292, 0]
click at [105, 282] on input "957" at bounding box center [138, 286] width 158 height 17
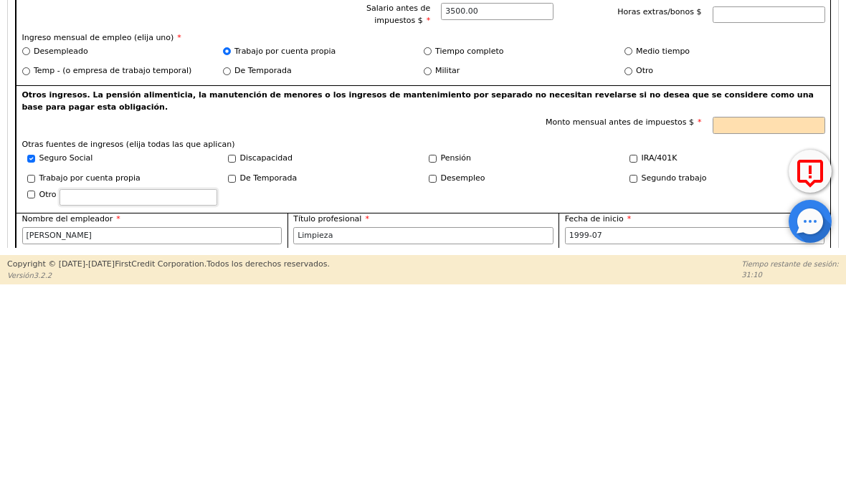
scroll to position [1172, 0]
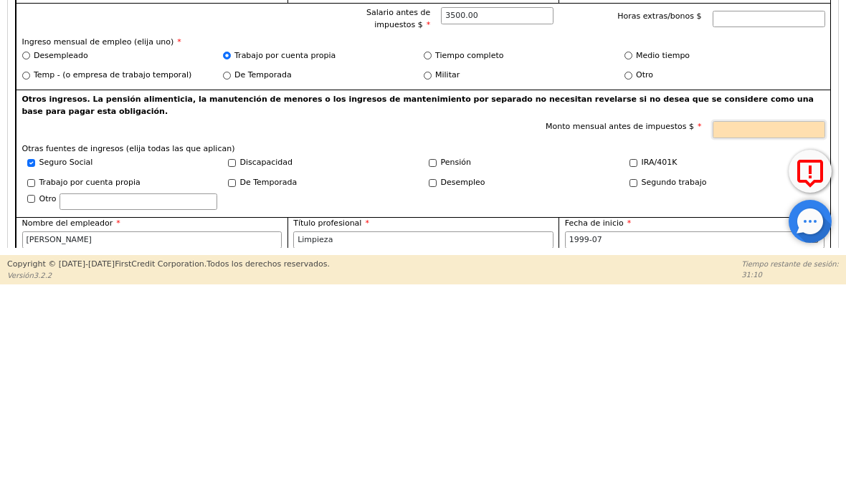
click at [749, 325] on input "Monto mensual antes de impuestos $" at bounding box center [768, 333] width 113 height 17
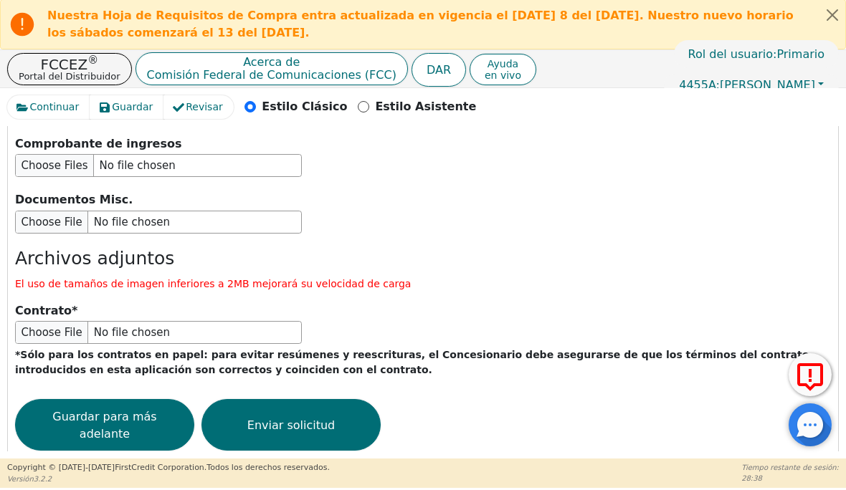
scroll to position [2581, 0]
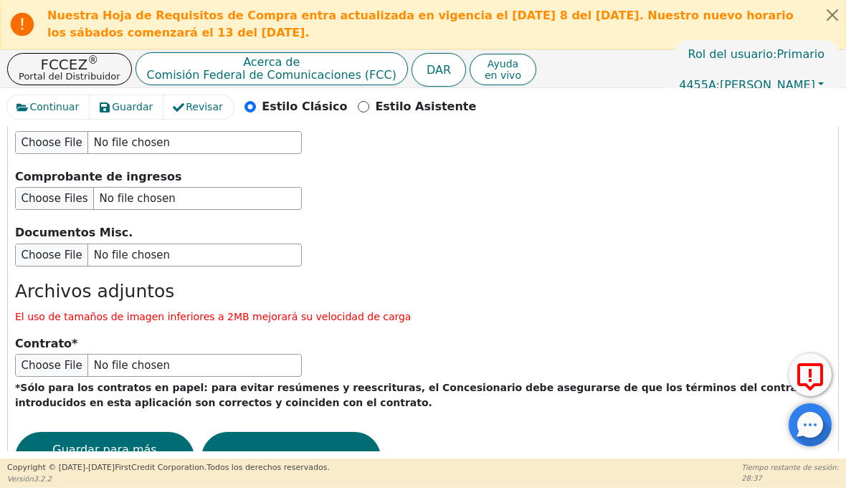
click at [90, 244] on input "file" at bounding box center [158, 255] width 287 height 23
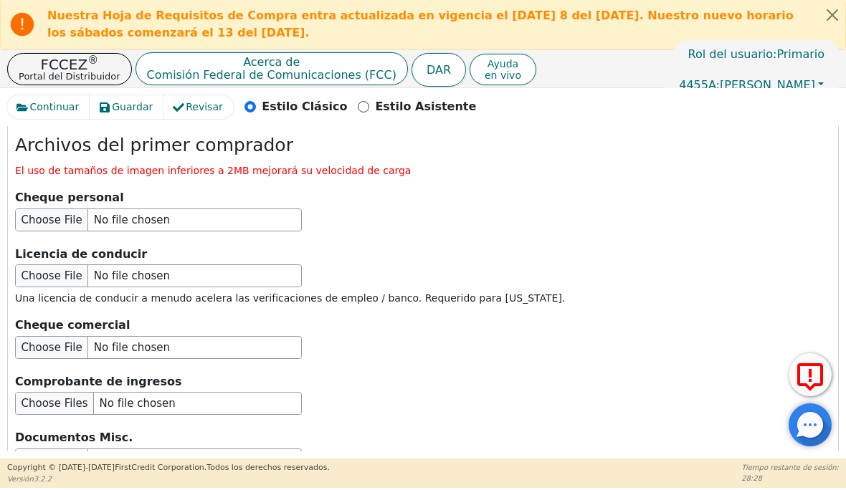
scroll to position [2378, 0]
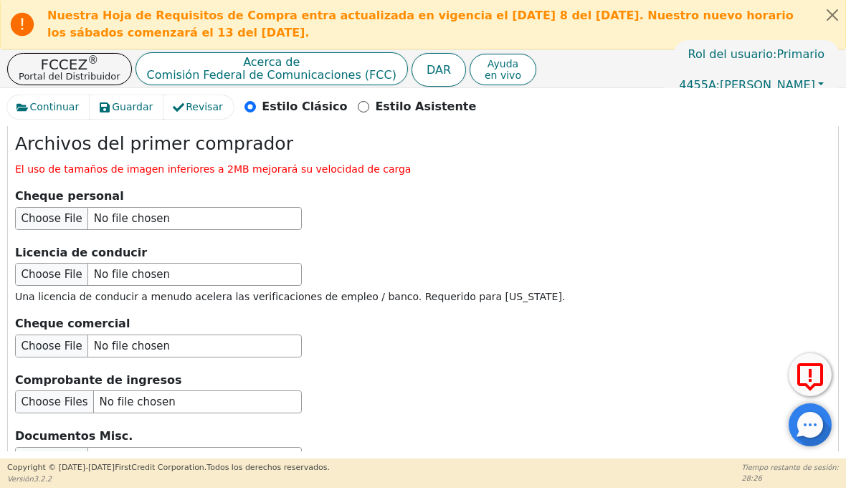
click at [107, 264] on input "file" at bounding box center [158, 275] width 287 height 23
click at [100, 264] on input "file" at bounding box center [158, 275] width 287 height 23
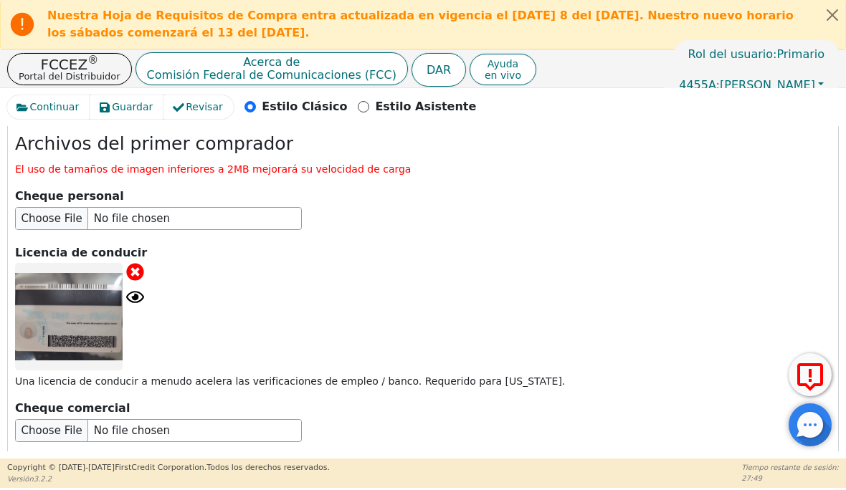
click at [143, 289] on icon at bounding box center [135, 298] width 18 height 18
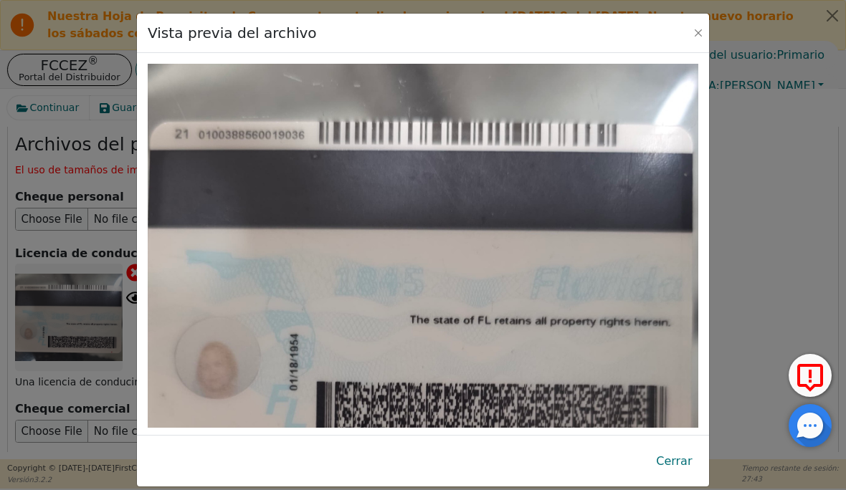
click at [687, 29] on div "Vista previa del archivo" at bounding box center [423, 33] width 572 height 39
click at [694, 38] on button "Cerca" at bounding box center [698, 33] width 14 height 14
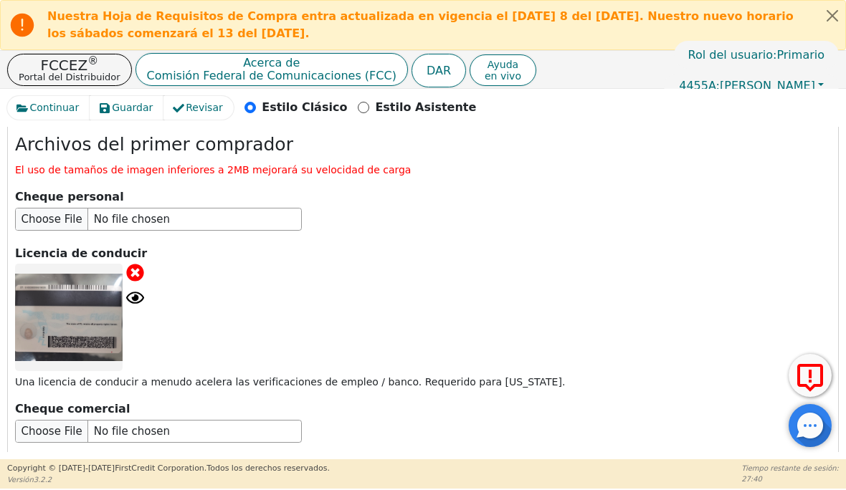
click at [101, 208] on input "file" at bounding box center [158, 219] width 287 height 23
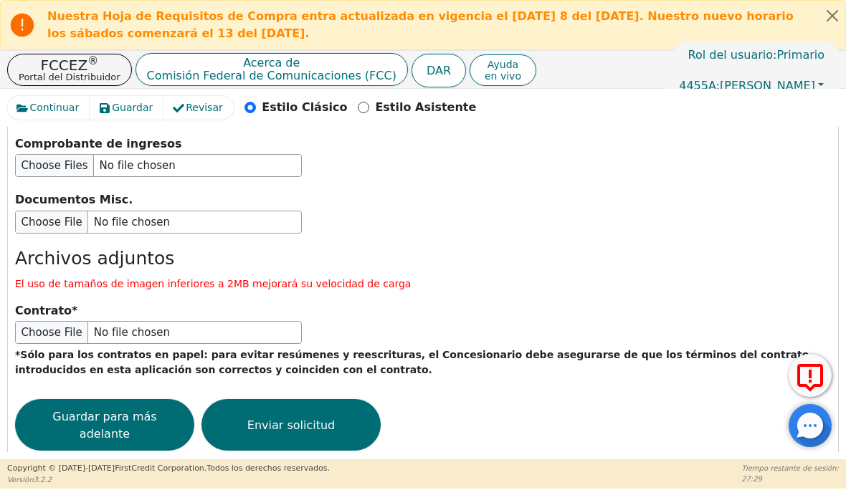
scroll to position [2784, 0]
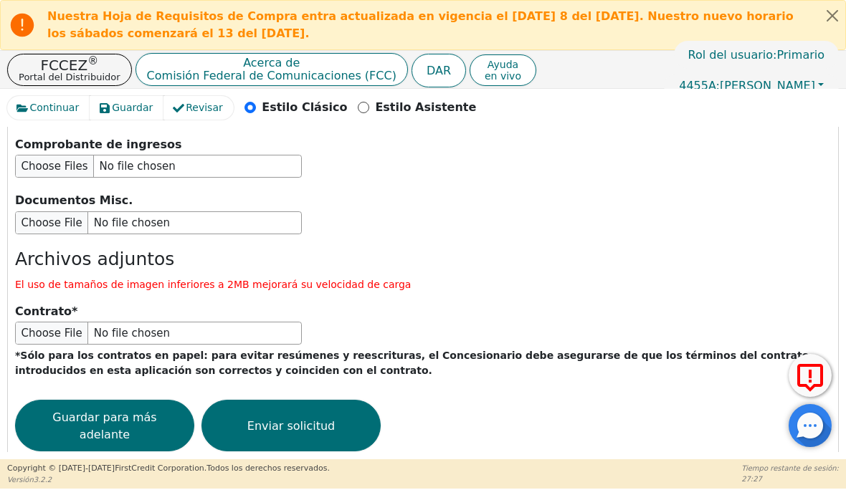
click at [328, 419] on font "Enviar solicitud" at bounding box center [290, 426] width 87 height 14
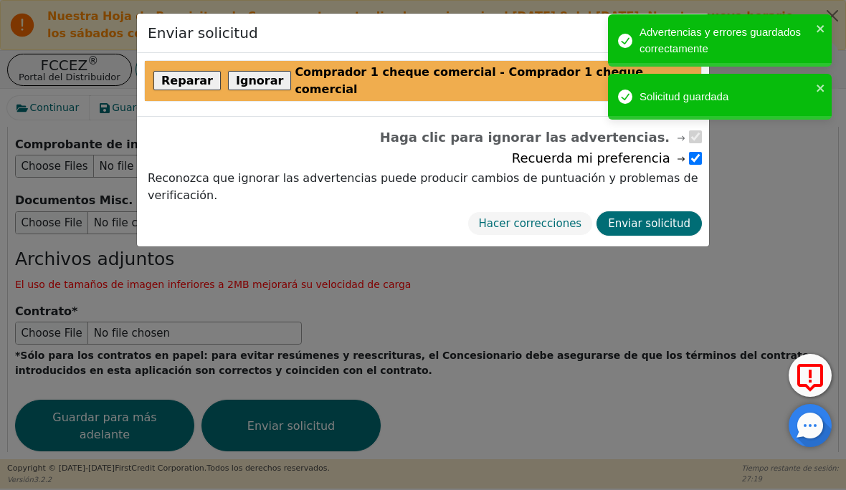
click at [667, 217] on font "Enviar solicitud" at bounding box center [649, 223] width 82 height 13
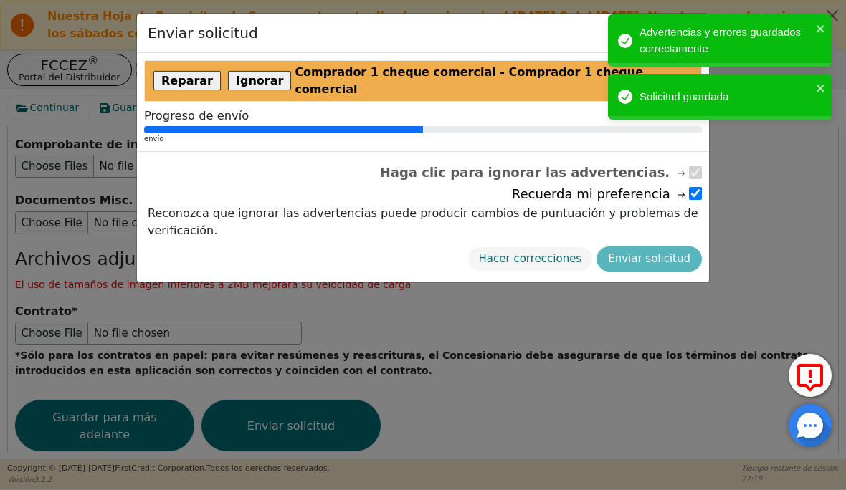
scroll to position [0, 0]
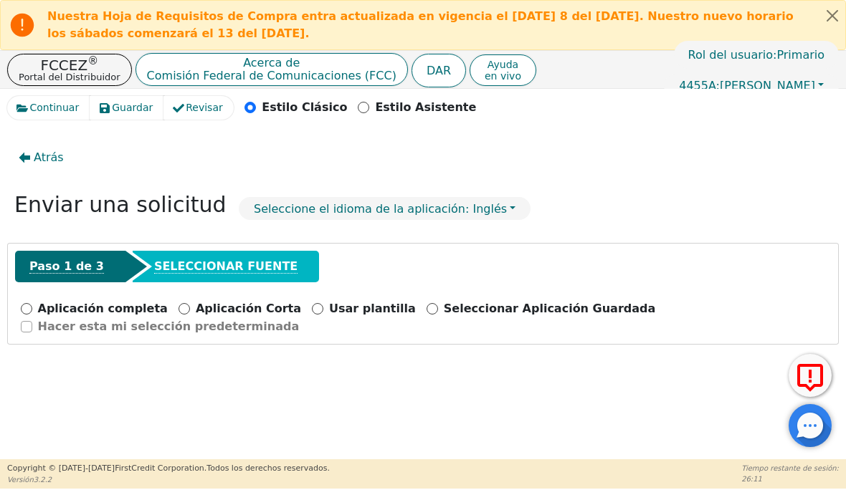
click at [67, 72] on font "Portal del Distribuidor" at bounding box center [70, 77] width 102 height 11
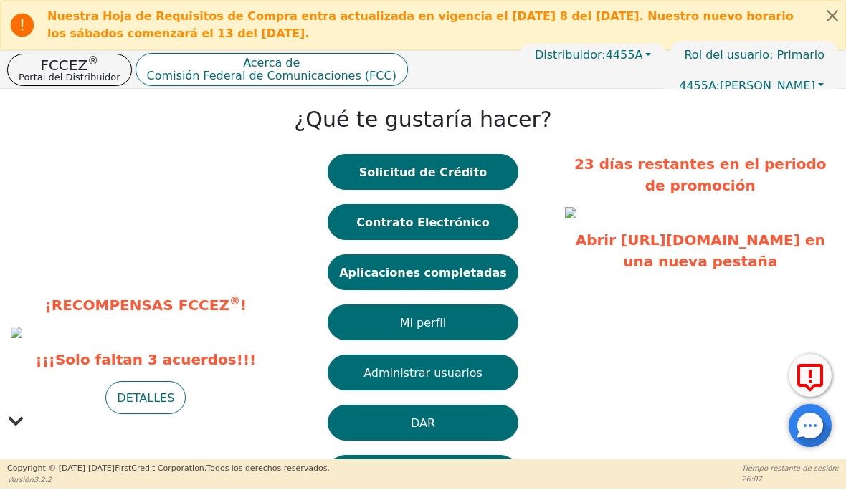
click at [484, 269] on font "Aplicaciones completadas" at bounding box center [423, 272] width 168 height 14
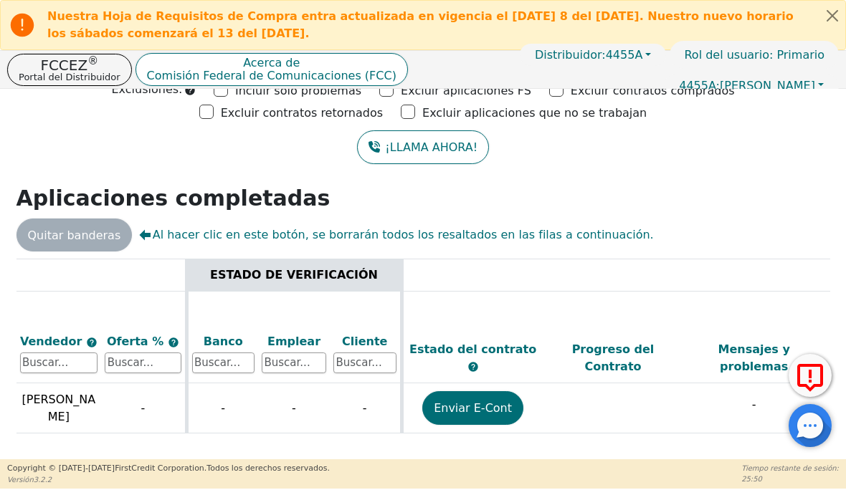
scroll to position [0, 512]
click at [479, 415] on font "Enviar E-Cont" at bounding box center [472, 408] width 78 height 14
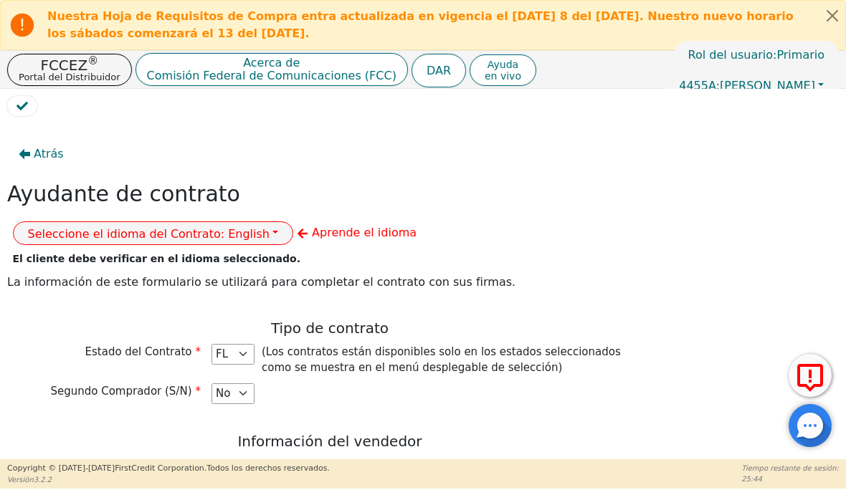
click at [294, 221] on button "Seleccione el idioma del Contrato: English" at bounding box center [153, 233] width 281 height 24
click at [127, 276] on link "Español" at bounding box center [70, 285] width 113 height 19
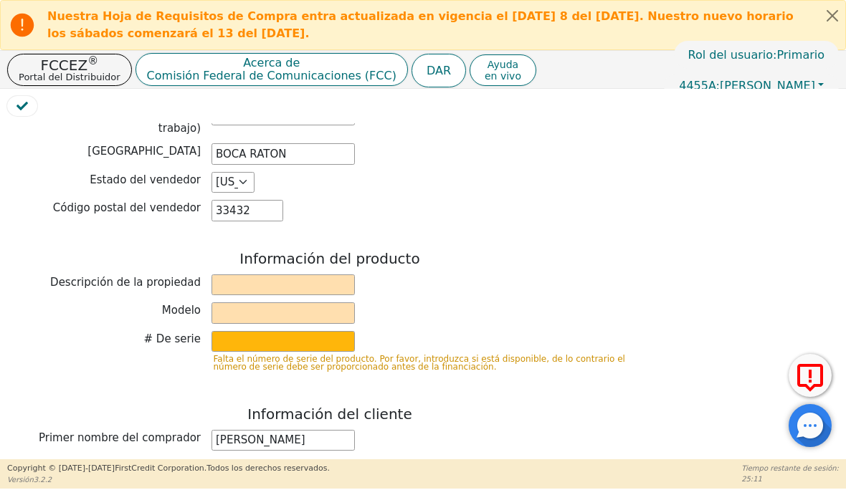
scroll to position [468, 0]
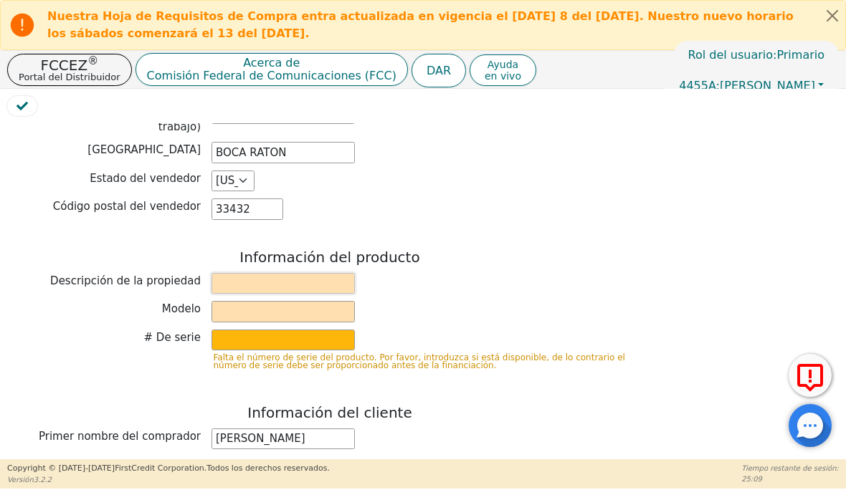
click at [273, 273] on input "text" at bounding box center [282, 284] width 143 height 22
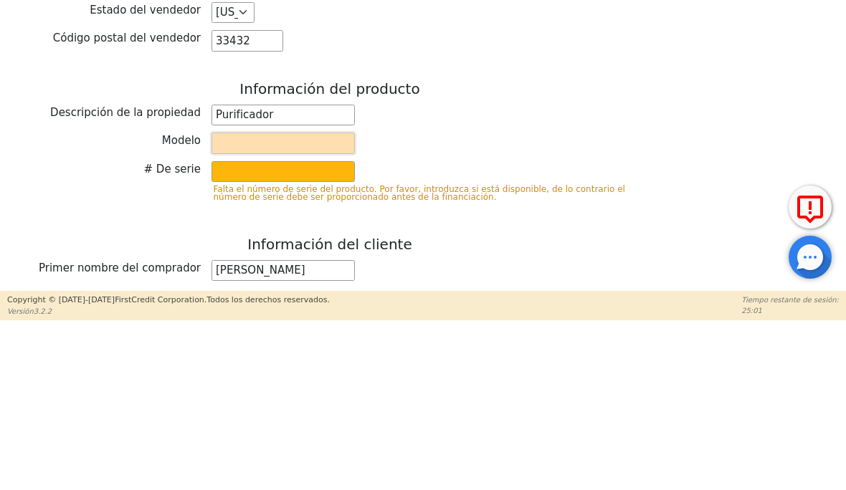
click at [272, 301] on input "text" at bounding box center [282, 312] width 143 height 22
click at [264, 330] on input "text" at bounding box center [282, 341] width 143 height 22
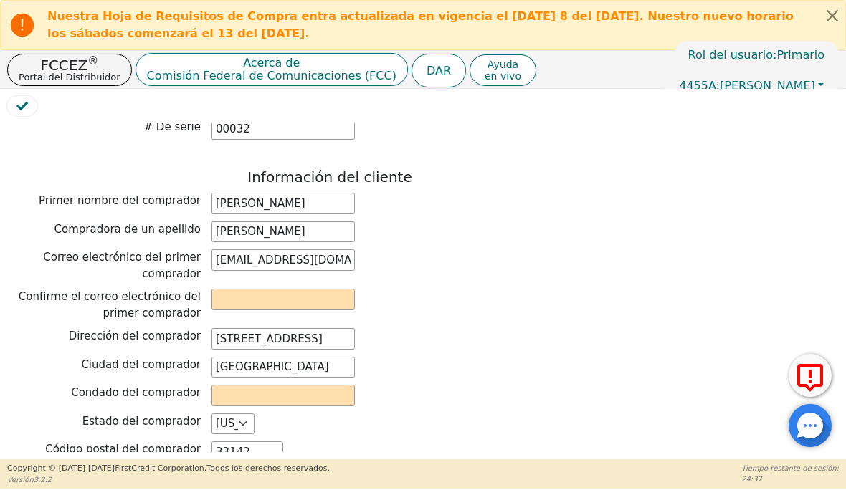
scroll to position [679, 0]
click at [260, 288] on input "email" at bounding box center [282, 299] width 143 height 22
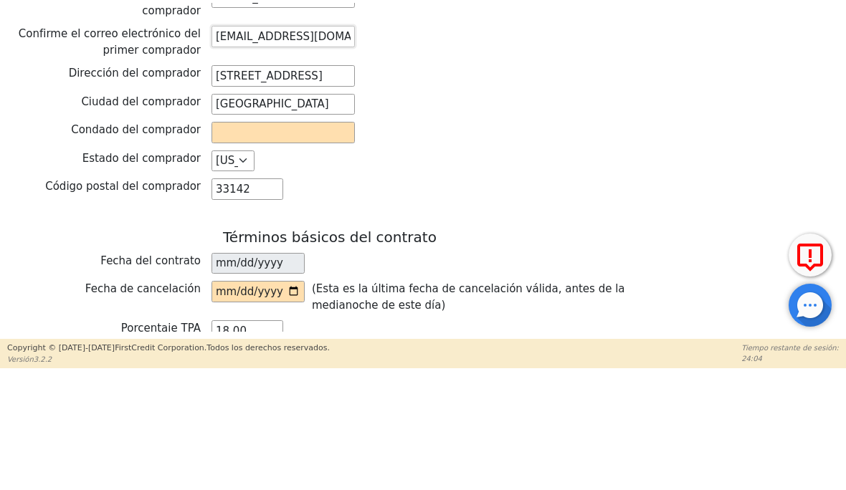
scroll to position [823, 0]
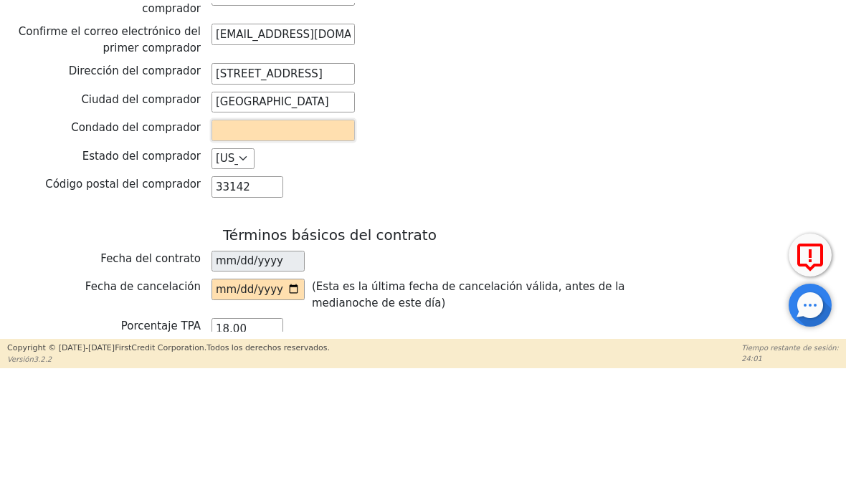
click at [290, 240] on input "text" at bounding box center [282, 251] width 143 height 22
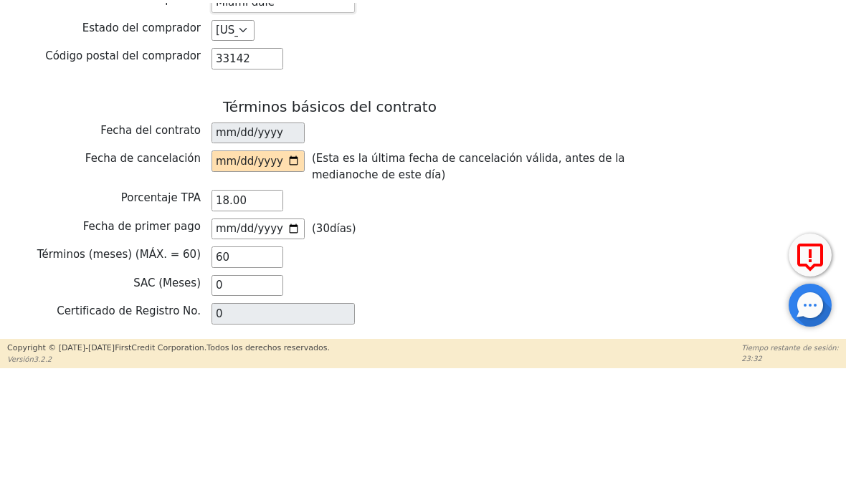
scroll to position [951, 0]
click at [274, 272] on input "date" at bounding box center [257, 283] width 93 height 22
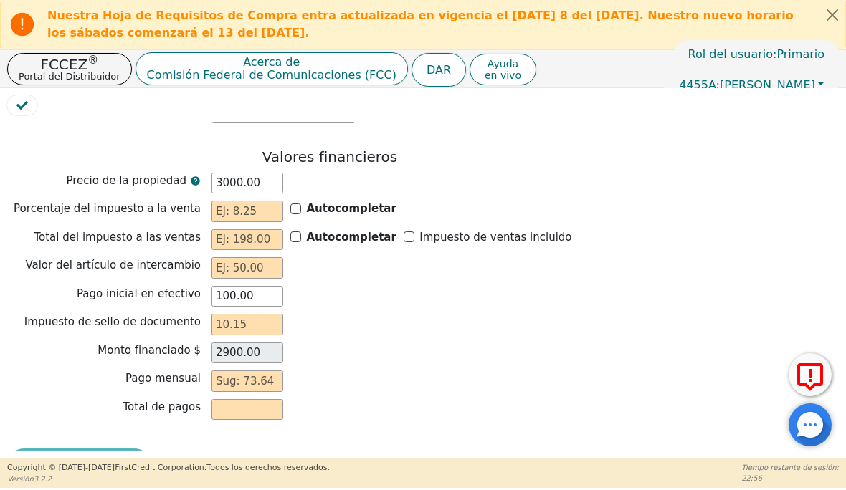
scroll to position [1271, 0]
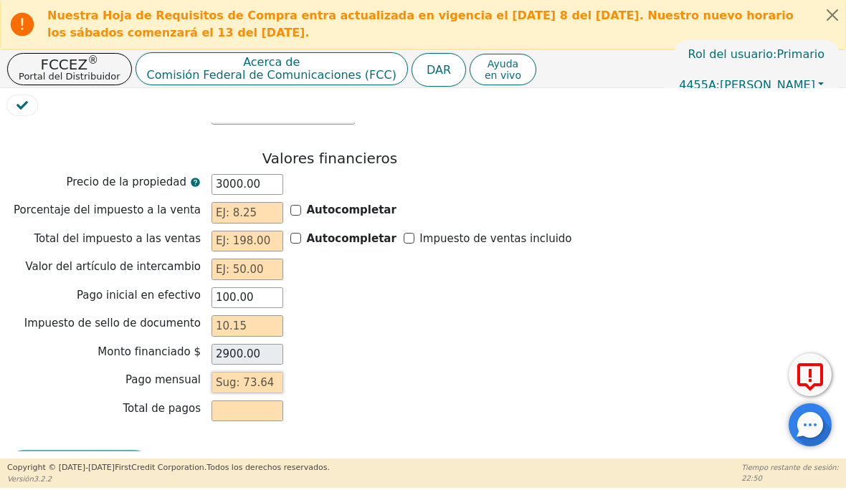
click at [257, 373] on input "text" at bounding box center [247, 384] width 72 height 22
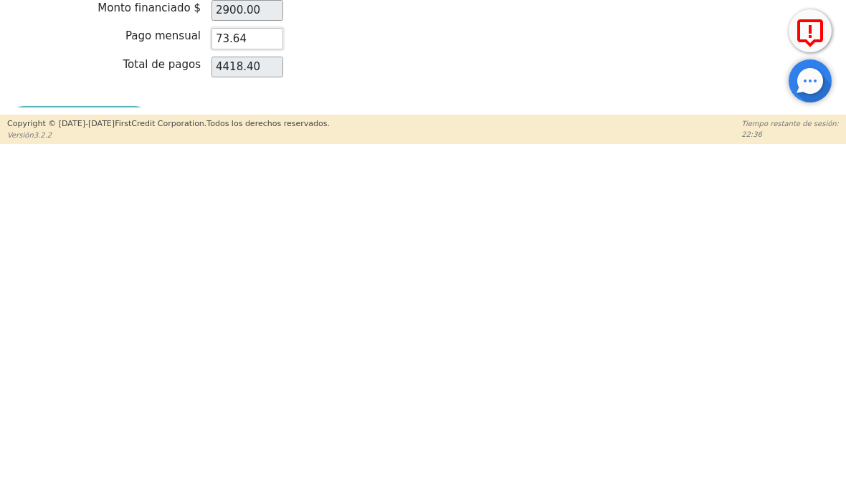
scroll to position [1, 0]
click at [90, 451] on div "Revisión del contrato" at bounding box center [329, 468] width 645 height 34
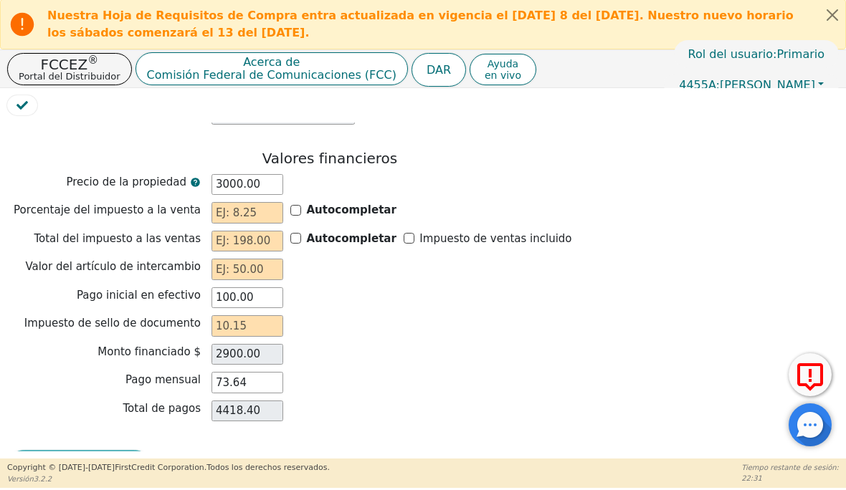
click at [102, 451] on div "Revisión del contrato" at bounding box center [329, 468] width 645 height 34
click at [298, 234] on input "Autocompletar" at bounding box center [295, 239] width 11 height 11
click at [293, 206] on input "Autocompletar" at bounding box center [295, 211] width 11 height 11
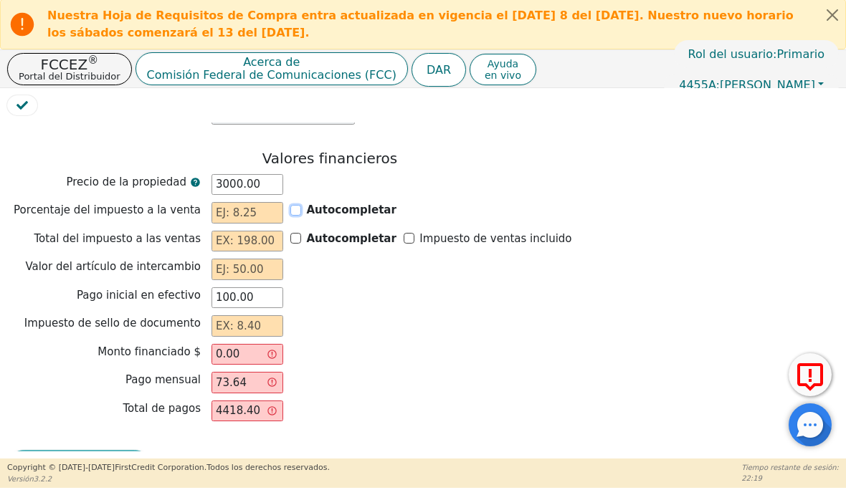
click at [296, 206] on input "Autocompletar" at bounding box center [295, 211] width 11 height 11
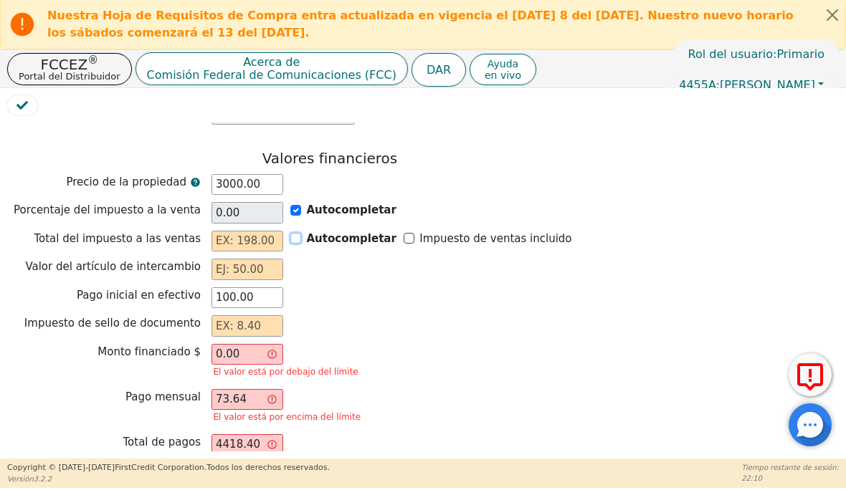
click at [300, 234] on input "Autocompletar" at bounding box center [295, 239] width 11 height 11
click at [297, 234] on input "Autocompletar" at bounding box center [295, 239] width 11 height 11
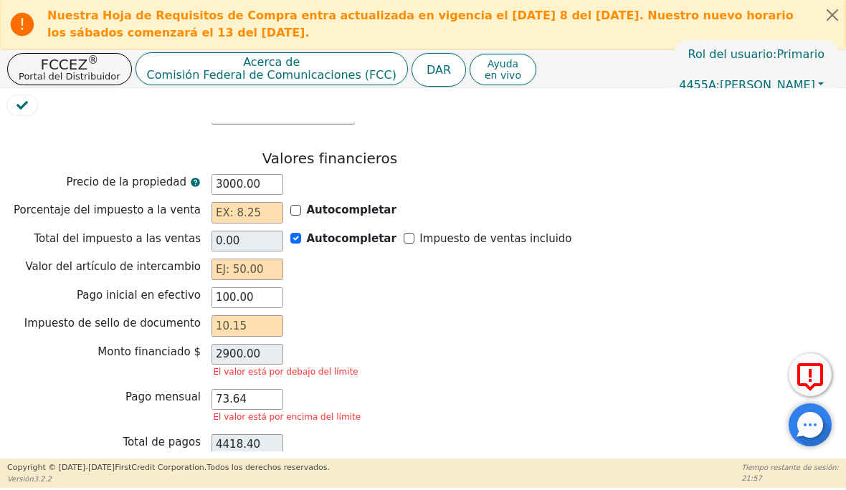
click at [296, 206] on input "Autocompletar" at bounding box center [295, 211] width 11 height 11
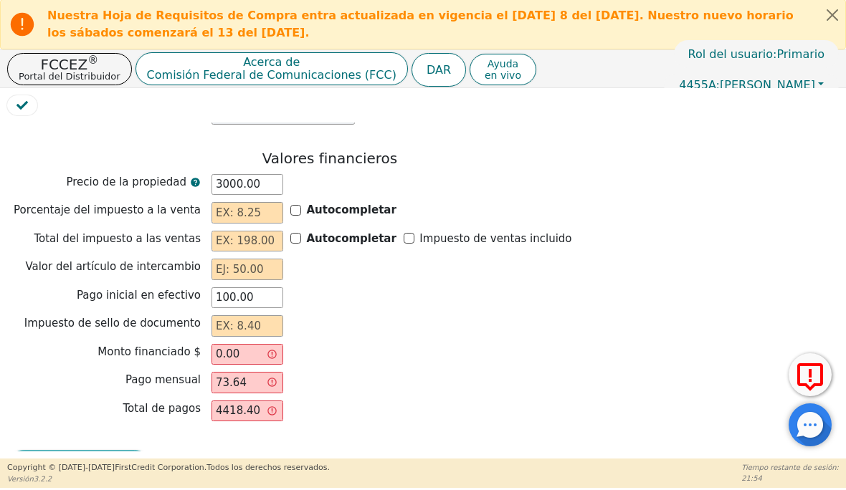
click at [307, 204] on font "Autocompletar" at bounding box center [352, 210] width 90 height 13
click at [301, 206] on input "Autocompletar" at bounding box center [295, 211] width 11 height 11
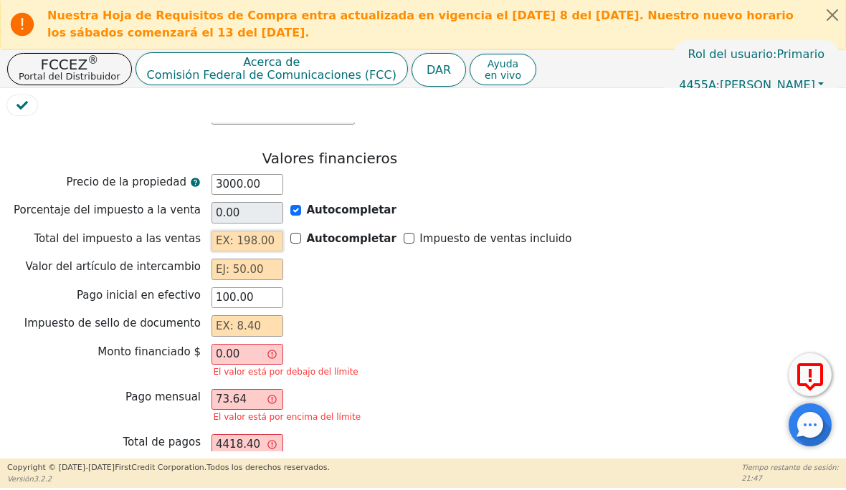
click at [267, 231] on input "text" at bounding box center [247, 242] width 72 height 22
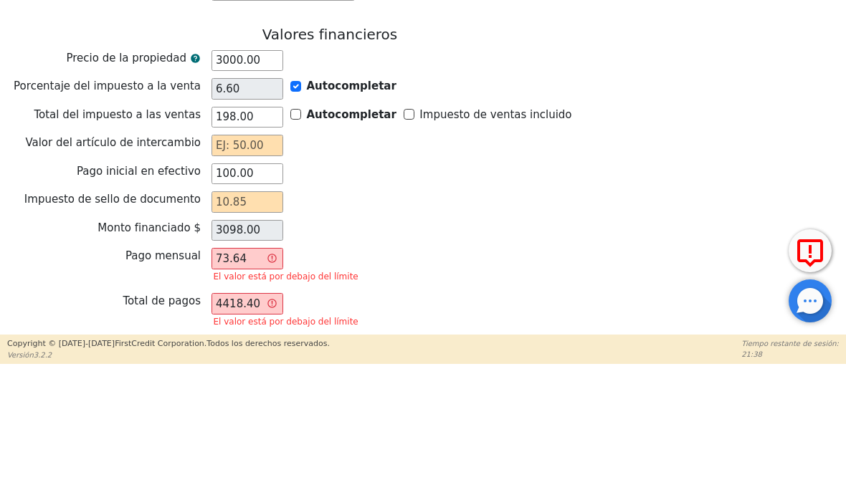
click at [259, 259] on input "text" at bounding box center [247, 270] width 72 height 22
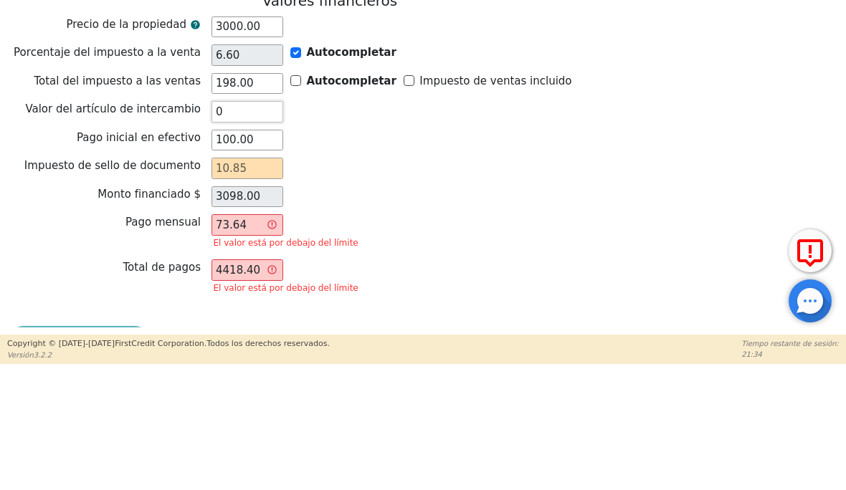
scroll to position [1305, 0]
click at [267, 282] on input "text" at bounding box center [247, 293] width 72 height 22
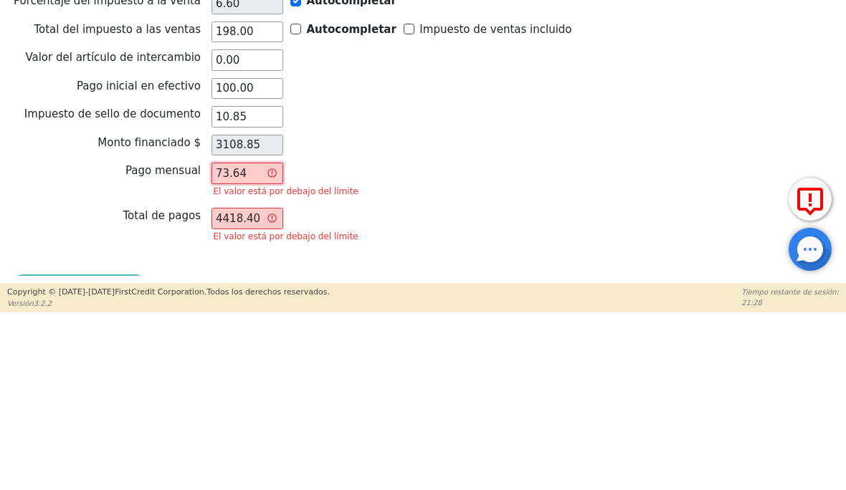
click at [257, 339] on input "73.64" at bounding box center [247, 350] width 72 height 22
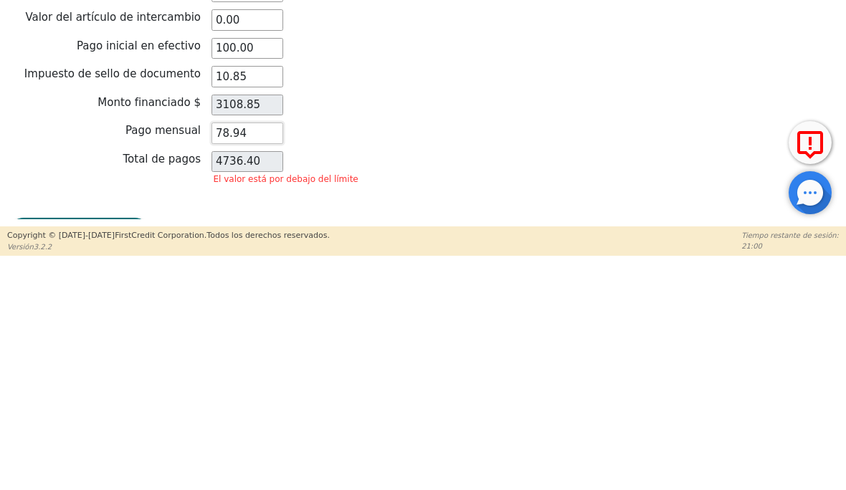
scroll to position [1271, 0]
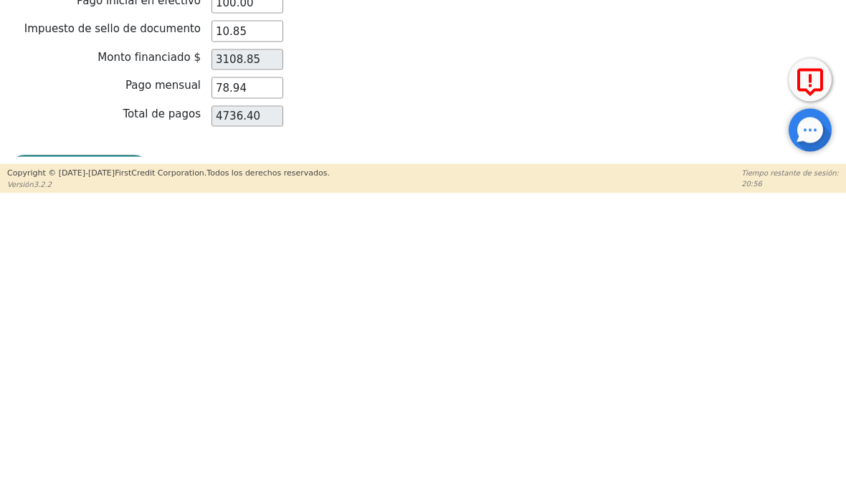
click at [92, 461] on font "Revisión del contrato" at bounding box center [79, 468] width 121 height 14
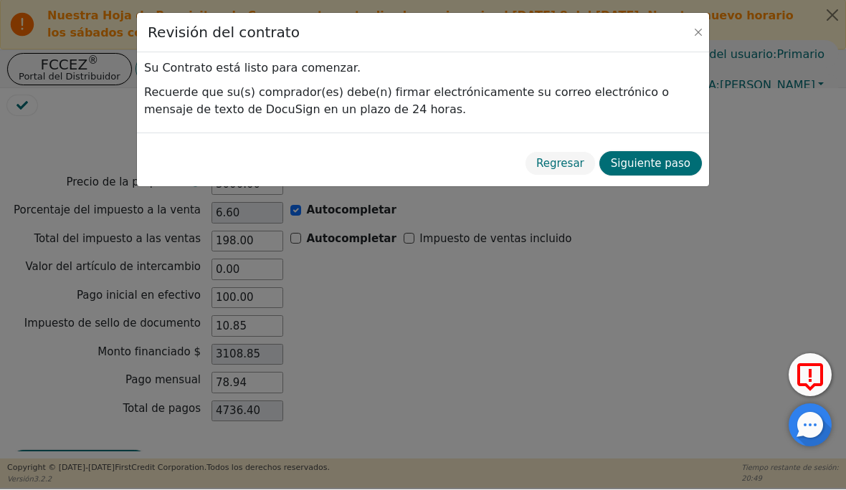
click at [661, 163] on font "Siguiente paso" at bounding box center [651, 164] width 80 height 13
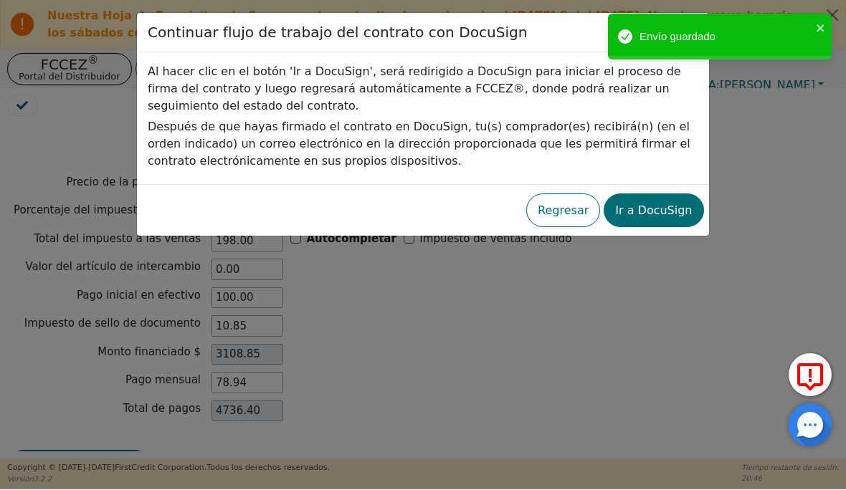
click at [662, 216] on font "Ir a DocuSign" at bounding box center [653, 211] width 77 height 14
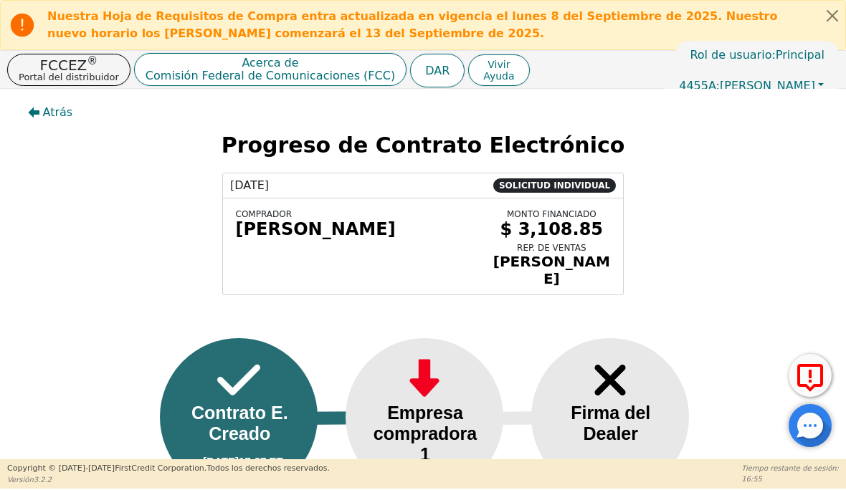
click at [827, 18] on button "Cerrar alerta" at bounding box center [832, 15] width 26 height 29
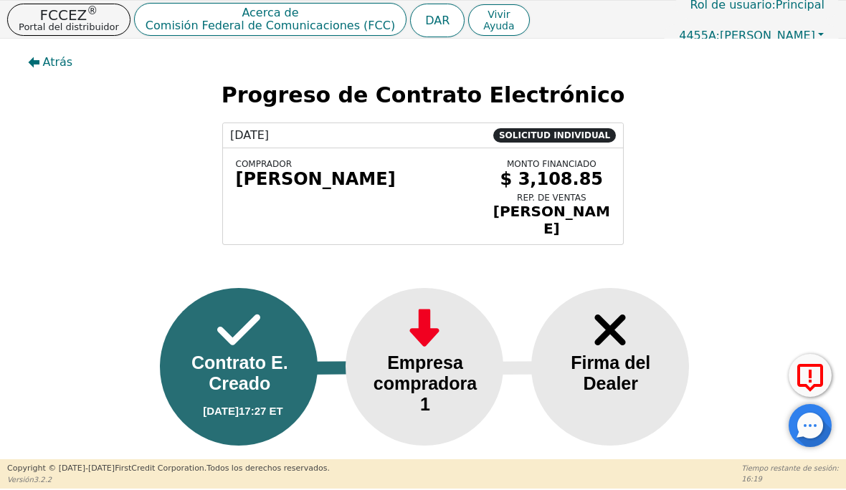
click at [43, 57] on font "Atrás" at bounding box center [58, 62] width 30 height 14
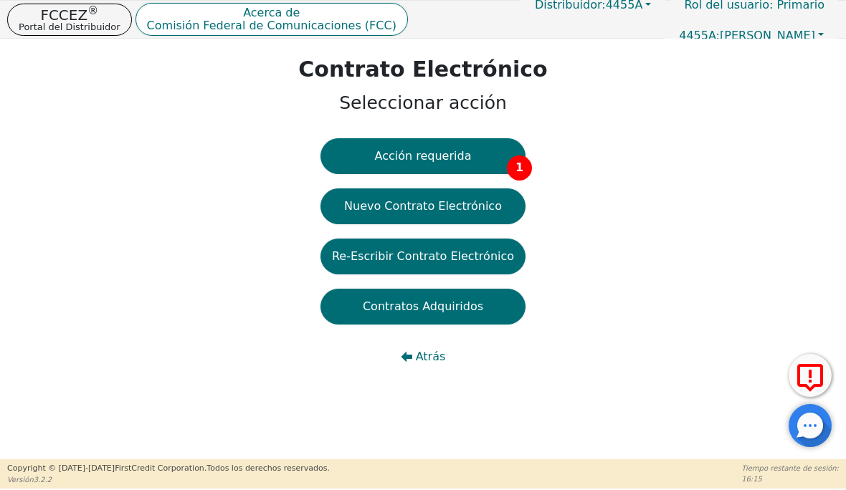
click at [493, 166] on button "Acción requerida 1" at bounding box center [422, 156] width 205 height 36
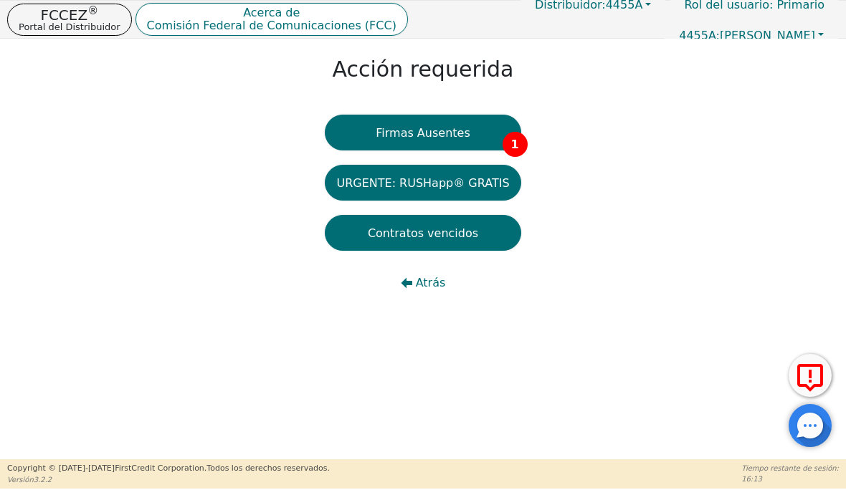
click at [484, 135] on button "Firmas Ausentes 1" at bounding box center [423, 133] width 196 height 36
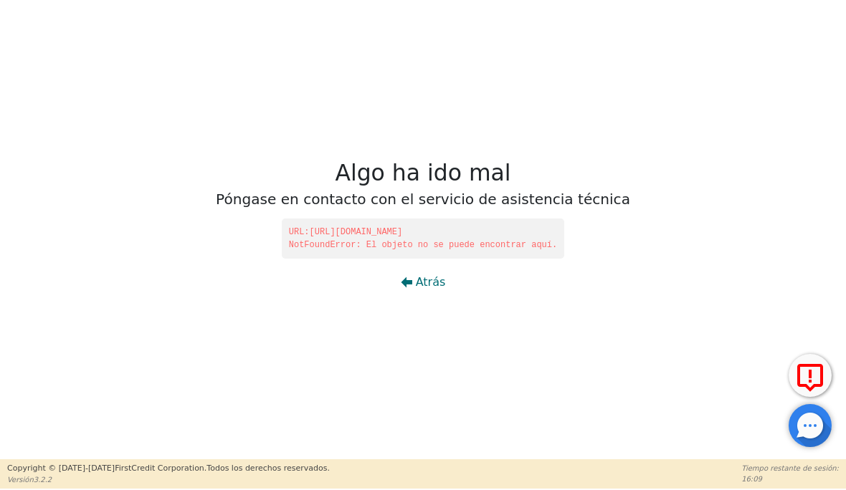
click at [423, 282] on font "Atrás" at bounding box center [431, 282] width 30 height 14
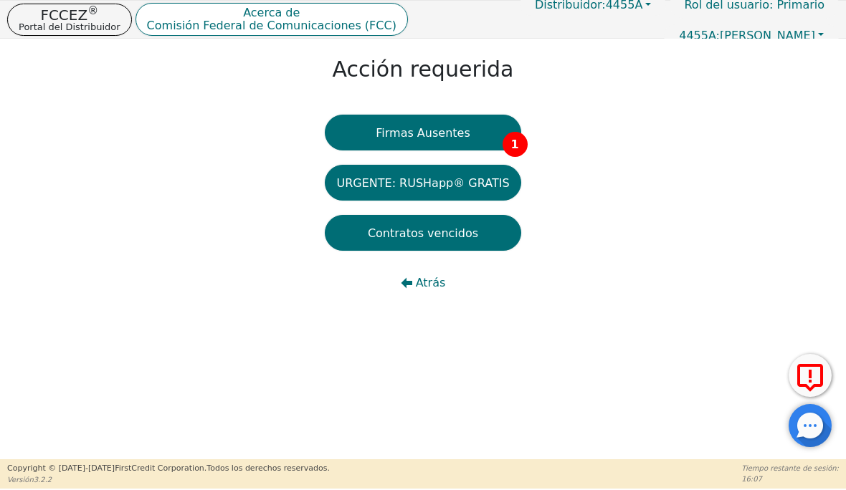
click at [487, 143] on button "Firmas Ausentes 1" at bounding box center [423, 133] width 196 height 36
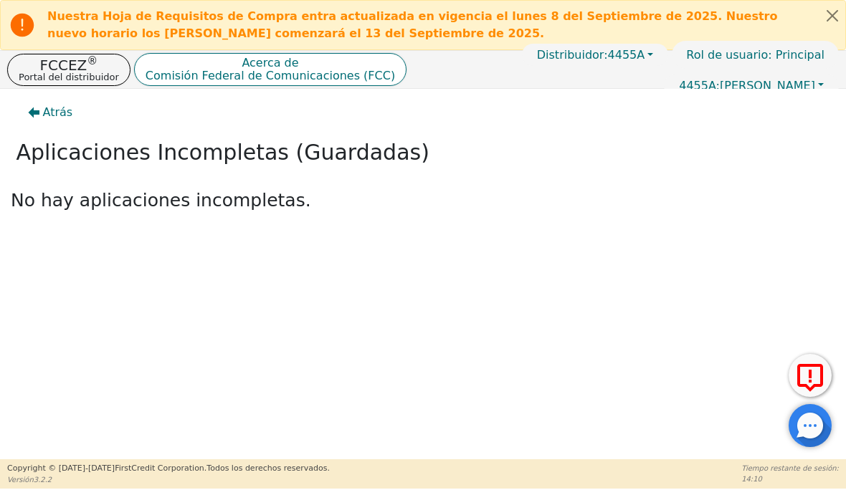
click at [826, 20] on button "Cerrar alerta" at bounding box center [832, 15] width 26 height 29
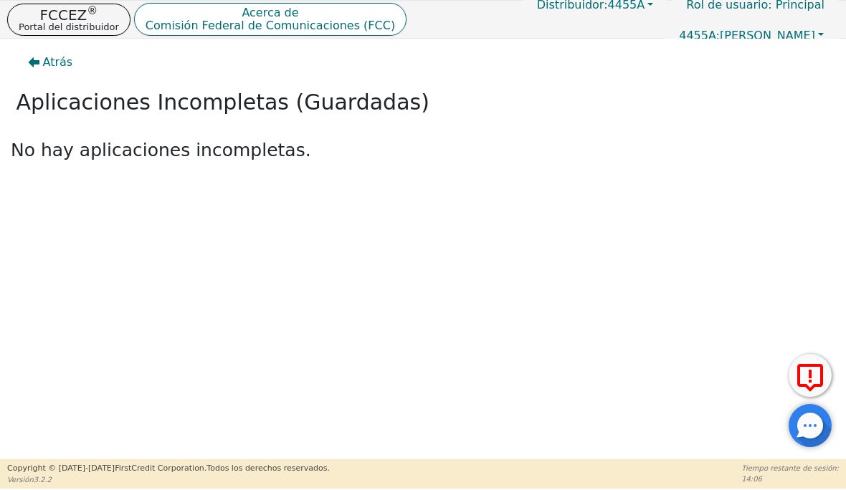
click at [535, 324] on div "Atrás Aplicaciones Incompletas (Guardadas) No hay aplicaciones incompletas." at bounding box center [423, 249] width 846 height 421
click at [679, 177] on div "Atrás Aplicaciones Incompletas (Guardadas) No hay aplicaciones incompletas." at bounding box center [423, 119] width 846 height 161
click at [77, 24] on font "Portal del distribuidor" at bounding box center [69, 27] width 100 height 11
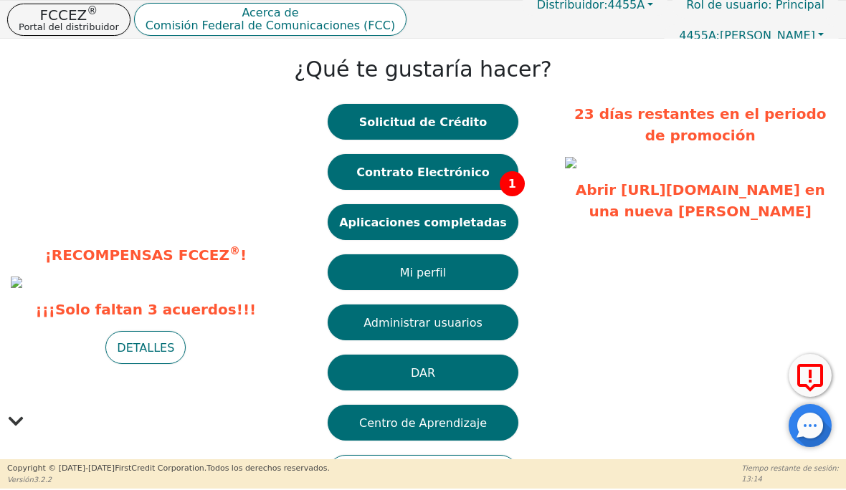
click at [508, 183] on font "1" at bounding box center [512, 184] width 8 height 14
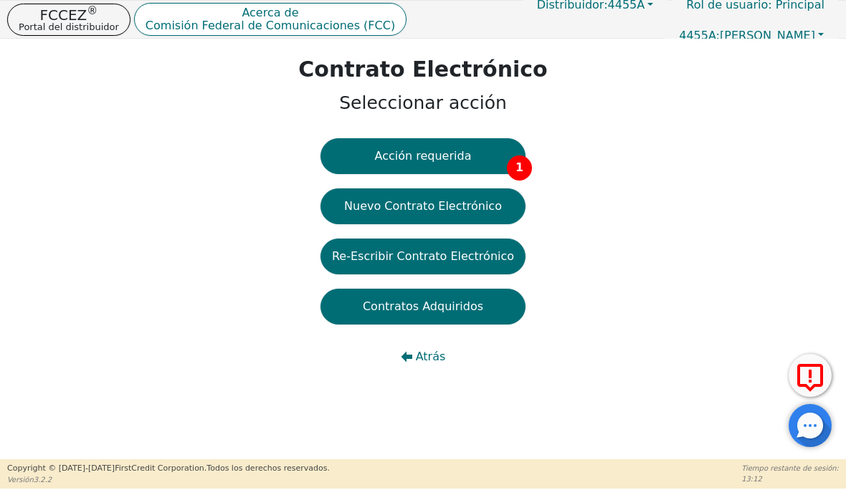
click at [515, 169] on font "1" at bounding box center [519, 168] width 8 height 14
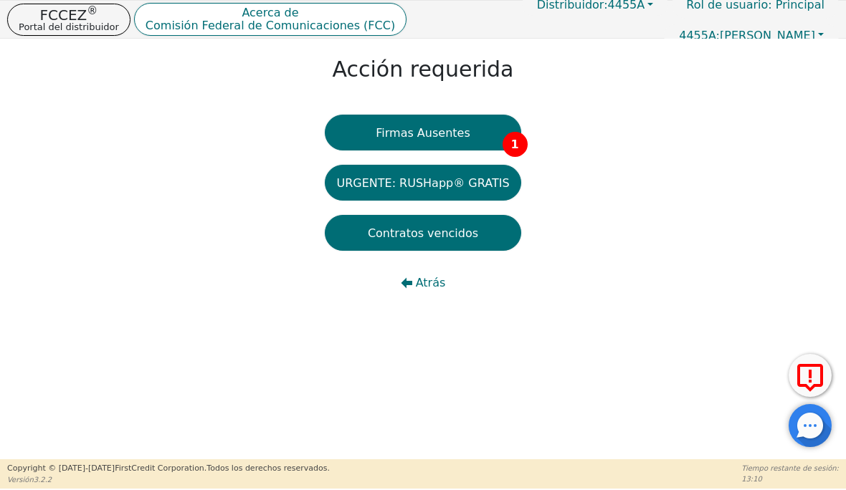
click at [479, 145] on button "Firmas Ausentes 1" at bounding box center [423, 133] width 196 height 36
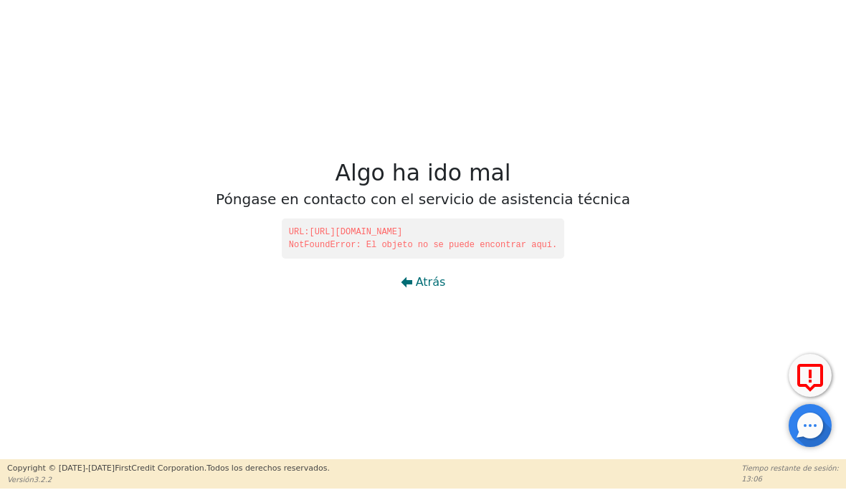
click at [411, 287] on icon "button" at bounding box center [406, 282] width 11 height 11
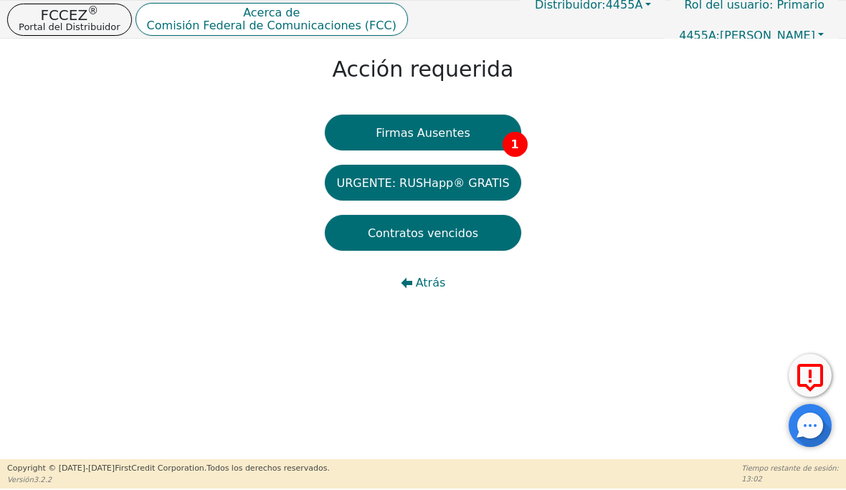
click at [469, 128] on button "Firmas Ausentes 1" at bounding box center [423, 133] width 196 height 36
click at [95, 22] on font "Portal del Distribuidor" at bounding box center [70, 27] width 102 height 11
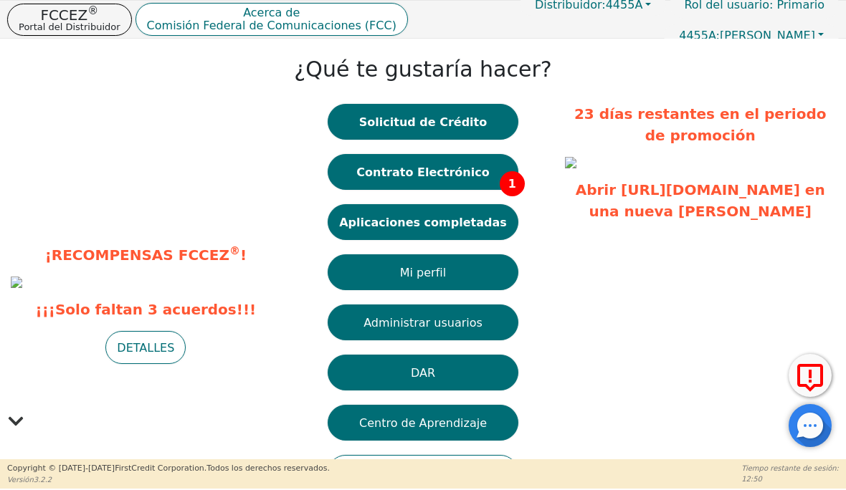
click at [489, 229] on font "Aplicaciones completadas" at bounding box center [423, 222] width 168 height 14
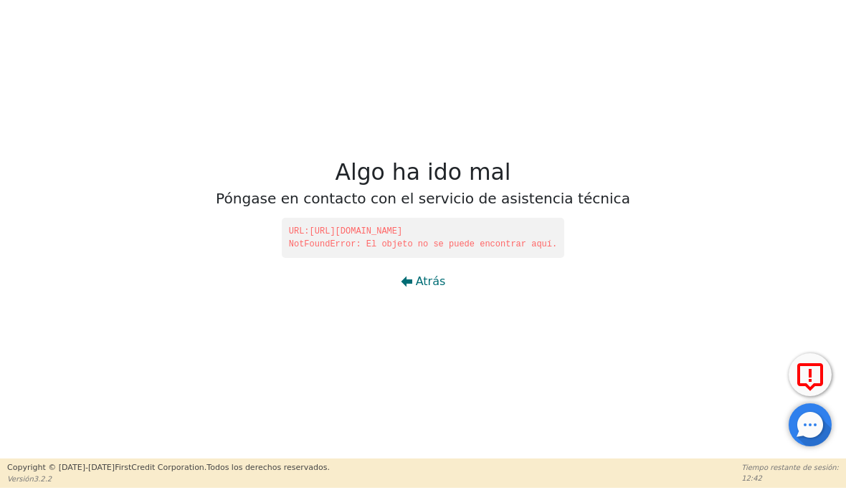
click at [435, 280] on font "Atrás" at bounding box center [431, 282] width 30 height 14
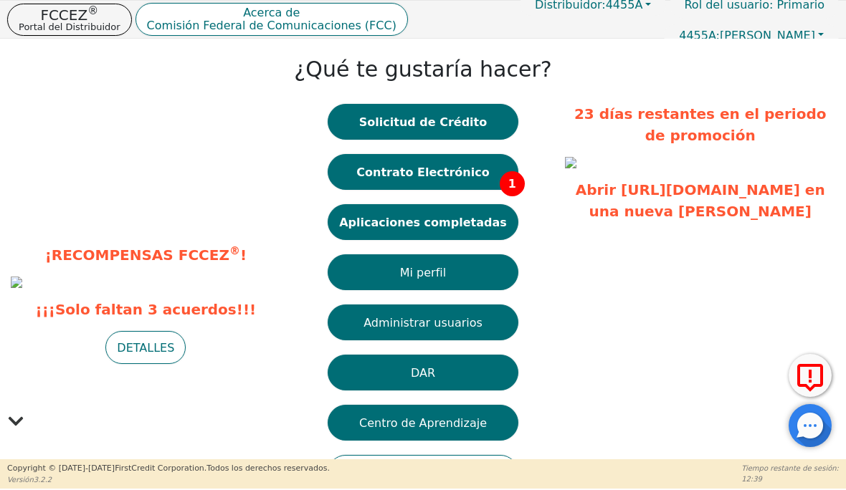
click at [473, 173] on font "Contrato Electrónico" at bounding box center [422, 172] width 133 height 14
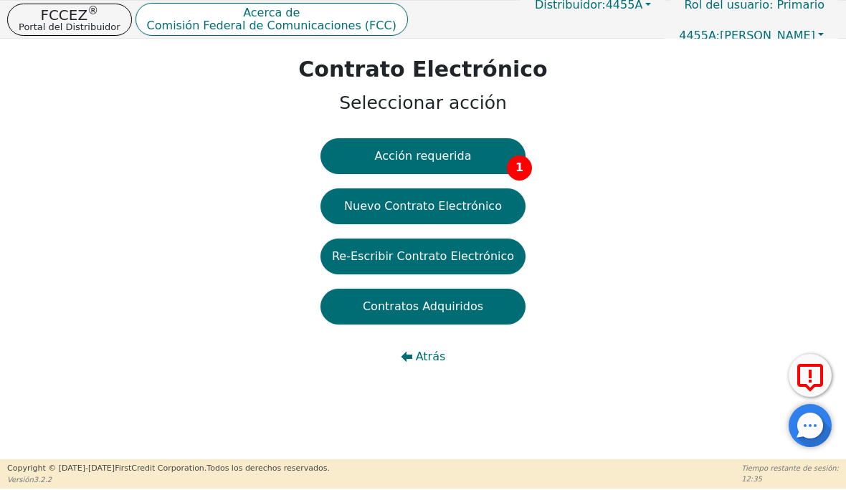
click at [494, 259] on font "Re-Escribir Contrato Electrónico" at bounding box center [423, 256] width 182 height 14
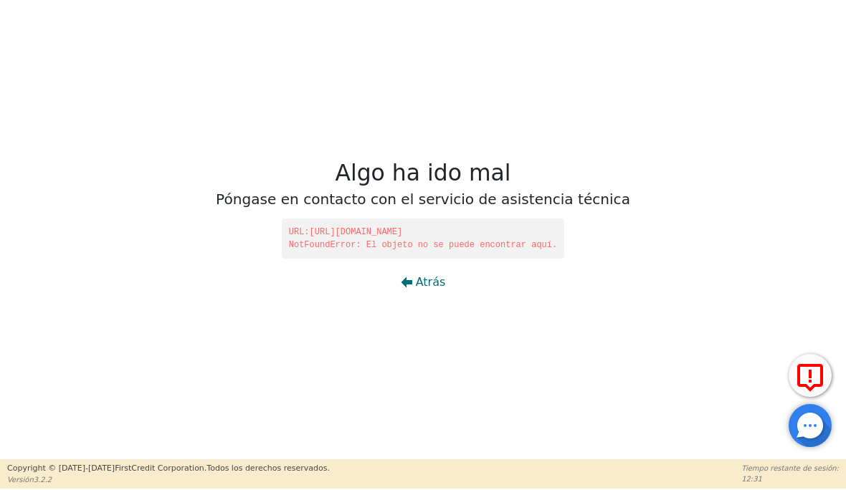
click at [423, 292] on button "Atrás" at bounding box center [423, 282] width 68 height 33
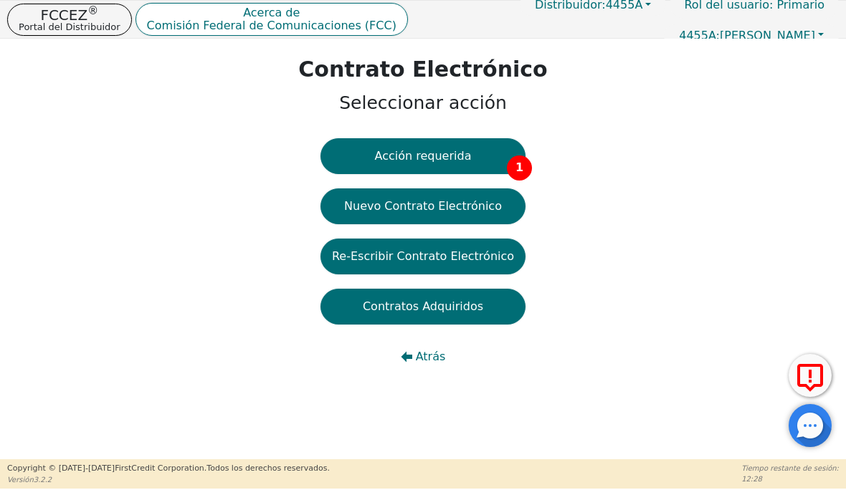
click at [622, 264] on div "Contrato Electrónico Seleccionar acción Acción requerida 1 Nuevo Contrato Elect…" at bounding box center [423, 218] width 846 height 358
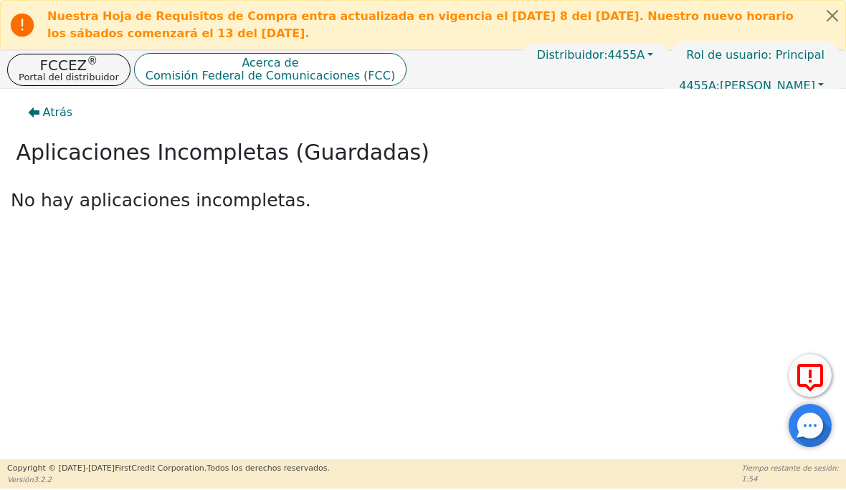
click at [76, 68] on font "FCCEZ" at bounding box center [63, 65] width 47 height 17
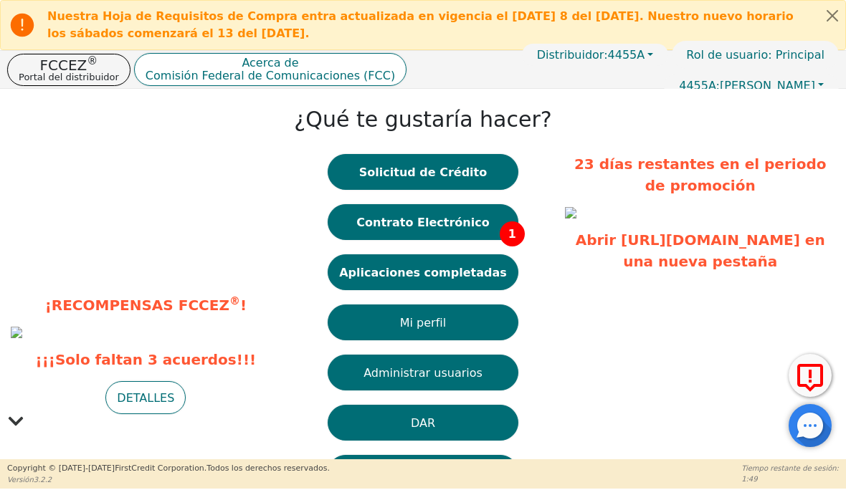
click at [486, 224] on button "Contrato Electrónico 1" at bounding box center [423, 222] width 191 height 36
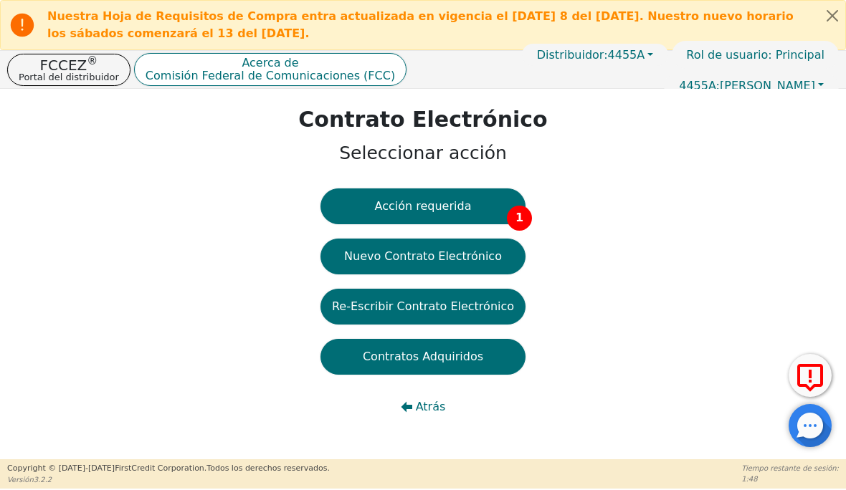
click at [495, 221] on button "Acción requerida 1" at bounding box center [422, 206] width 205 height 36
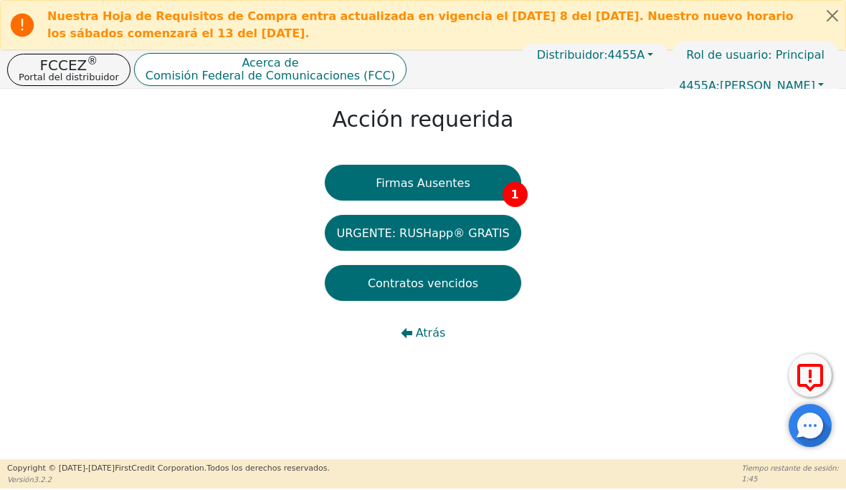
click at [506, 184] on span "1" at bounding box center [514, 194] width 25 height 25
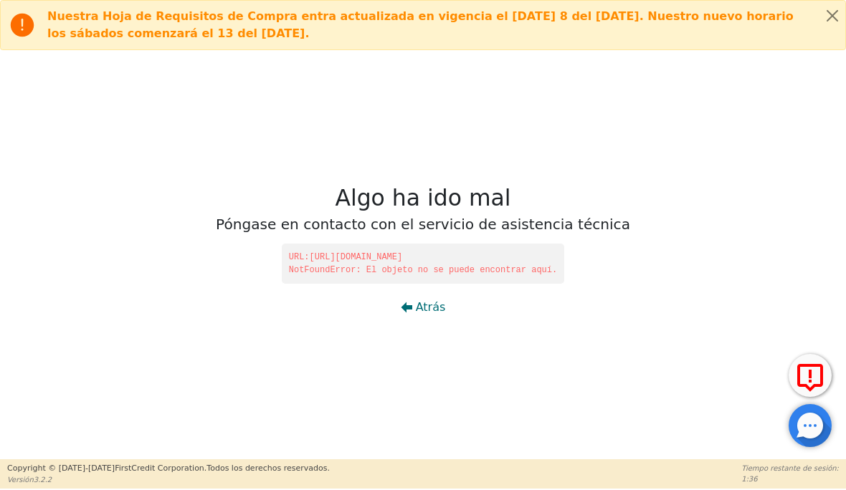
click at [421, 311] on font "Atrás" at bounding box center [431, 307] width 30 height 14
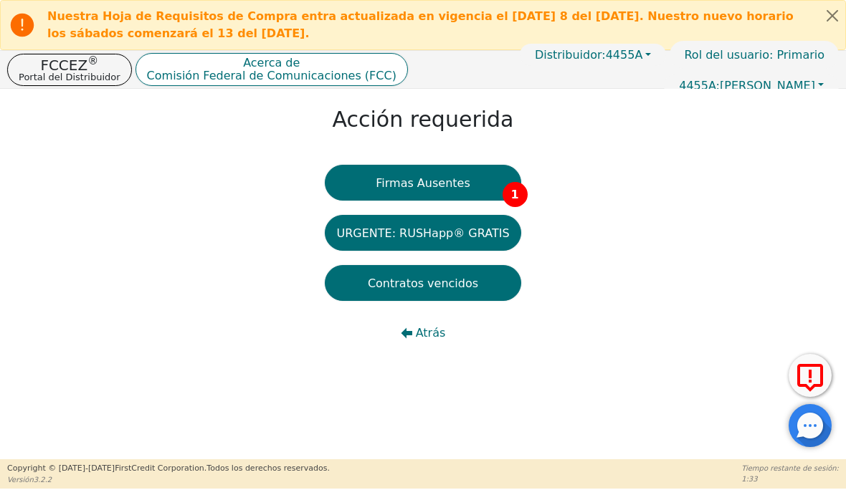
click at [230, 74] on font "Comisión Federal de Comunicaciones (FCC)" at bounding box center [271, 76] width 249 height 14
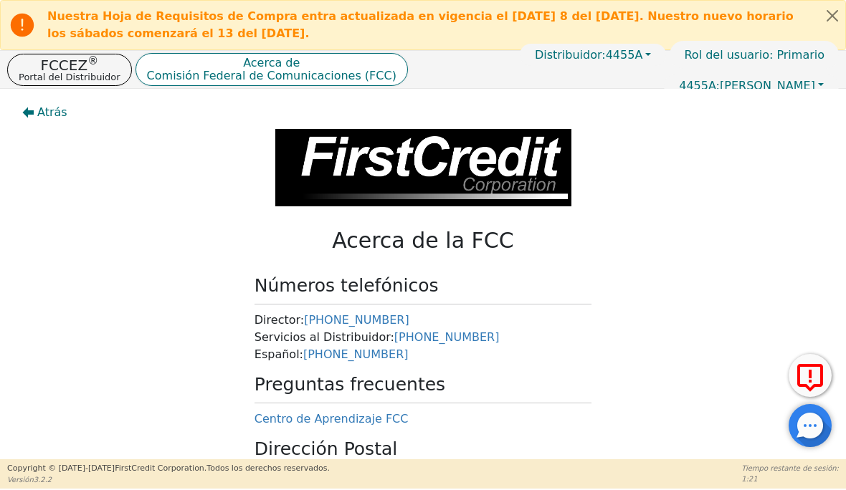
click at [36, 113] on button "Atrás" at bounding box center [45, 112] width 68 height 33
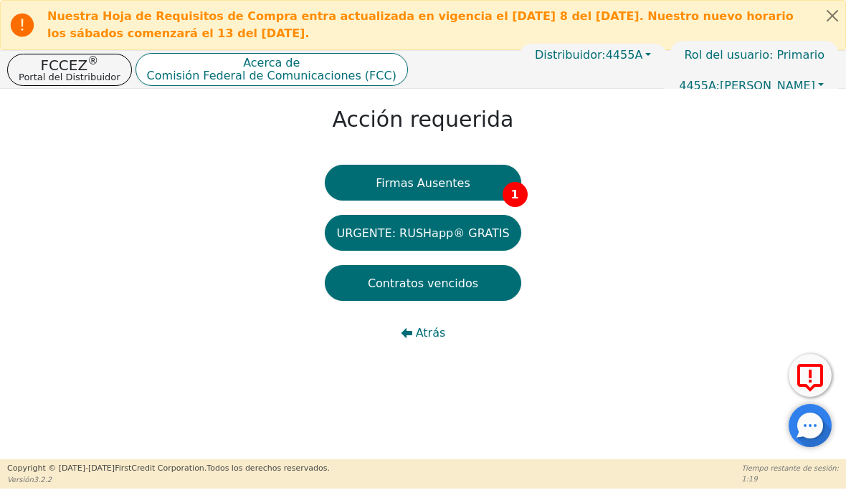
click at [420, 177] on font "Firmas Ausentes" at bounding box center [423, 183] width 94 height 14
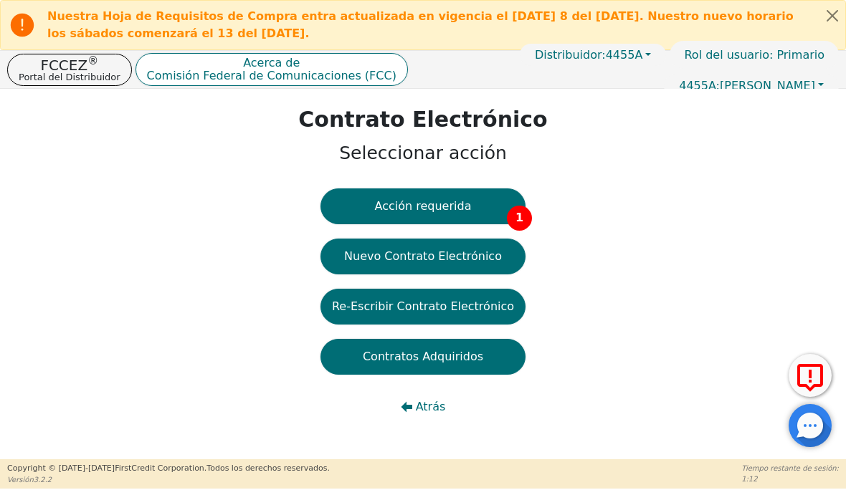
click at [411, 251] on font "Nuevo Contrato Electrónico" at bounding box center [423, 256] width 158 height 14
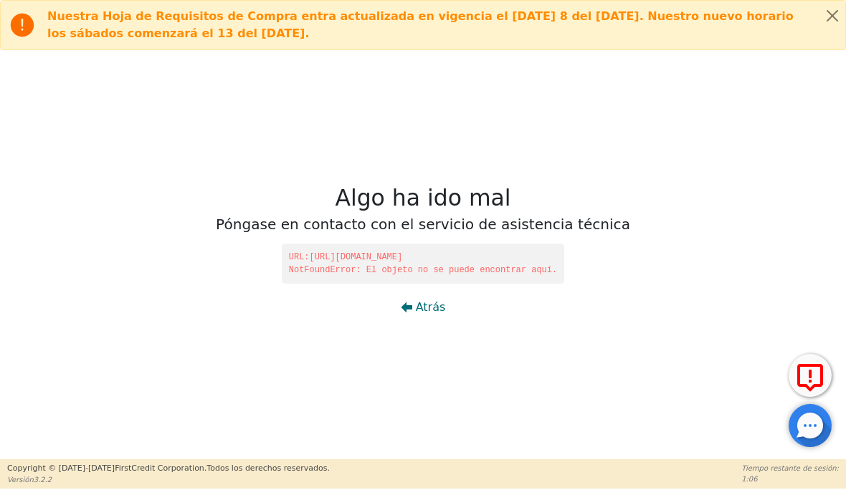
click at [414, 312] on button "Atrás" at bounding box center [423, 307] width 68 height 33
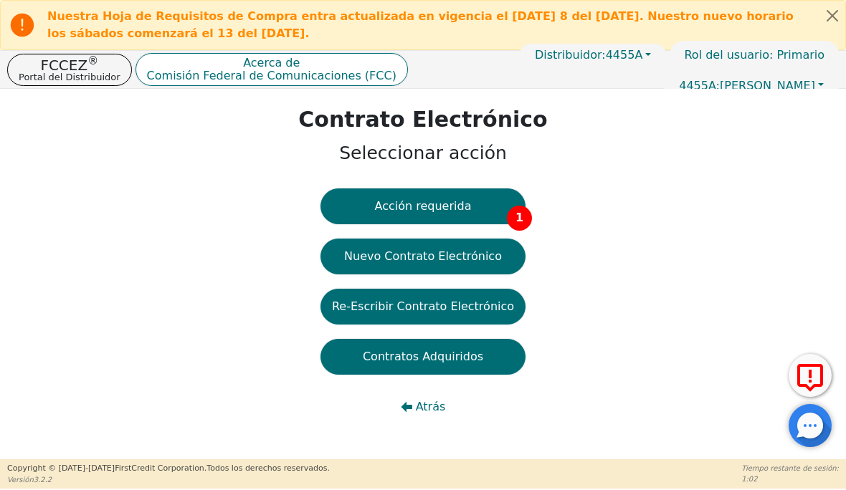
click at [495, 204] on button "Acción requerida 1" at bounding box center [422, 206] width 205 height 36
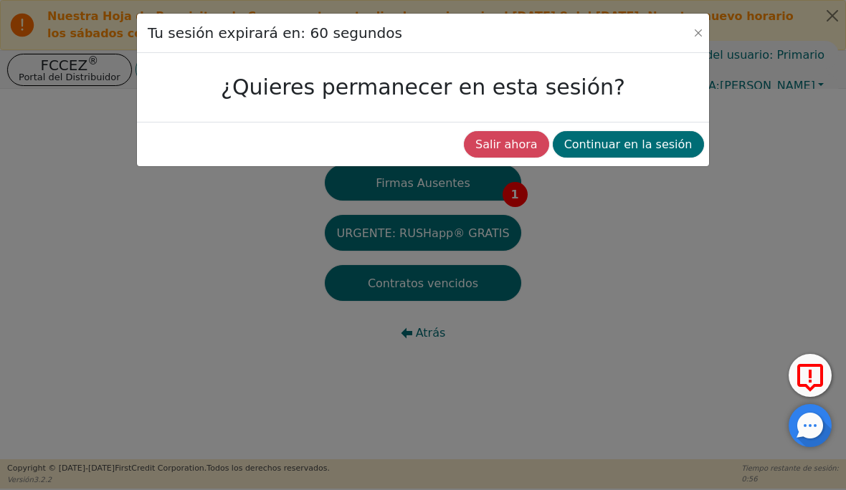
click at [640, 154] on button "Continuar en la sesión" at bounding box center [628, 144] width 151 height 27
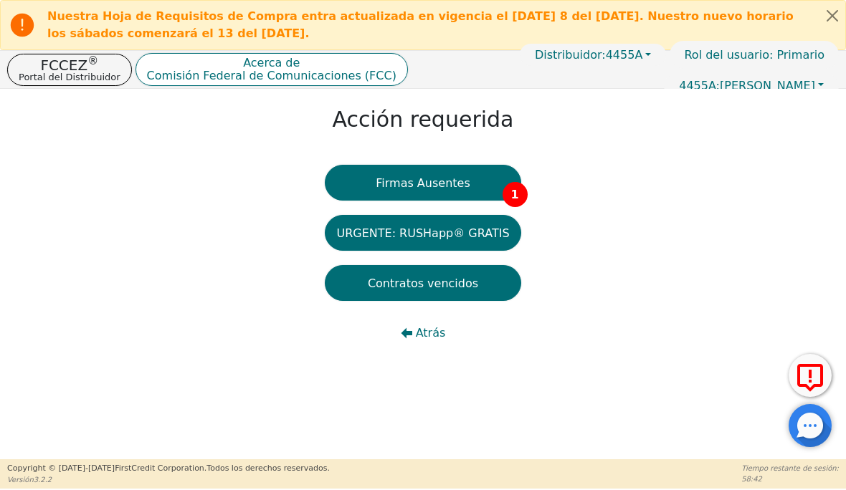
click at [466, 178] on font "Firmas Ausentes" at bounding box center [423, 183] width 94 height 14
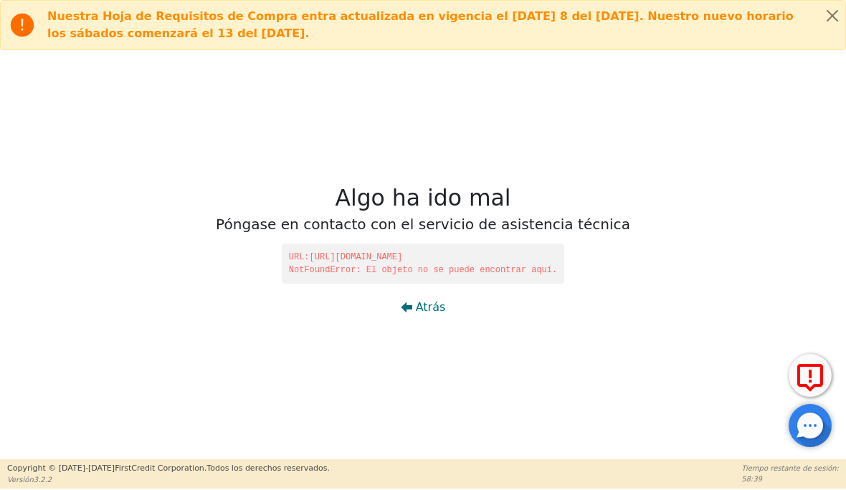
click at [421, 311] on font "Atrás" at bounding box center [431, 307] width 30 height 14
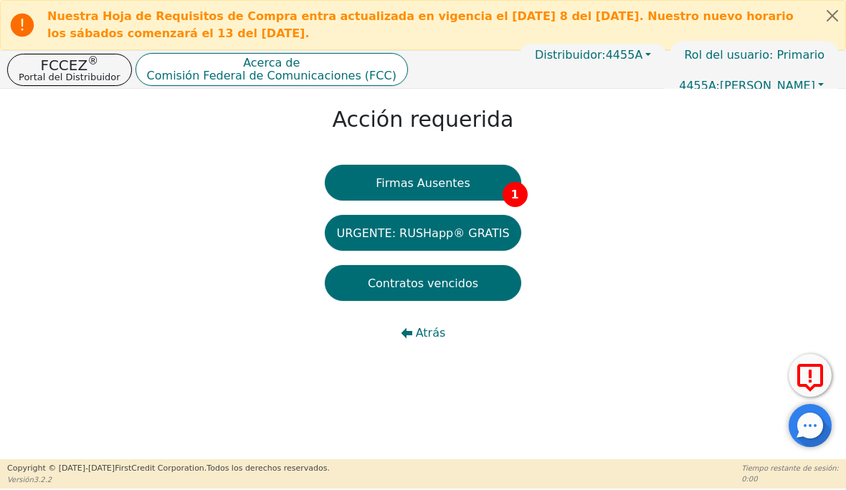
click at [70, 62] on font "FCCEZ" at bounding box center [63, 65] width 47 height 17
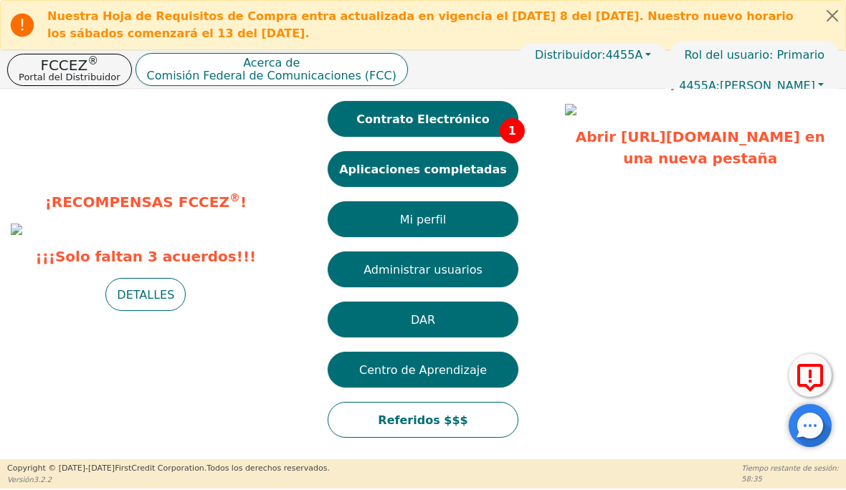
scroll to position [155, 0]
click at [483, 302] on button "DAR" at bounding box center [423, 320] width 191 height 36
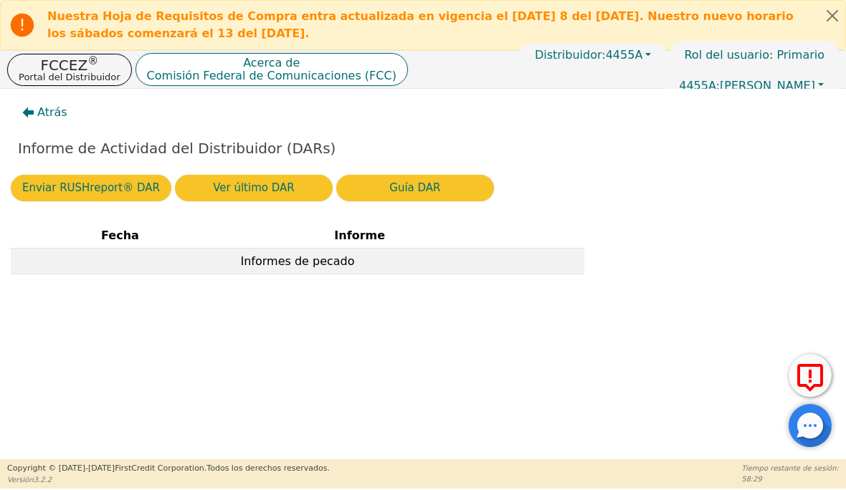
click at [521, 248] on th at bounding box center [537, 235] width 94 height 25
click at [479, 273] on td "Informes de pecado" at bounding box center [297, 261] width 573 height 26
click at [82, 72] on font "Portal del Distribuidor" at bounding box center [70, 77] width 102 height 11
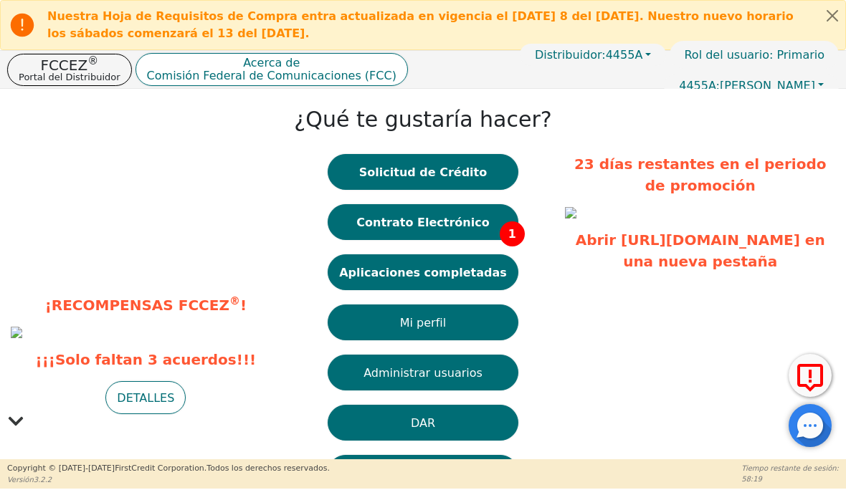
click at [440, 234] on button "Contrato Electrónico 1" at bounding box center [423, 222] width 191 height 36
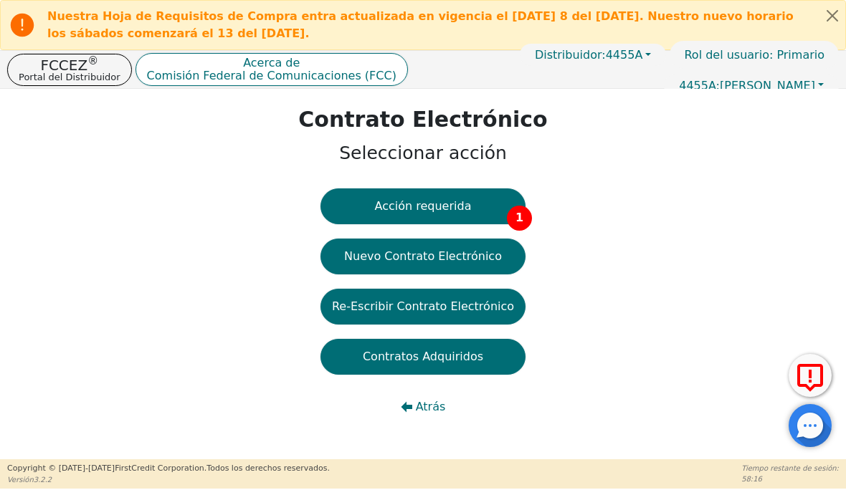
click at [450, 199] on font "Acción requerida" at bounding box center [423, 206] width 97 height 14
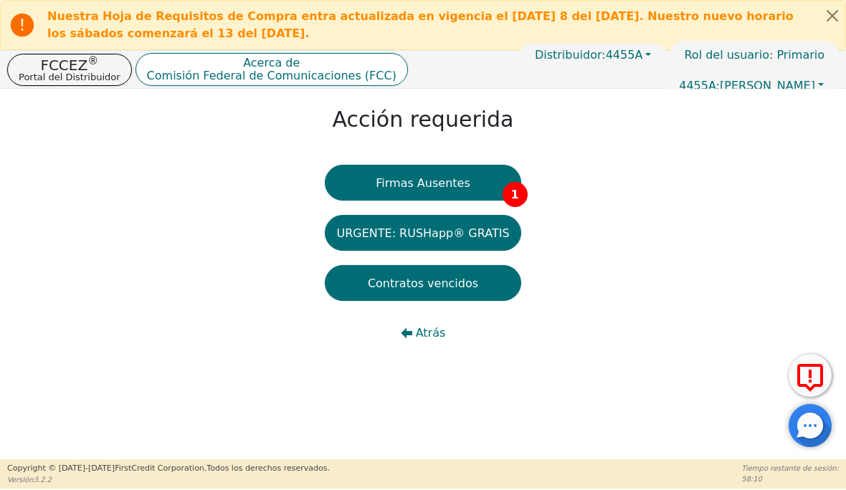
click at [516, 184] on span "1" at bounding box center [514, 194] width 25 height 25
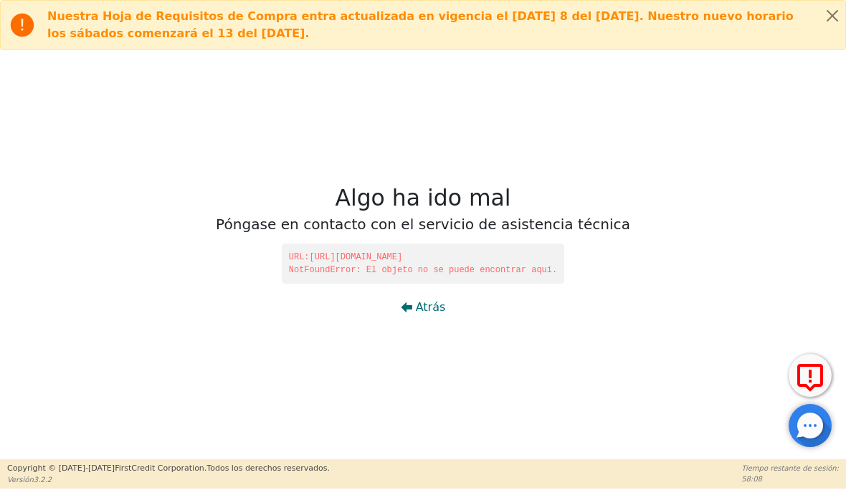
click at [403, 257] on font "[URL][DOMAIN_NAME]" at bounding box center [356, 257] width 93 height 10
click at [422, 269] on font "NotFoundError: El objeto no se puede encontrar aquí." at bounding box center [423, 270] width 268 height 10
click at [417, 311] on font "Atrás" at bounding box center [431, 307] width 30 height 14
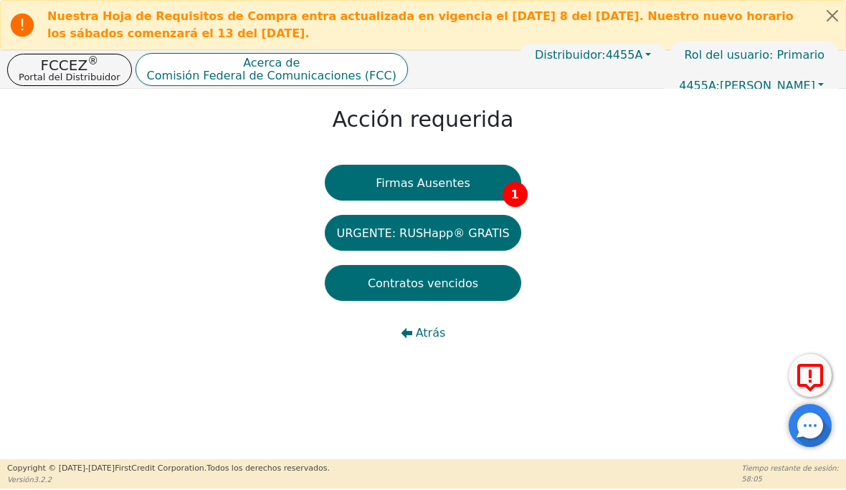
click at [390, 243] on button "URGENTE: RUSHapp® GRATIS" at bounding box center [423, 233] width 196 height 36
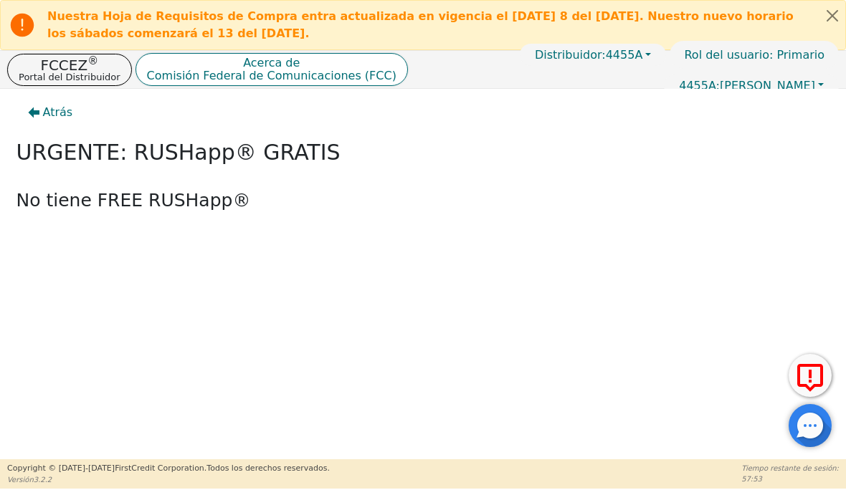
click at [302, 69] on font "Comisión Federal de Comunicaciones (FCC)" at bounding box center [271, 76] width 249 height 14
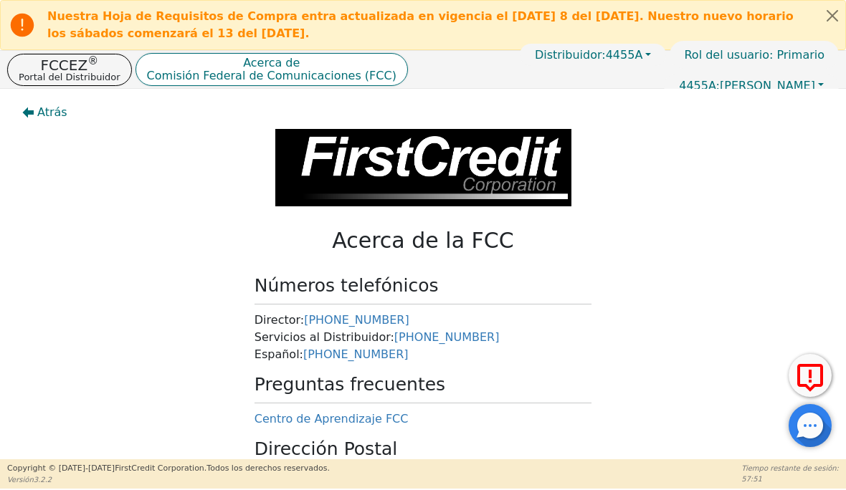
click at [37, 110] on font "Atrás" at bounding box center [52, 112] width 30 height 14
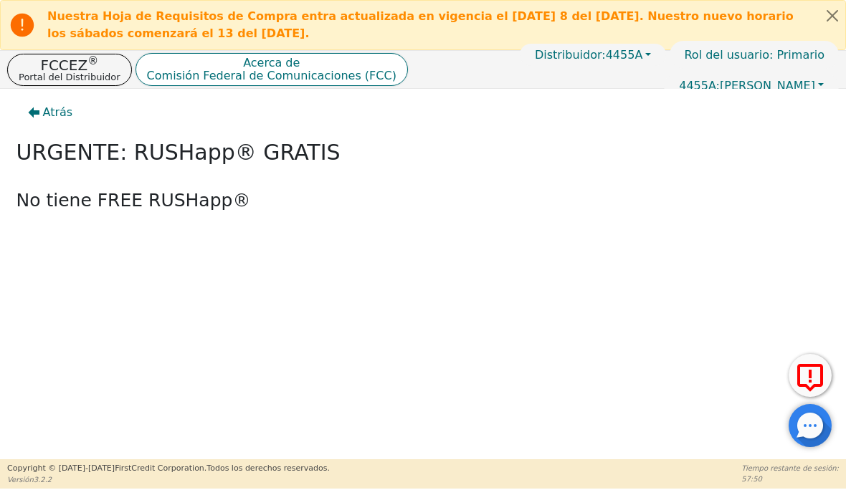
click at [89, 67] on font "®" at bounding box center [92, 60] width 11 height 13
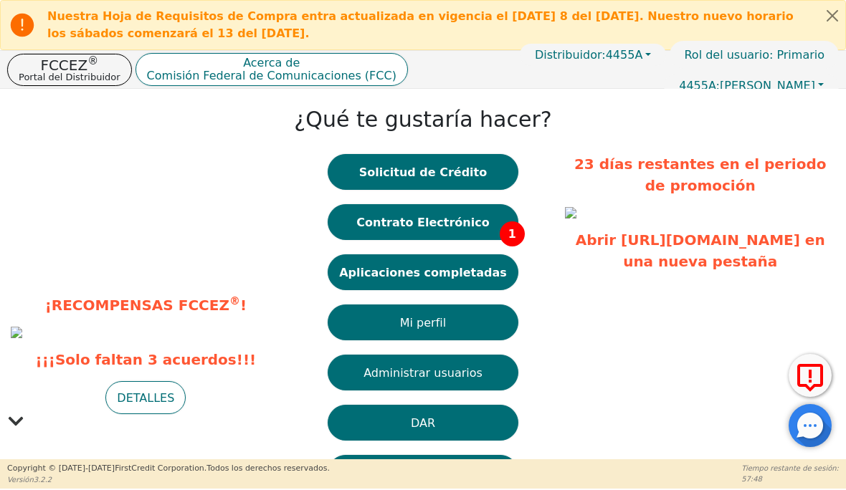
click at [479, 172] on font "Solicitud de Crédito" at bounding box center [423, 172] width 128 height 14
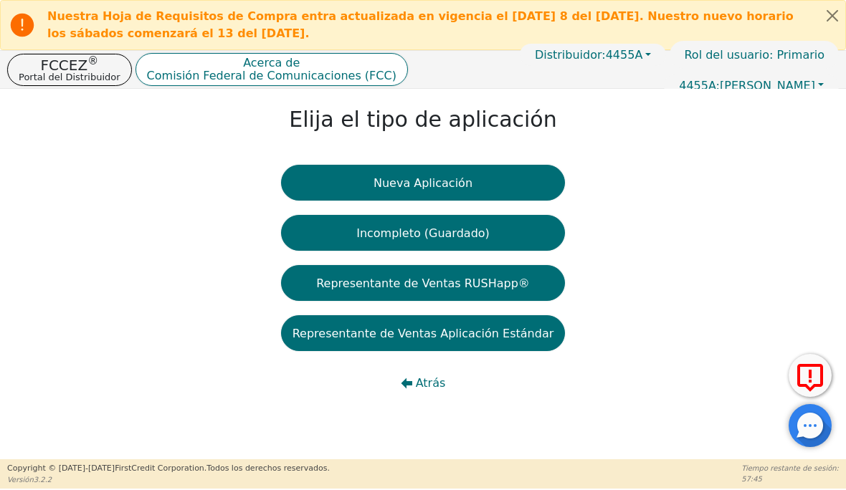
click at [518, 185] on button "Nueva Aplicación" at bounding box center [423, 183] width 285 height 36
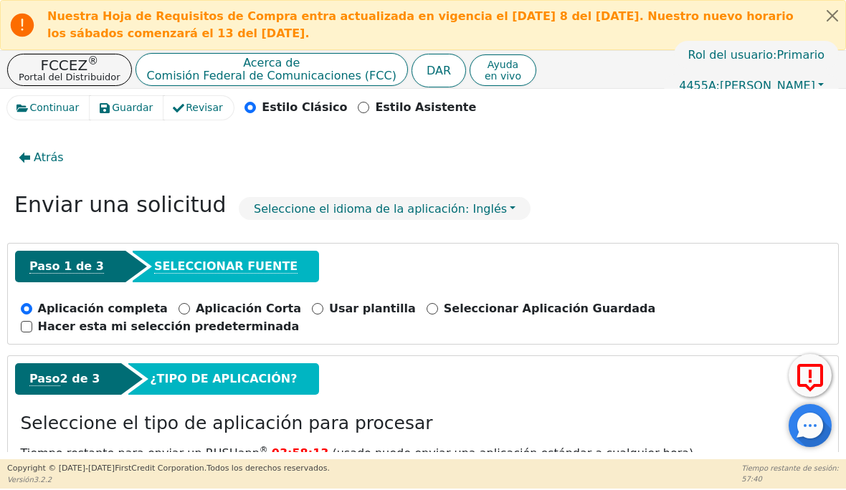
click at [75, 70] on font "FCCEZ" at bounding box center [63, 65] width 47 height 17
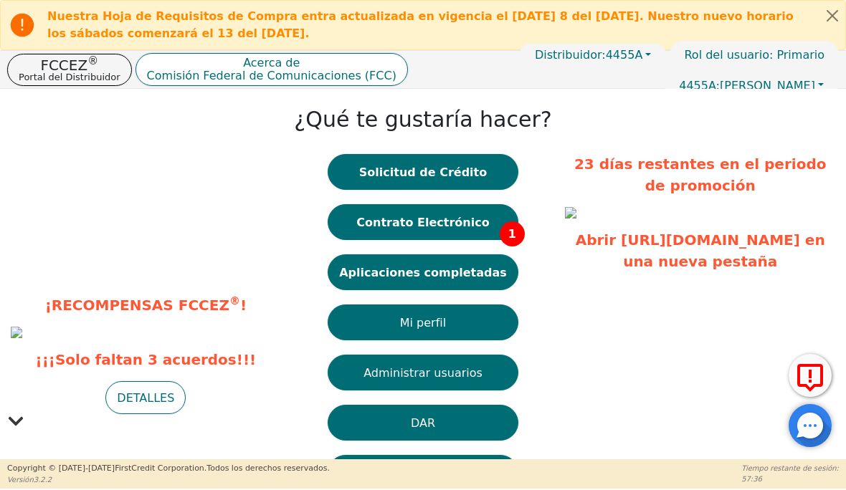
click at [474, 278] on font "Aplicaciones completadas" at bounding box center [423, 272] width 168 height 14
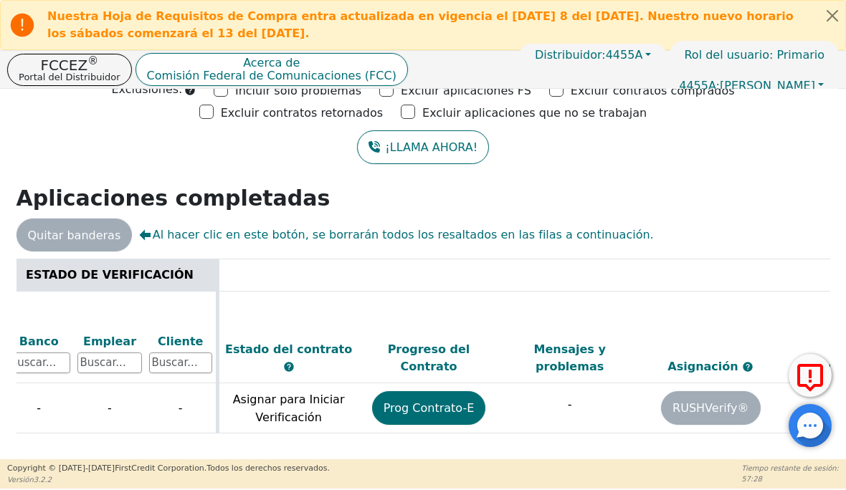
scroll to position [0, 692]
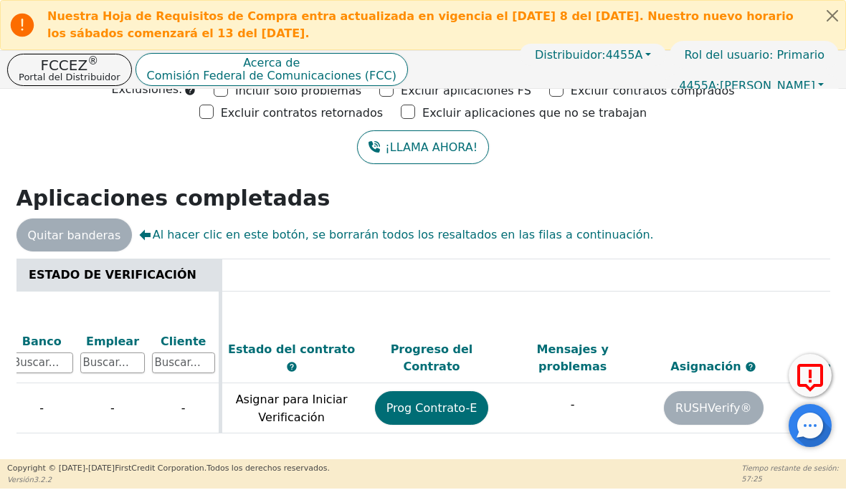
click at [443, 401] on font "Prog Contrato-E" at bounding box center [431, 408] width 91 height 14
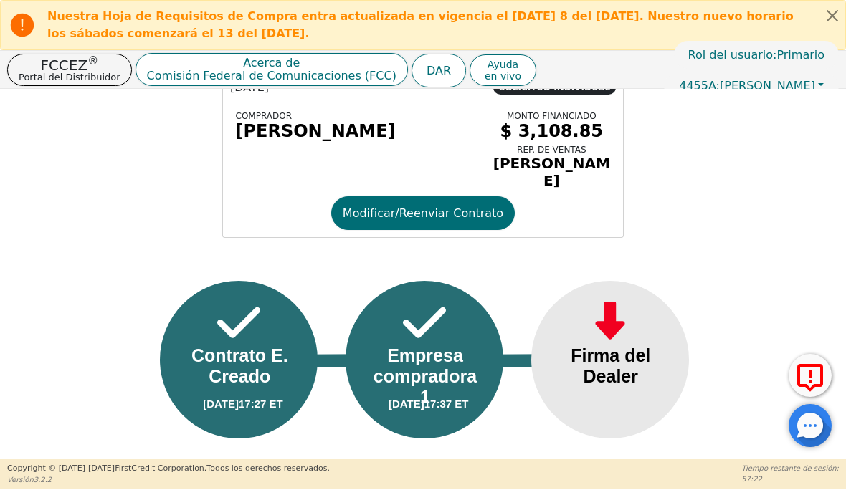
scroll to position [97, 0]
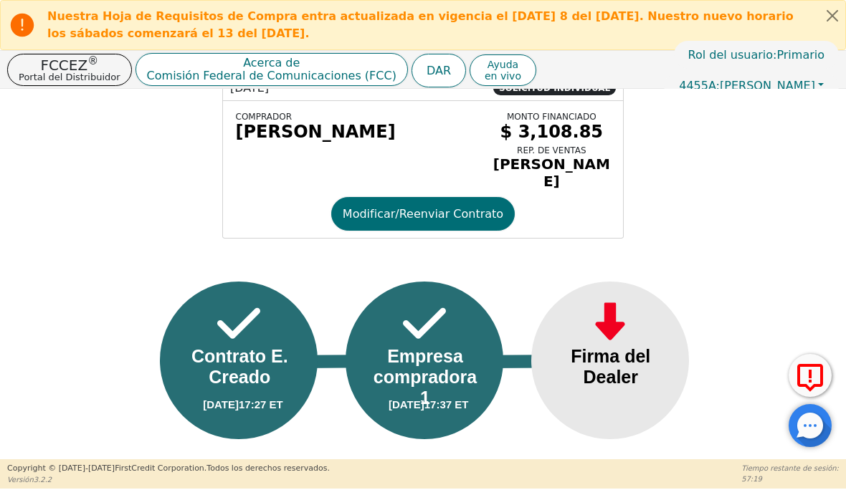
click at [607, 332] on img at bounding box center [609, 323] width 43 height 49
click at [624, 327] on img at bounding box center [609, 323] width 43 height 49
click at [617, 348] on font "Firma del Dealer" at bounding box center [610, 366] width 80 height 41
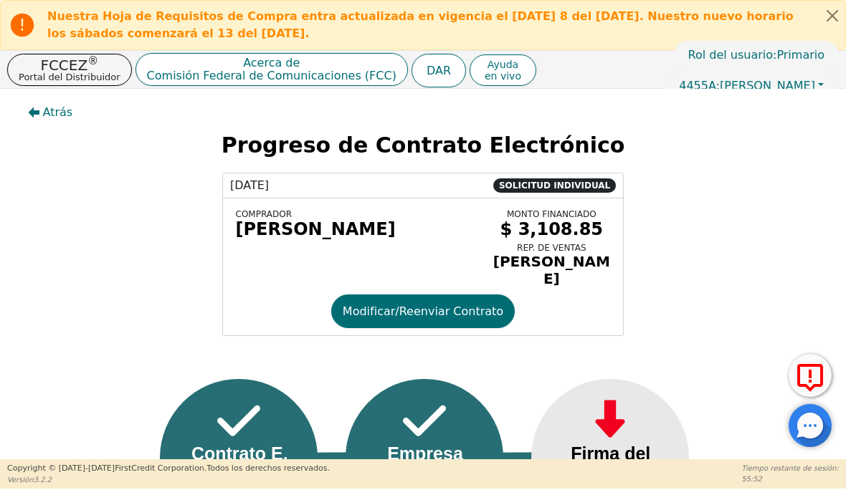
click at [835, 14] on button "Cerrar alerta" at bounding box center [832, 15] width 26 height 29
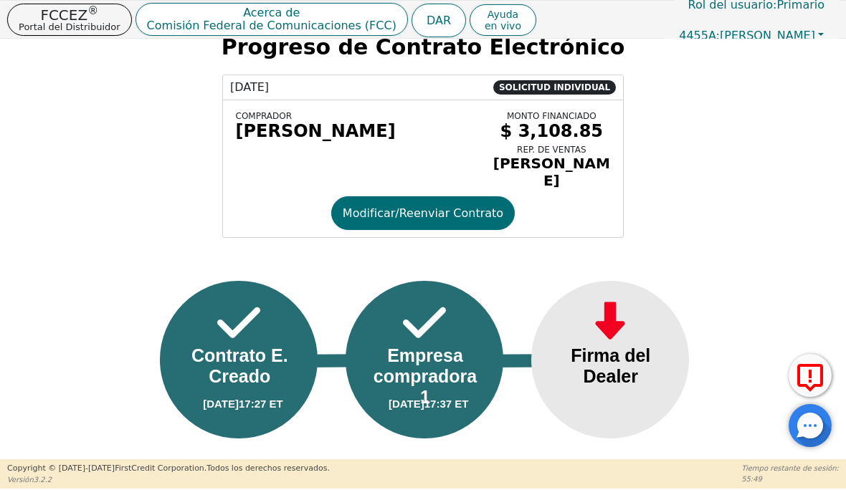
scroll to position [47, 0]
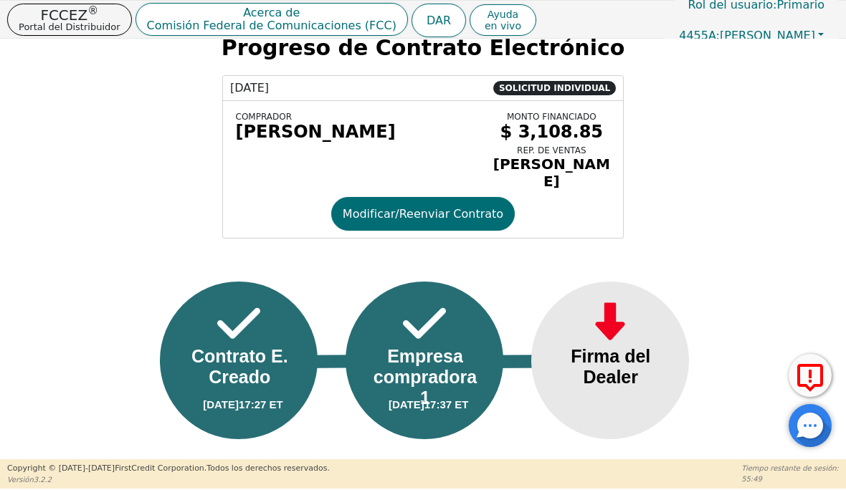
click at [628, 348] on font "Firma del Dealer" at bounding box center [610, 366] width 80 height 41
click at [603, 332] on img at bounding box center [609, 323] width 43 height 49
click at [608, 346] on font "Firma del Dealer" at bounding box center [610, 366] width 80 height 41
click at [601, 321] on img at bounding box center [609, 323] width 43 height 49
click at [64, 24] on font "Portal del Distribuidor" at bounding box center [70, 27] width 102 height 11
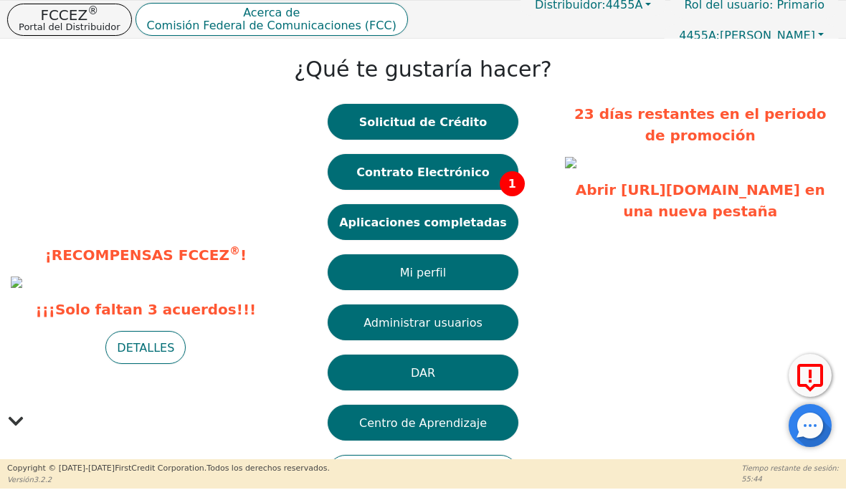
click at [484, 229] on font "Aplicaciones completadas" at bounding box center [423, 222] width 168 height 14
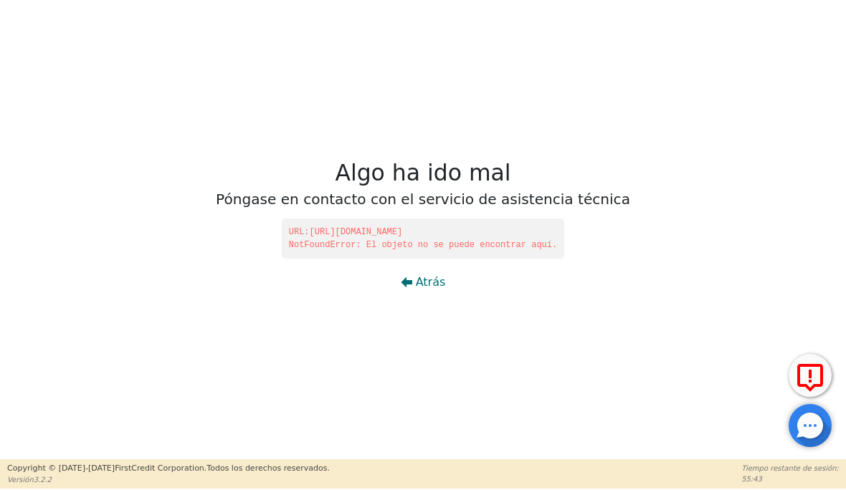
click at [421, 276] on font "Atrás" at bounding box center [431, 282] width 30 height 14
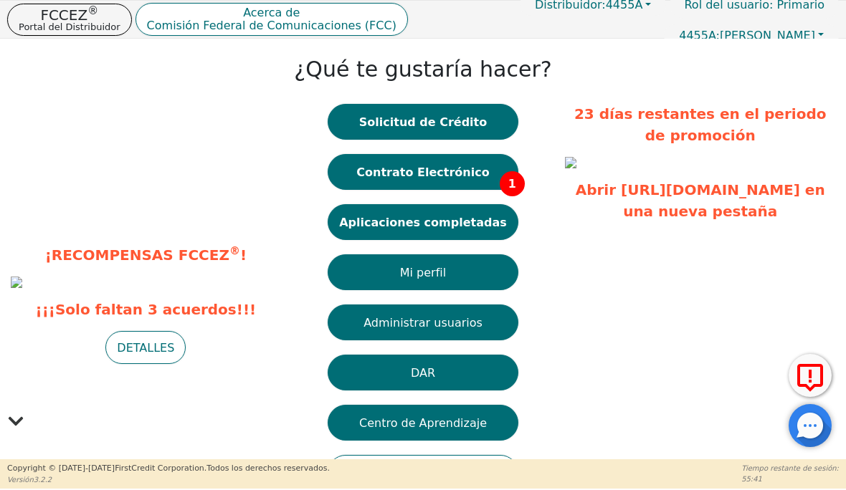
click at [474, 272] on button "Mi perfil" at bounding box center [423, 272] width 191 height 36
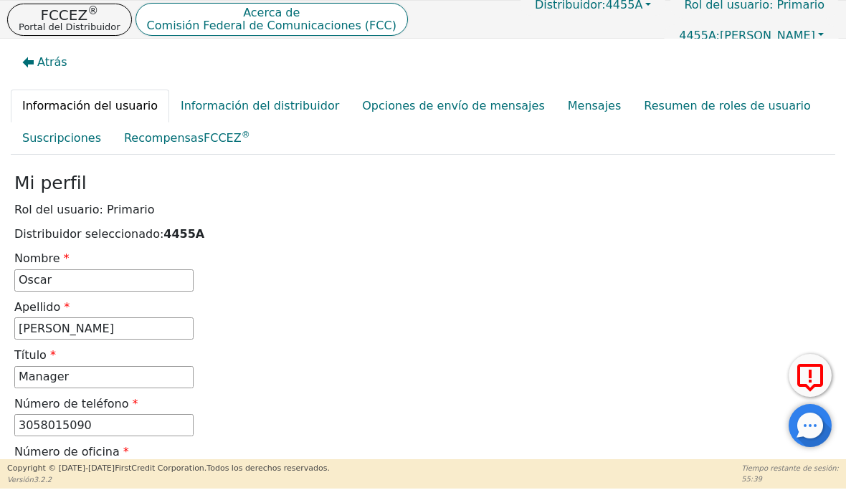
click at [72, 25] on font "Portal del Distribuidor" at bounding box center [70, 27] width 102 height 11
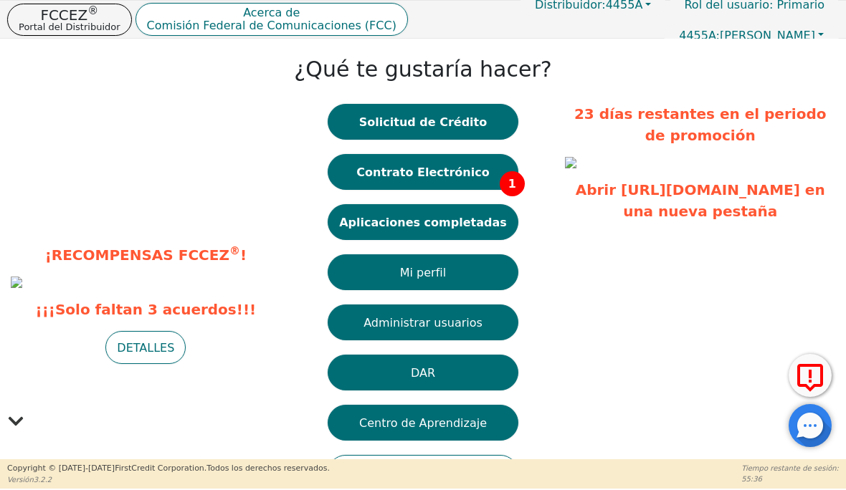
click at [479, 373] on button "DAR" at bounding box center [423, 373] width 191 height 36
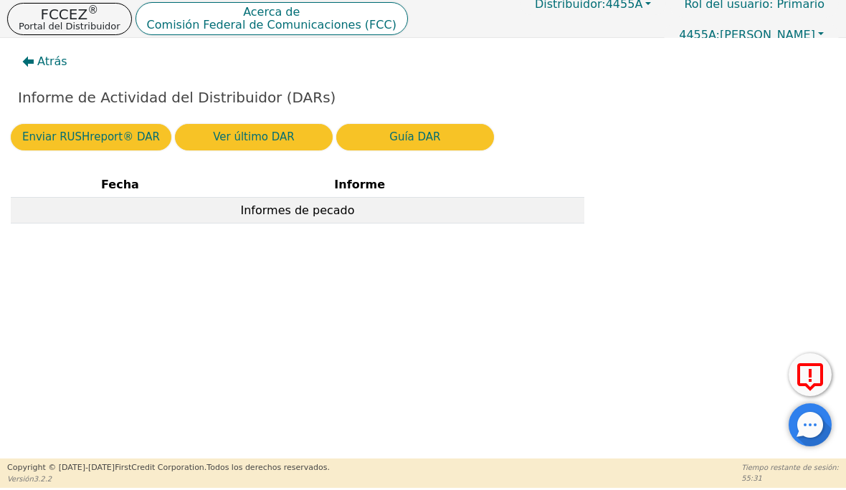
click at [280, 135] on font "Ver último DAR" at bounding box center [254, 137] width 82 height 13
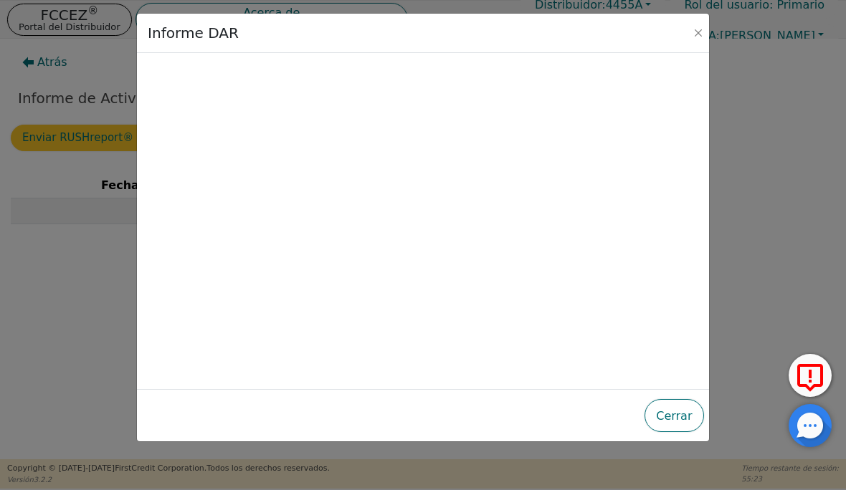
click at [706, 26] on div "Informe DAR" at bounding box center [423, 33] width 572 height 39
click at [691, 42] on div "Informe DAR" at bounding box center [417, 33] width 547 height 24
click at [697, 38] on button "Cerca" at bounding box center [698, 33] width 14 height 14
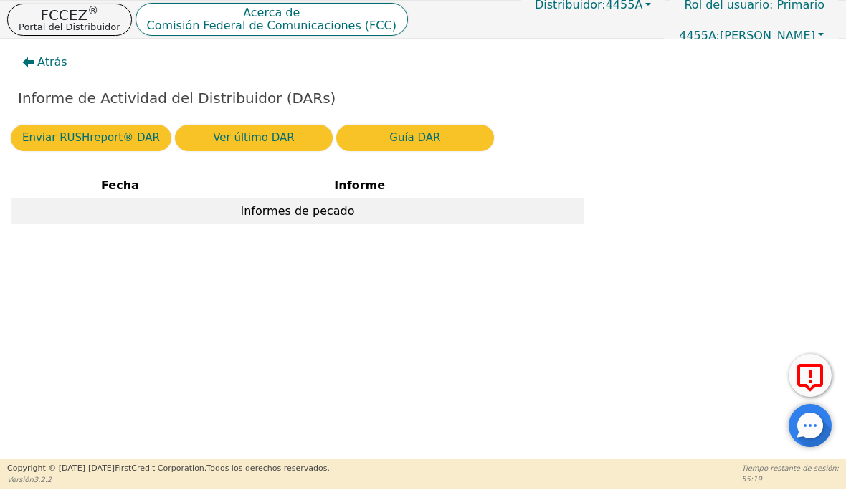
click at [85, 12] on font "FCCEZ" at bounding box center [63, 14] width 47 height 17
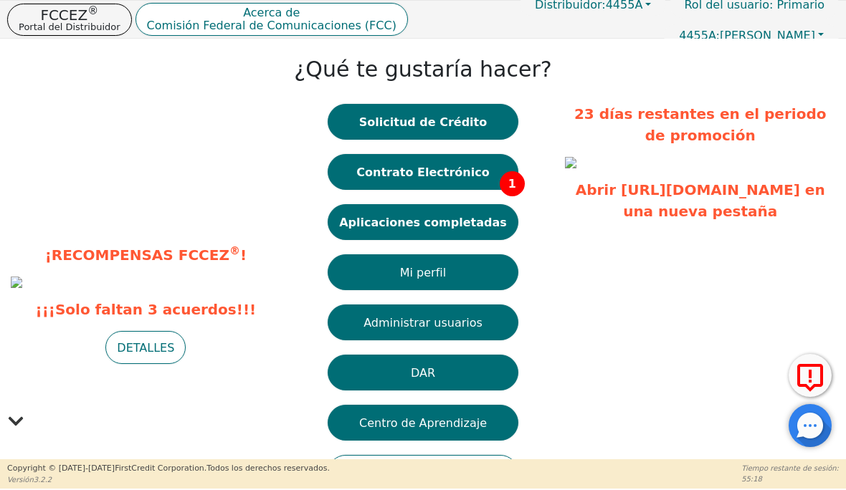
click at [468, 166] on font "Contrato Electrónico" at bounding box center [422, 172] width 133 height 14
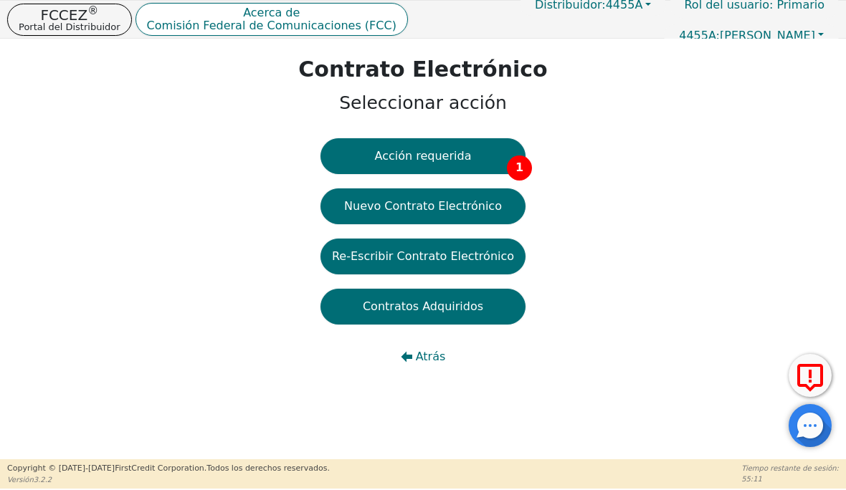
click at [494, 156] on button "Acción requerida 1" at bounding box center [422, 156] width 205 height 36
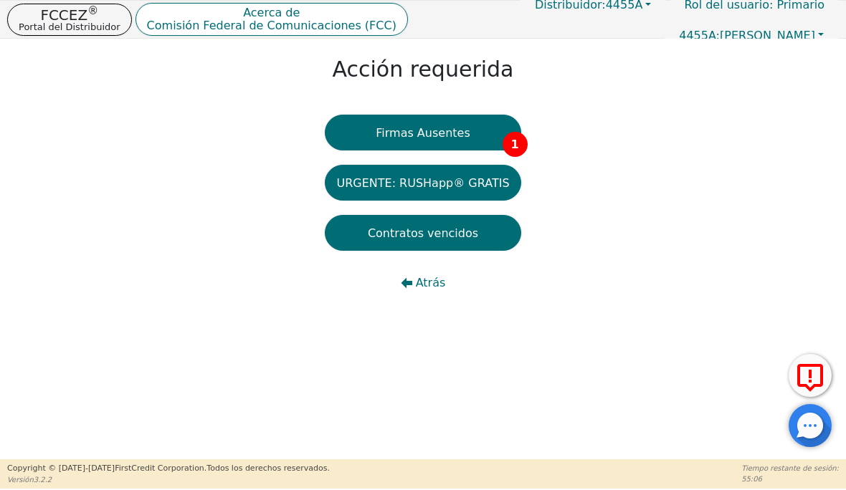
click at [490, 130] on button "Firmas Ausentes 1" at bounding box center [423, 133] width 196 height 36
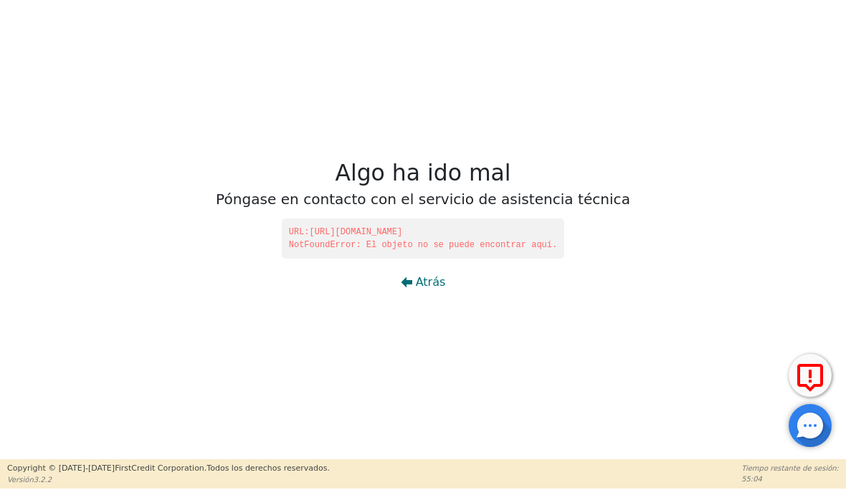
click at [421, 280] on font "Atrás" at bounding box center [431, 282] width 30 height 14
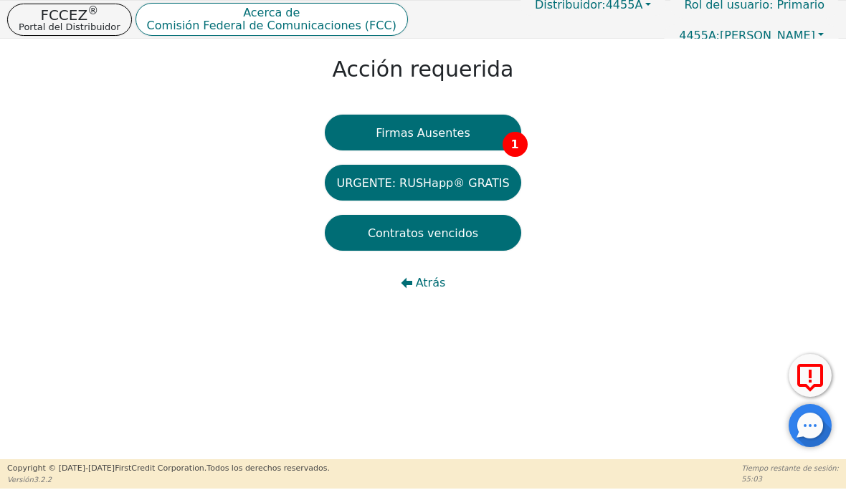
click at [485, 226] on button "Contratos vencidos" at bounding box center [423, 233] width 196 height 36
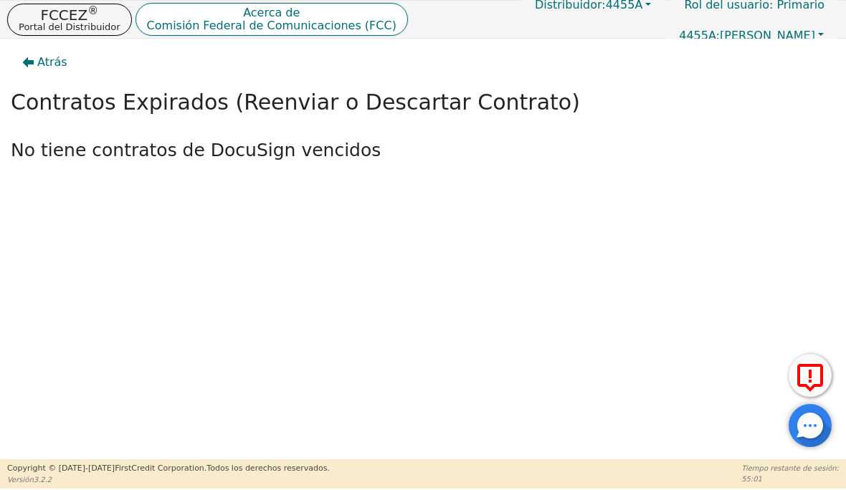
click at [39, 58] on font "Atrás" at bounding box center [52, 62] width 30 height 14
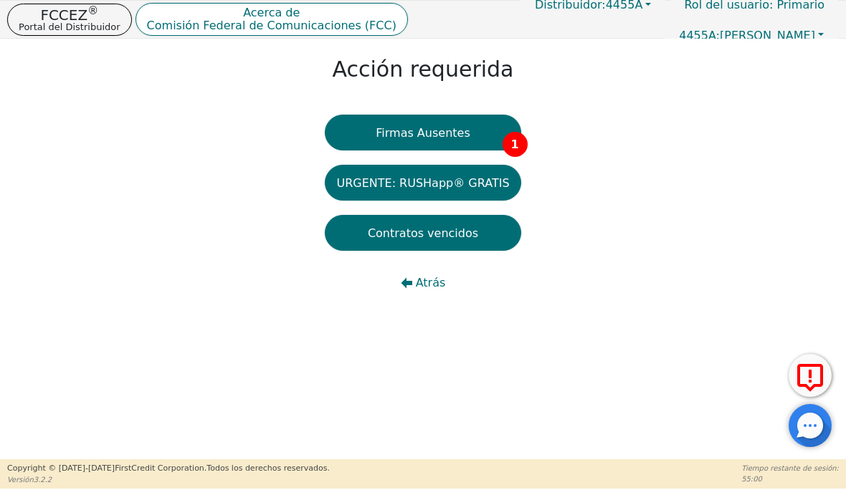
click at [447, 181] on font "URGENTE: RUSHapp® GRATIS" at bounding box center [422, 183] width 173 height 14
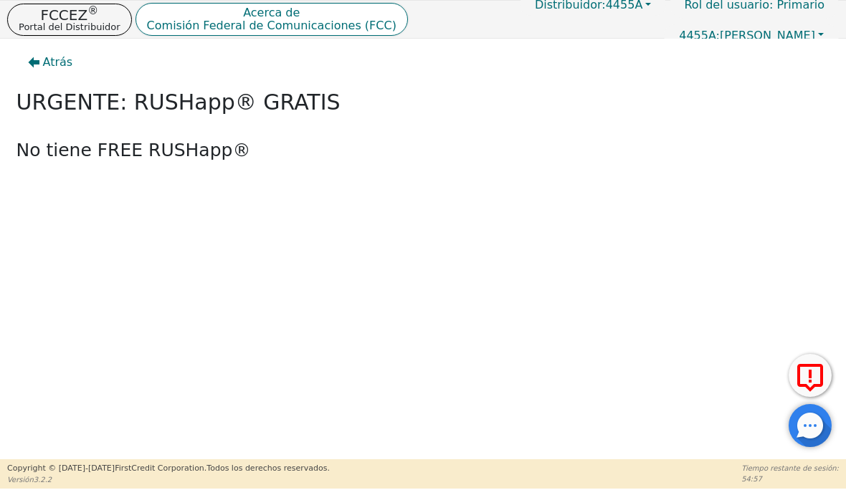
click at [43, 63] on font "Atrás" at bounding box center [58, 62] width 30 height 14
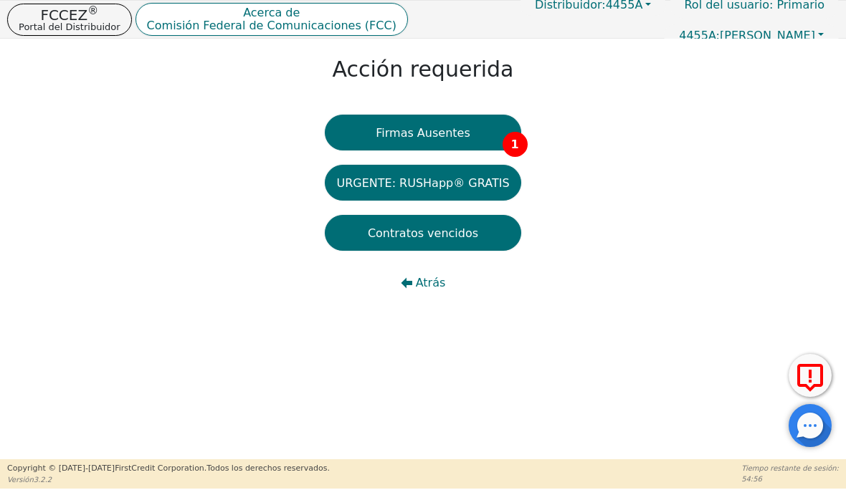
click at [414, 125] on font "Firmas Ausentes" at bounding box center [423, 132] width 94 height 14
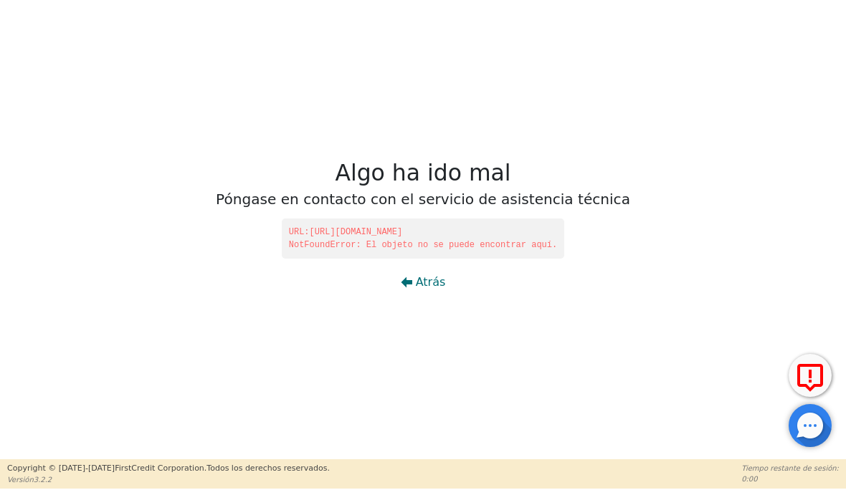
click at [417, 280] on font "Atrás" at bounding box center [431, 282] width 30 height 14
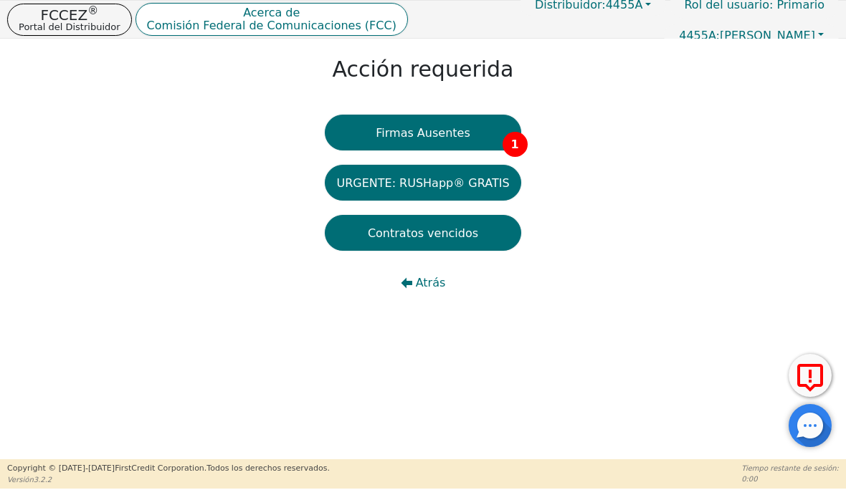
click at [512, 139] on font "1" at bounding box center [514, 145] width 8 height 14
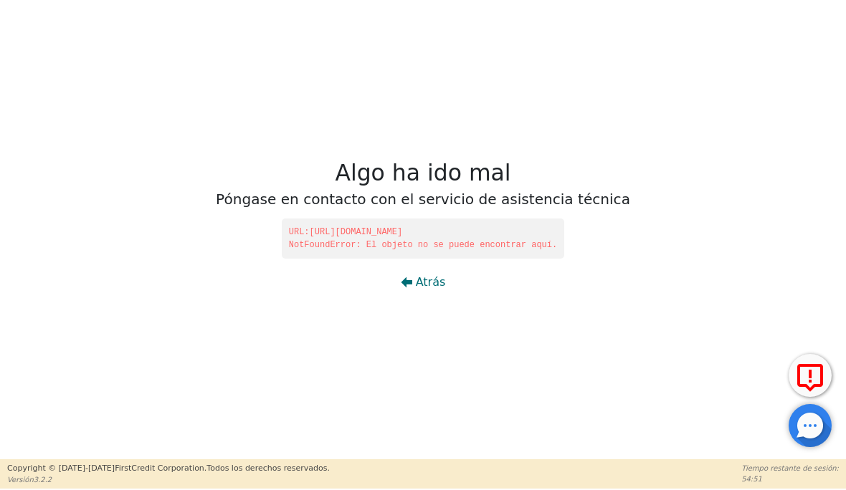
click at [414, 282] on button "Atrás" at bounding box center [423, 282] width 68 height 33
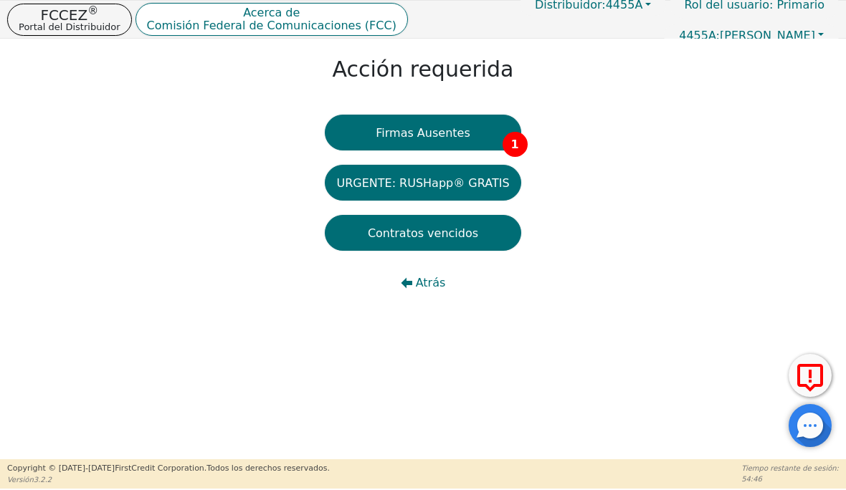
click at [87, 26] on font "Portal del Distribuidor" at bounding box center [70, 27] width 102 height 11
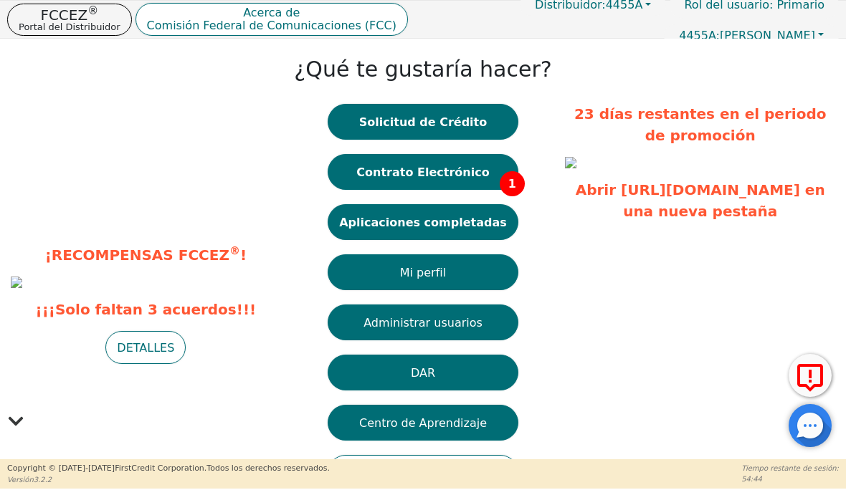
click at [479, 219] on font "Aplicaciones completadas" at bounding box center [423, 222] width 168 height 14
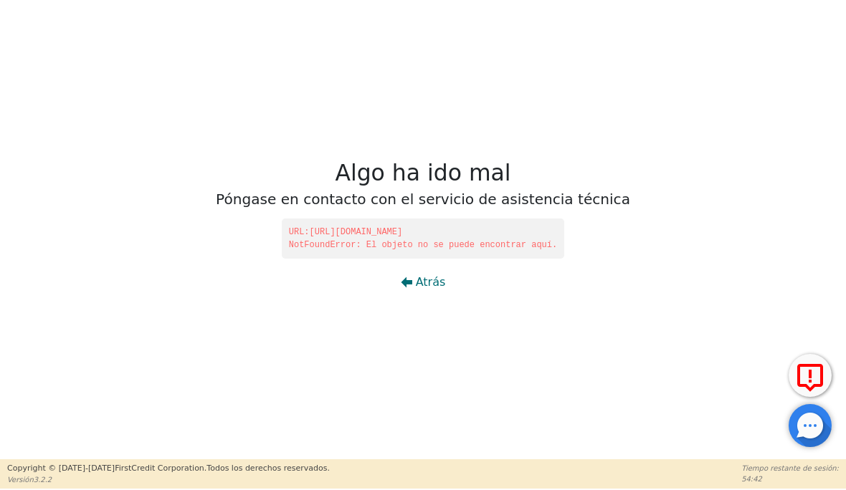
click at [410, 275] on button "Atrás" at bounding box center [423, 282] width 68 height 33
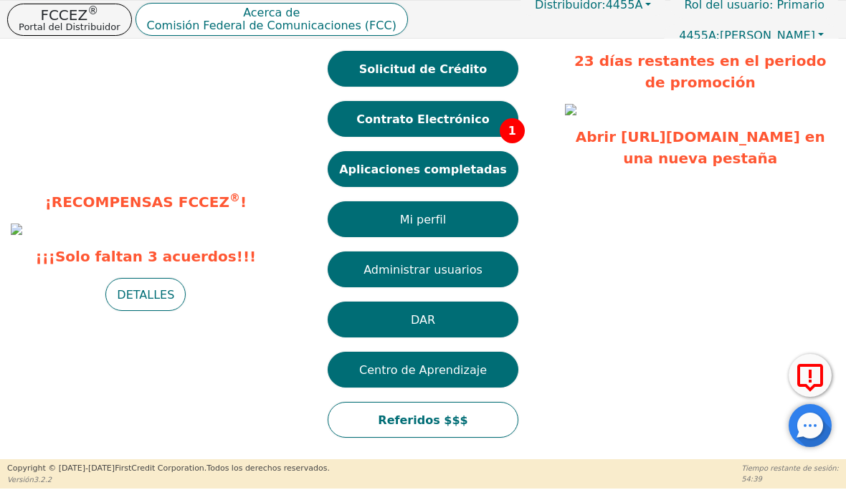
scroll to position [108, 0]
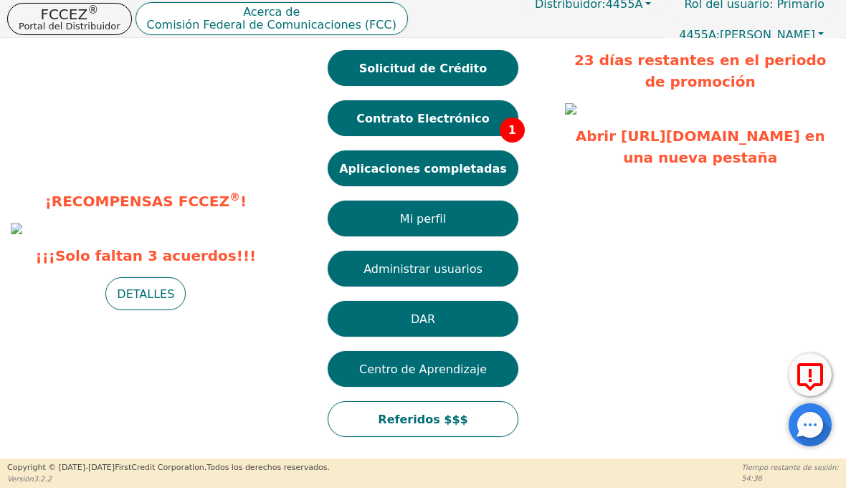
click at [707, 167] on font "Abrir [URL][DOMAIN_NAME] en una nueva [PERSON_NAME]" at bounding box center [699, 147] width 249 height 39
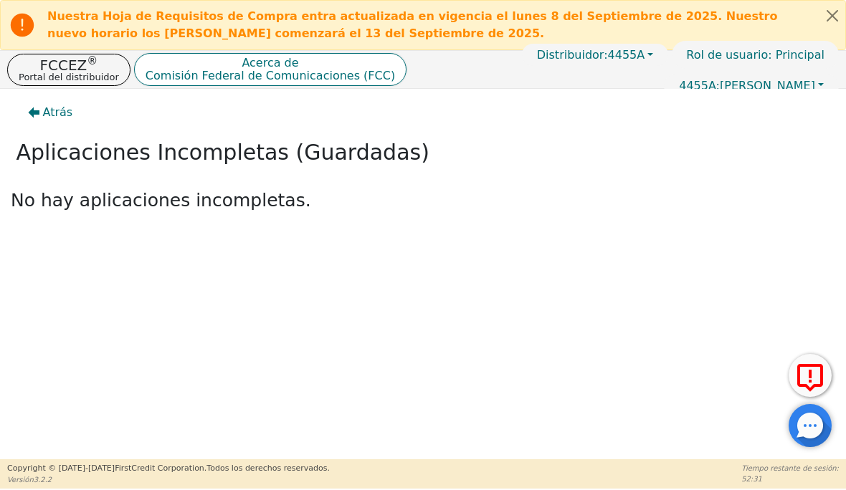
click at [85, 67] on font "FCCEZ" at bounding box center [63, 65] width 47 height 17
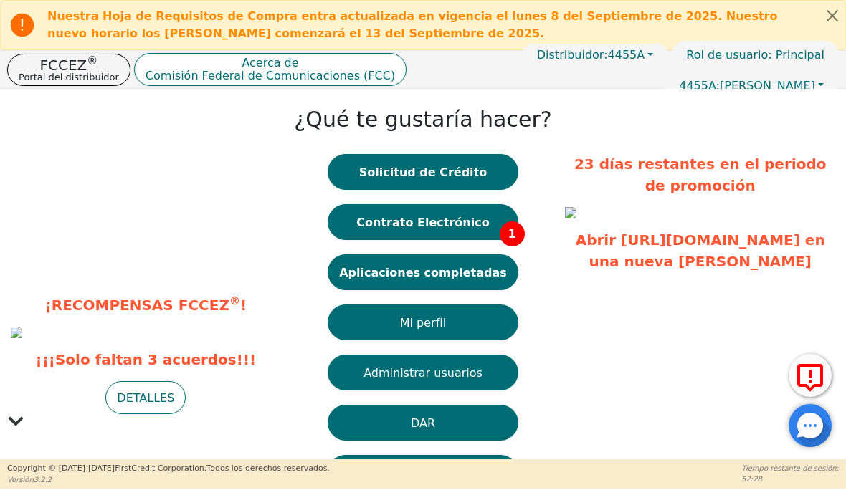
click at [414, 229] on font "Contrato Electrónico" at bounding box center [422, 222] width 133 height 14
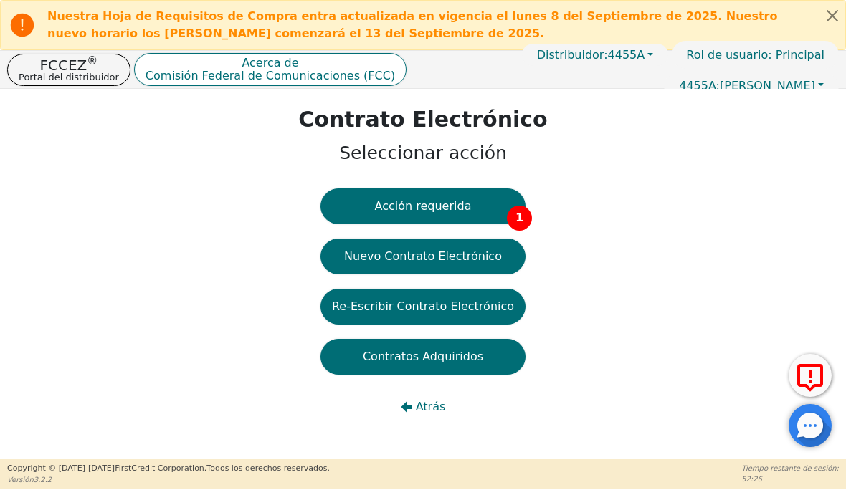
click at [426, 199] on font "Acción requerida" at bounding box center [423, 206] width 97 height 14
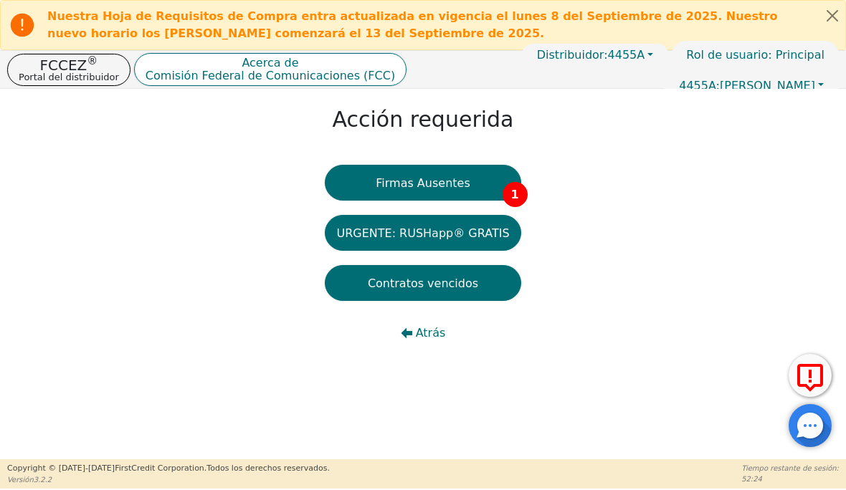
click at [457, 180] on font "Firmas Ausentes" at bounding box center [423, 183] width 94 height 14
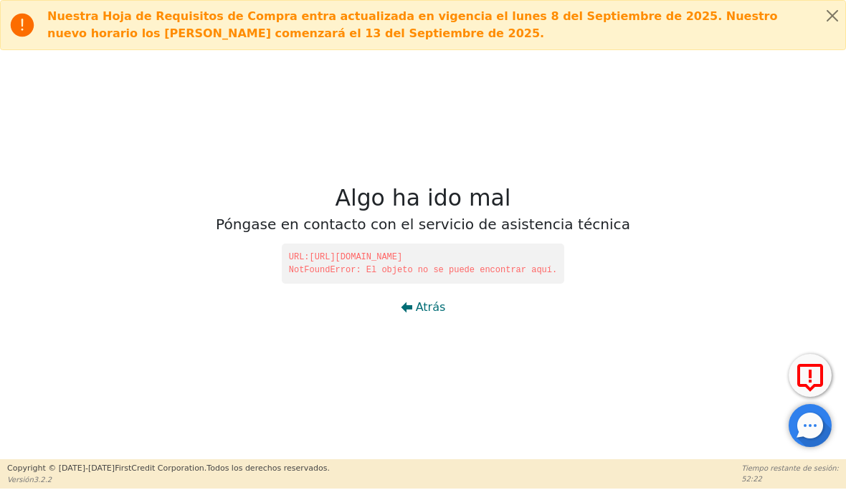
click at [409, 302] on icon "button" at bounding box center [406, 307] width 11 height 11
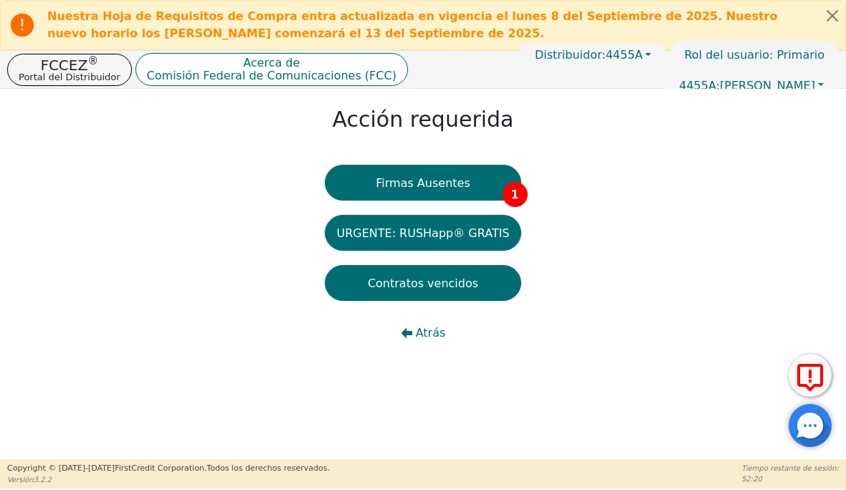
click at [445, 184] on font "Firmas Ausentes" at bounding box center [423, 183] width 94 height 14
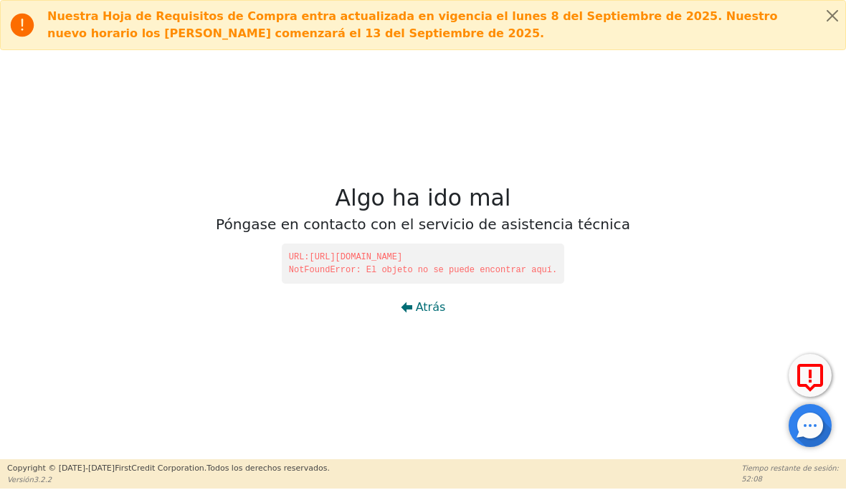
click at [27, 26] on icon at bounding box center [23, 26] width 24 height 24
click at [19, 19] on icon at bounding box center [23, 26] width 24 height 24
click at [31, 23] on icon at bounding box center [23, 26] width 24 height 24
click at [260, 42] on span "Nuestra Hoja de Requisitos de Compra entra actualizada en vigencia el lunes 8 d…" at bounding box center [429, 25] width 765 height 34
click at [514, 24] on span "Nuestra Hoja de Requisitos de Compra entra actualizada en vigencia el lunes 8 d…" at bounding box center [429, 25] width 765 height 34
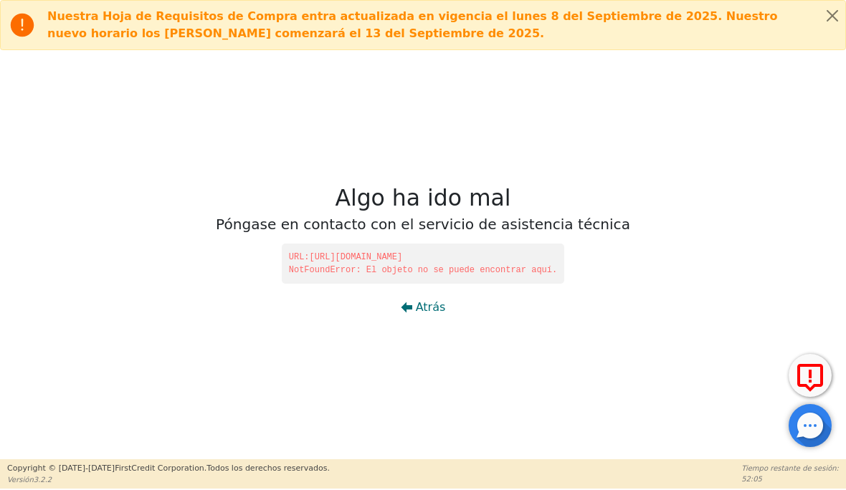
click at [23, 29] on icon at bounding box center [23, 26] width 24 height 24
click at [826, 11] on button "Cerrar alerta" at bounding box center [832, 15] width 26 height 29
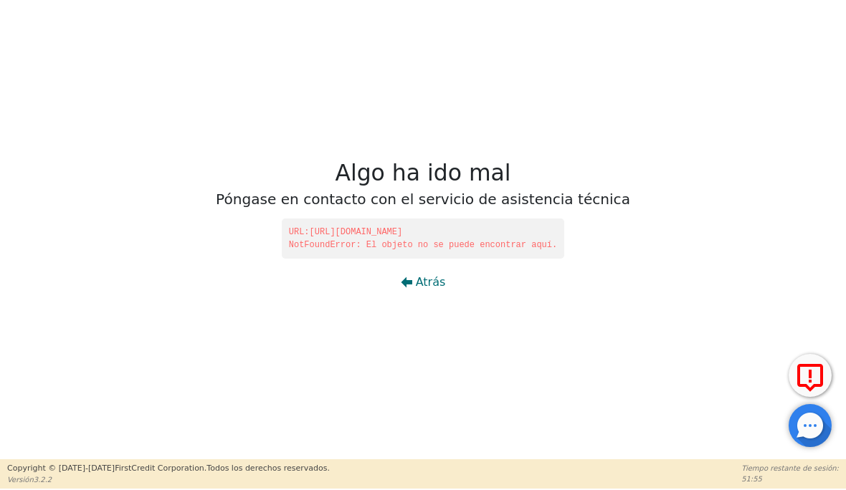
click at [431, 284] on font "Atrás" at bounding box center [431, 282] width 30 height 14
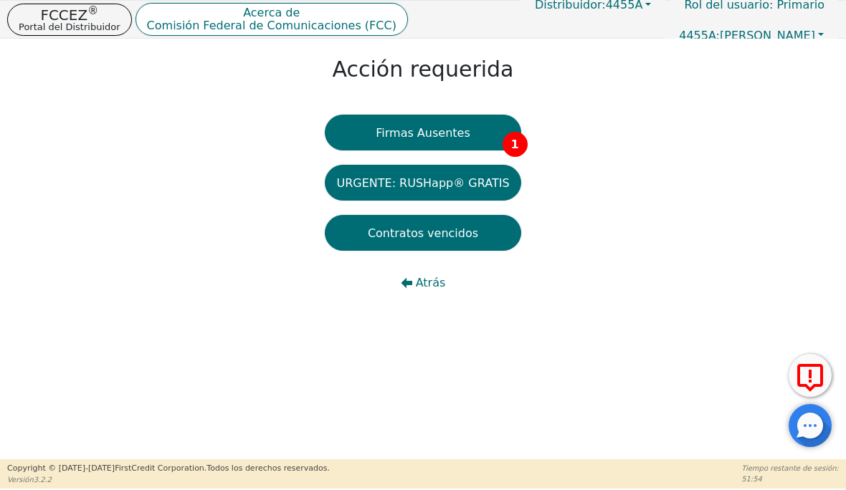
click at [487, 138] on button "Firmas Ausentes 1" at bounding box center [423, 133] width 196 height 36
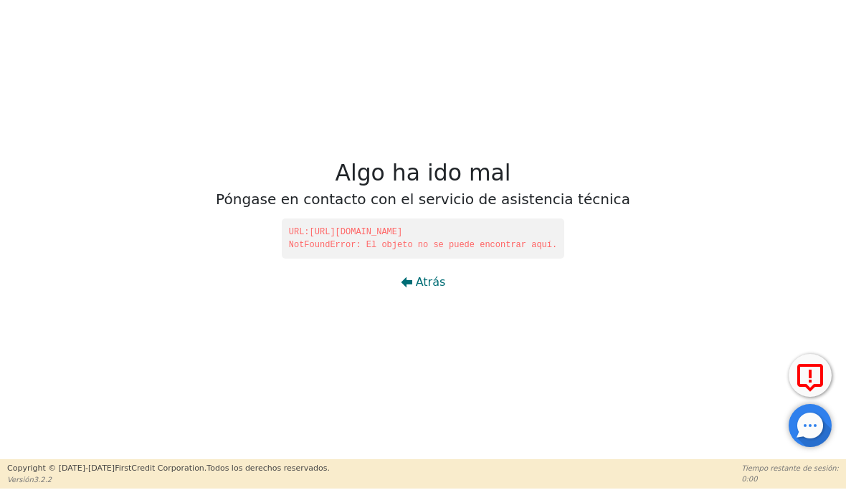
click at [423, 285] on font "Atrás" at bounding box center [431, 282] width 30 height 14
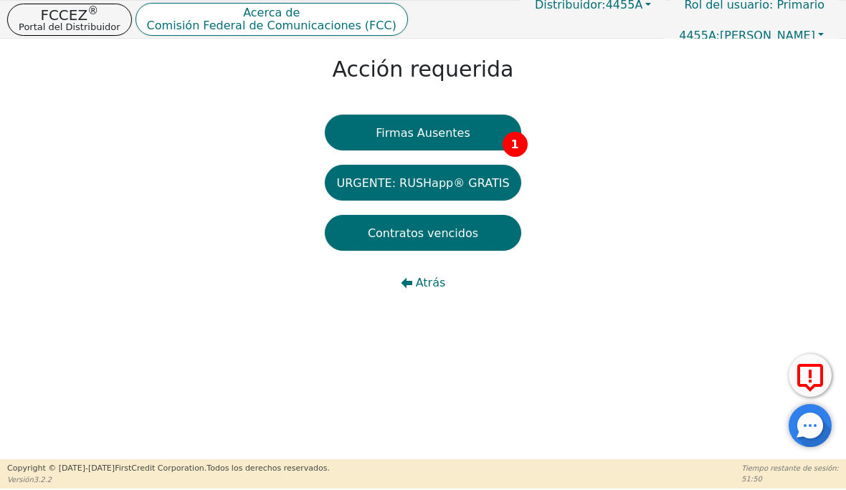
click at [473, 239] on font "Contratos vencidos" at bounding box center [423, 233] width 110 height 14
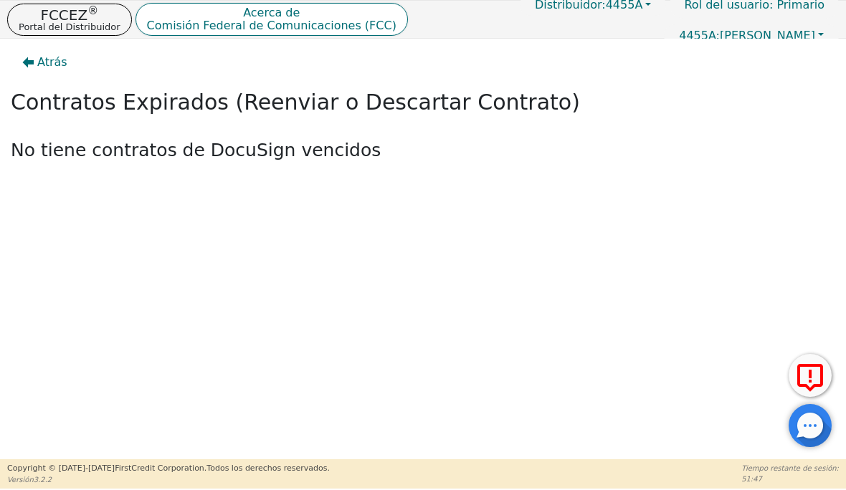
click at [67, 22] on font "Portal del Distribuidor" at bounding box center [70, 27] width 102 height 11
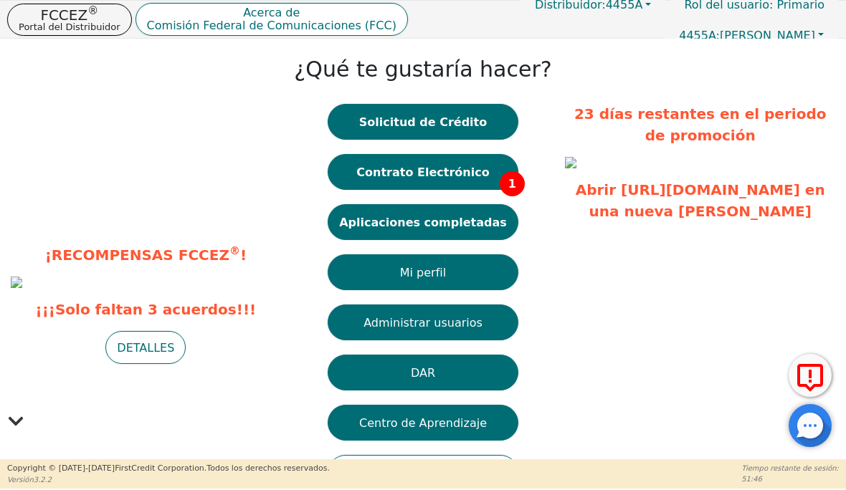
click at [468, 227] on font "Aplicaciones completadas" at bounding box center [423, 222] width 168 height 14
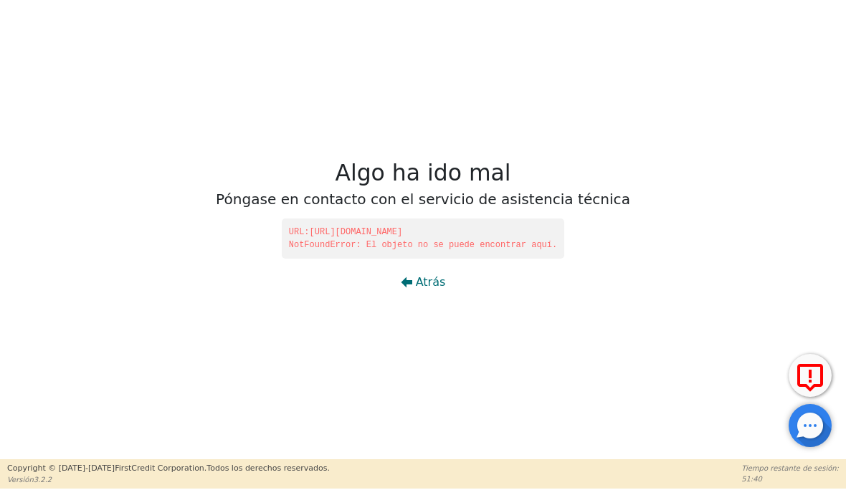
click at [437, 279] on font "Atrás" at bounding box center [431, 282] width 30 height 14
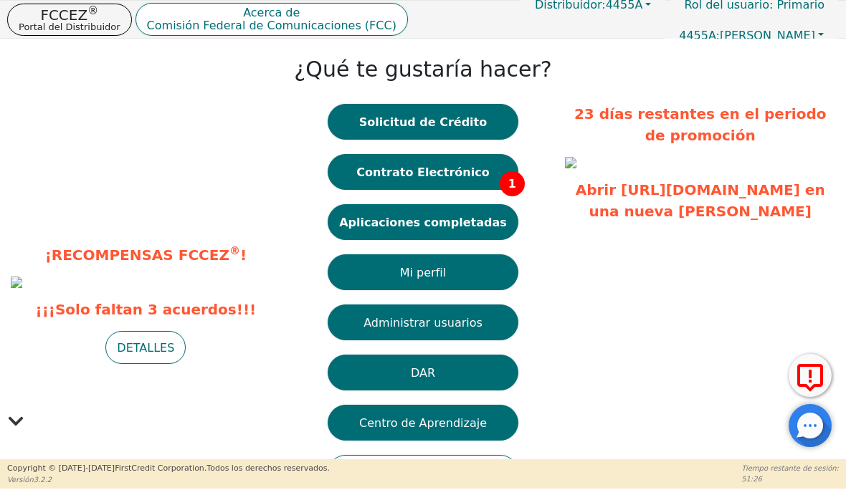
click at [450, 170] on font "Contrato Electrónico" at bounding box center [422, 172] width 133 height 14
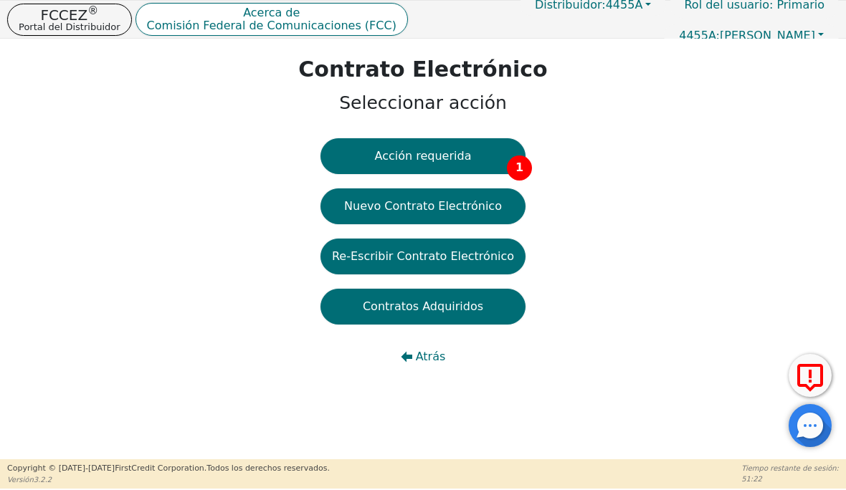
click at [469, 150] on button "Acción requerida 1" at bounding box center [422, 156] width 205 height 36
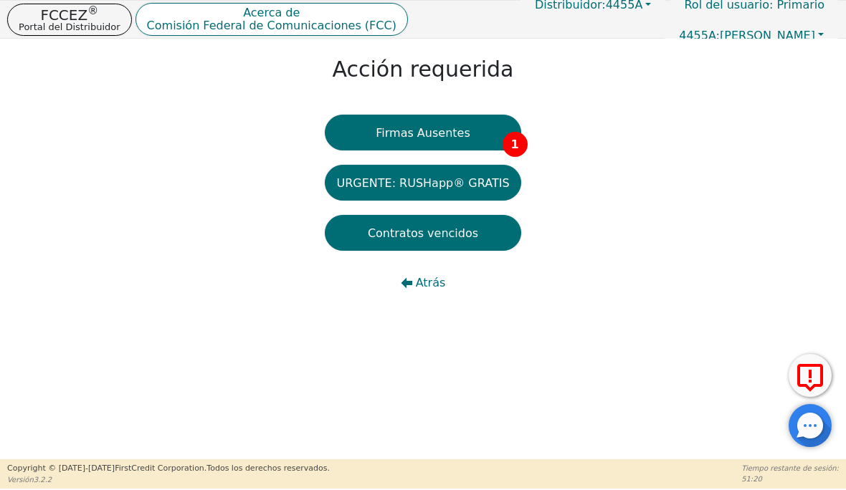
click at [479, 133] on button "Firmas Ausentes 1" at bounding box center [423, 133] width 196 height 36
